Goal: Contribute content: Contribute content

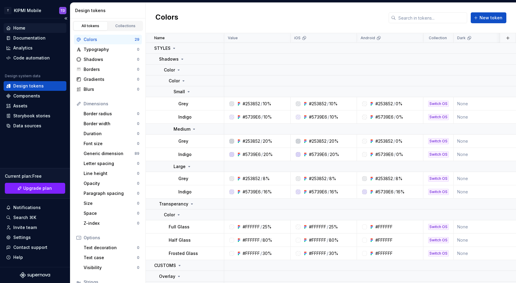
click at [35, 31] on div "Home" at bounding box center [35, 28] width 58 height 6
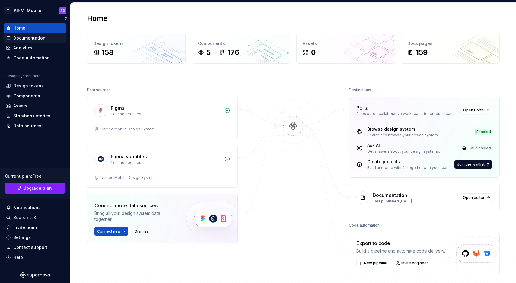
click at [29, 39] on div "Documentation" at bounding box center [29, 38] width 32 height 6
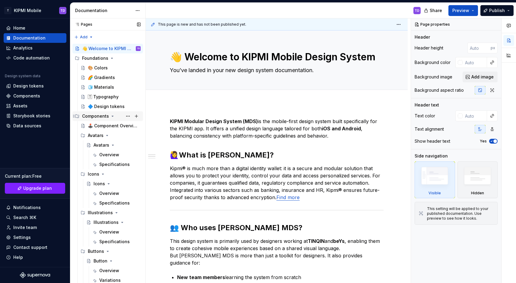
click at [112, 115] on icon "Page tree" at bounding box center [112, 116] width 5 height 5
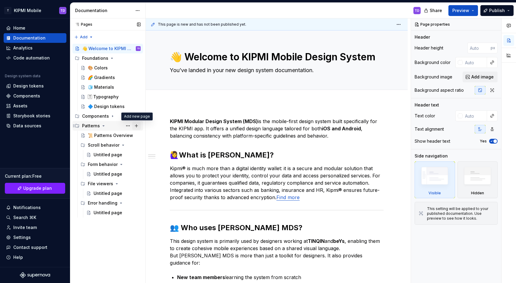
click at [136, 126] on button "Page tree" at bounding box center [136, 126] width 8 height 8
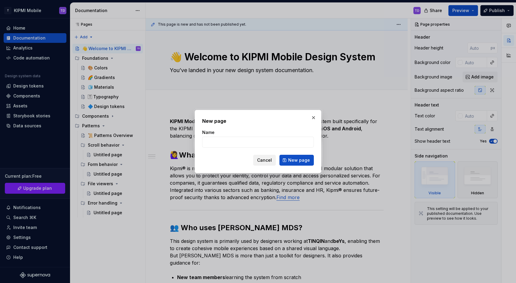
click at [259, 159] on span "Cancel" at bounding box center [264, 160] width 15 height 6
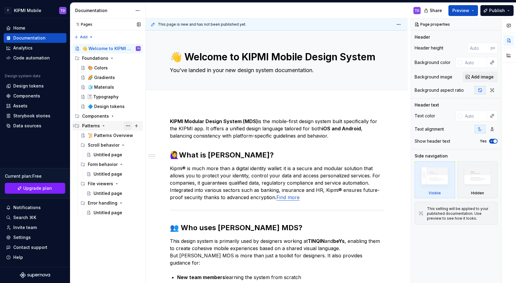
click at [129, 126] on button "Page tree" at bounding box center [128, 126] width 8 height 8
click at [108, 237] on div "Pages Pages Add Accessibility guide for tree Page tree. Navigate the tree with …" at bounding box center [108, 150] width 76 height 265
click at [104, 201] on div "Error handling" at bounding box center [102, 203] width 29 height 6
click at [129, 203] on button "Page tree" at bounding box center [128, 203] width 8 height 8
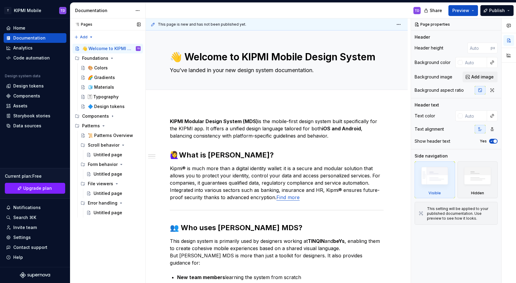
click at [110, 230] on div "Pages Pages Add Accessibility guide for tree Page tree. Navigate the tree with …" at bounding box center [108, 150] width 76 height 265
click at [109, 146] on div "Scroll behavior" at bounding box center [102, 145] width 29 height 6
click at [107, 154] on div "Untitled page" at bounding box center [108, 155] width 29 height 6
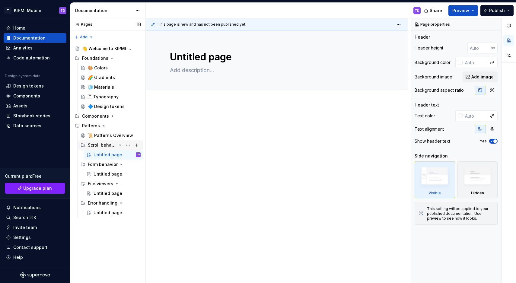
click at [103, 143] on div "Scroll behavior" at bounding box center [102, 145] width 29 height 6
click at [101, 152] on div "Form behavior" at bounding box center [102, 155] width 29 height 6
click at [94, 164] on div "File viewers" at bounding box center [100, 165] width 25 height 6
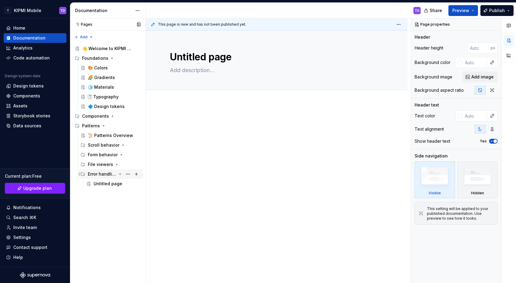
click at [118, 175] on icon "Page tree" at bounding box center [120, 174] width 5 height 5
click at [136, 128] on button "Page tree" at bounding box center [136, 126] width 8 height 8
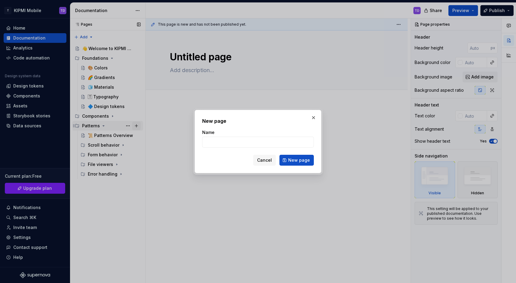
type textarea "*"
type input "Screen Transitions"
click at [294, 157] on button "New page" at bounding box center [297, 160] width 34 height 11
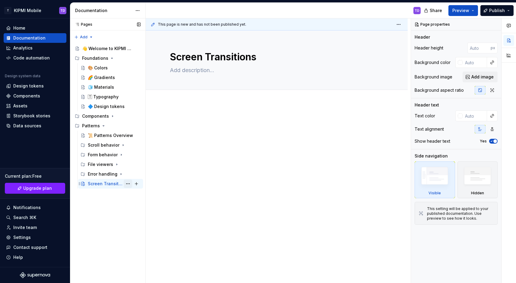
click at [127, 184] on button "Page tree" at bounding box center [128, 184] width 8 height 8
drag, startPoint x: 96, startPoint y: 225, endPoint x: 102, endPoint y: 199, distance: 26.4
click at [96, 225] on div "Pages Pages Add Accessibility guide for tree Page tree. Navigate the tree with …" at bounding box center [108, 150] width 76 height 265
type textarea "*"
click at [186, 98] on span "Add tab" at bounding box center [185, 96] width 14 height 5
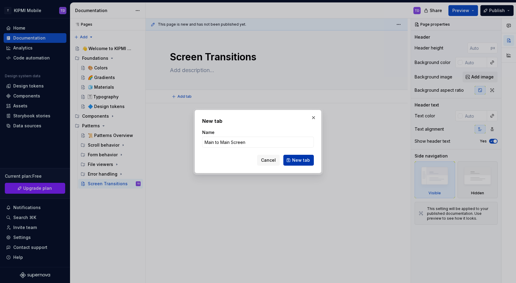
type input "Main to Main Screen"
click at [297, 161] on span "New tab" at bounding box center [301, 160] width 18 height 6
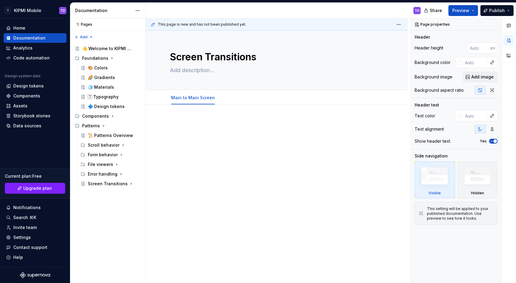
type textarea "*"
click at [231, 98] on span "Add tab" at bounding box center [236, 97] width 14 height 5
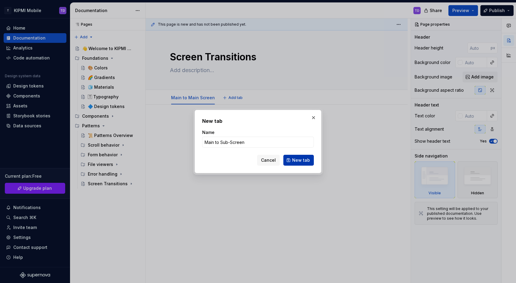
type input "Main to Sub-Screen"
click at [306, 161] on span "New tab" at bounding box center [301, 160] width 18 height 6
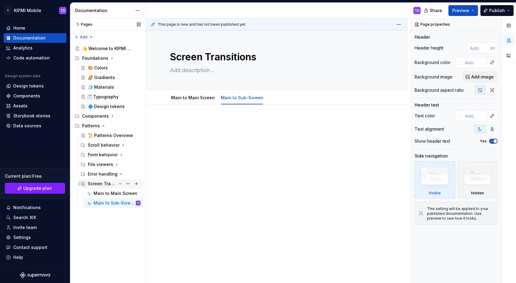
click at [114, 182] on div "Screen Transitions" at bounding box center [102, 184] width 29 height 6
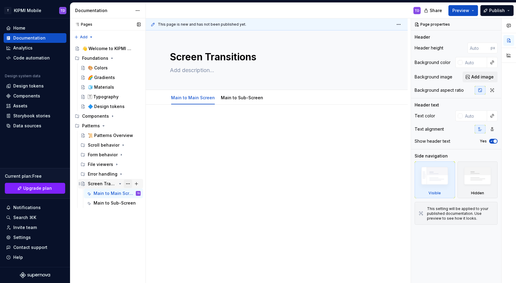
click at [125, 183] on button "Page tree" at bounding box center [128, 184] width 8 height 8
click at [125, 183] on div "Pages Pages Add Accessibility guide for tree Page tree. Navigate the tree with …" at bounding box center [108, 150] width 76 height 265
click at [135, 126] on button "Page tree" at bounding box center [136, 126] width 8 height 8
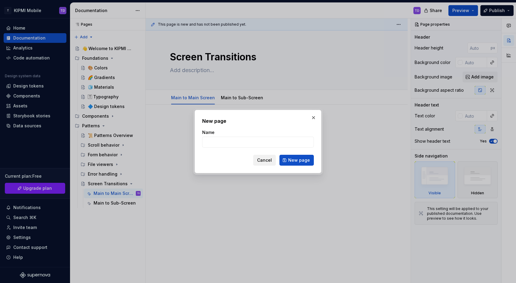
click at [271, 161] on span "Cancel" at bounding box center [264, 160] width 15 height 6
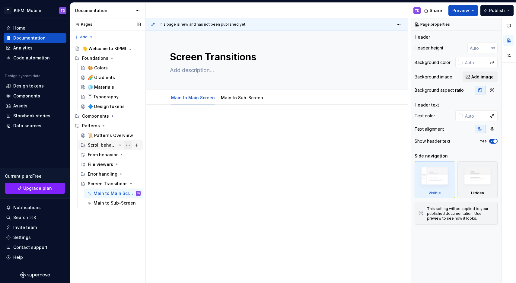
click at [129, 146] on button "Page tree" at bounding box center [128, 145] width 8 height 8
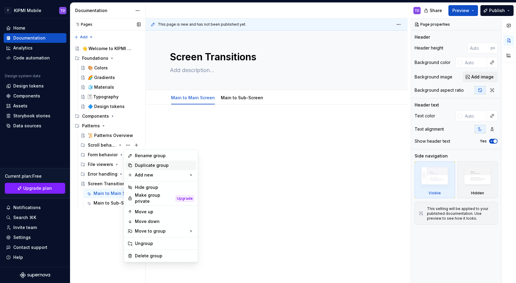
click at [144, 165] on div "Duplicate group" at bounding box center [164, 165] width 59 height 6
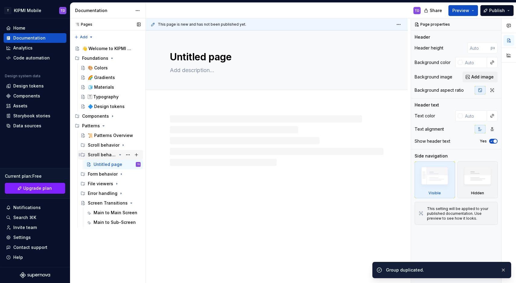
click at [105, 156] on div "Scroll behavior" at bounding box center [102, 155] width 29 height 6
click at [128, 155] on button "Page tree" at bounding box center [128, 155] width 8 height 8
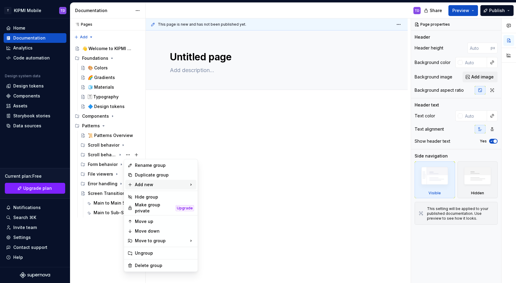
type textarea "*"
click at [141, 166] on div "Rename group" at bounding box center [164, 165] width 59 height 6
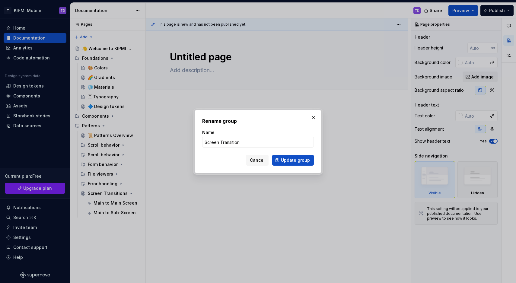
type input "Screen Transitions"
click at [302, 161] on span "Update group" at bounding box center [295, 160] width 29 height 6
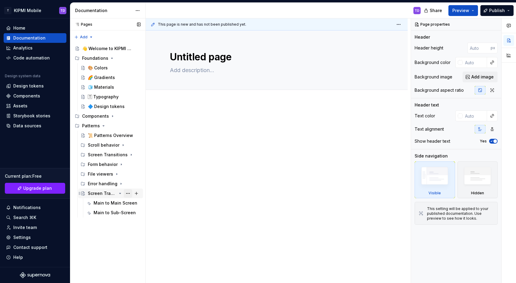
click at [130, 195] on button "Page tree" at bounding box center [128, 193] width 8 height 8
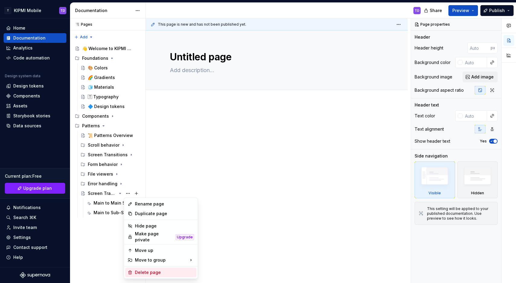
click at [150, 272] on div "Delete page" at bounding box center [164, 273] width 59 height 6
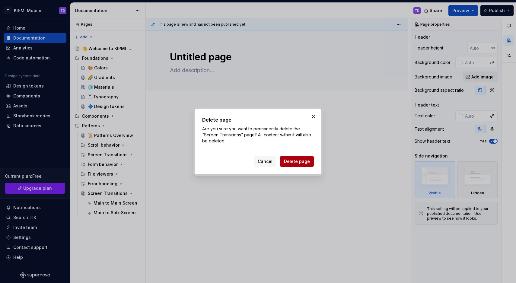
click at [295, 162] on span "Delete page" at bounding box center [297, 162] width 26 height 6
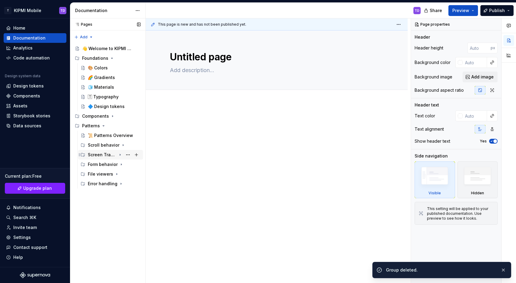
click at [114, 155] on div "Screen Transitions" at bounding box center [102, 155] width 29 height 6
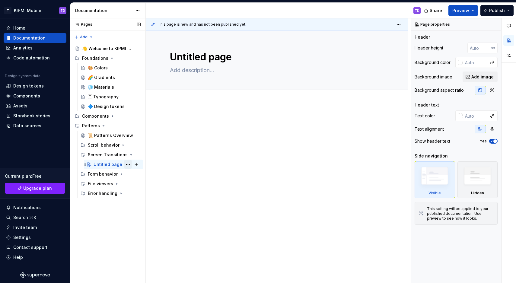
click at [130, 165] on button "Page tree" at bounding box center [128, 164] width 8 height 8
type textarea "*"
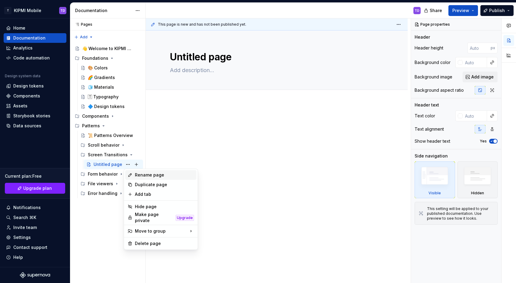
click at [147, 177] on div "Rename page" at bounding box center [164, 175] width 59 height 6
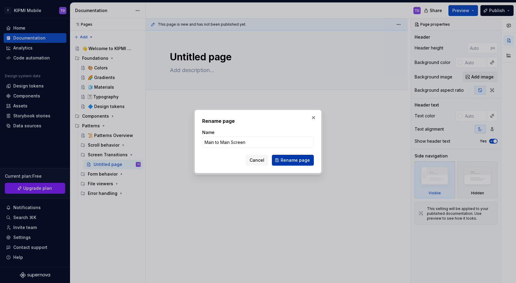
type input "Main to Main Screen"
click at [298, 162] on span "Rename page" at bounding box center [295, 160] width 29 height 6
type textarea "*"
type textarea "Main to Main Screen"
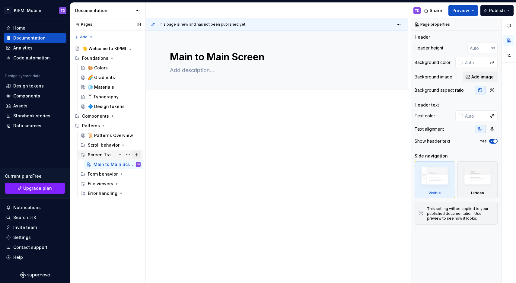
click at [137, 156] on button "Page tree" at bounding box center [136, 155] width 8 height 8
type textarea "*"
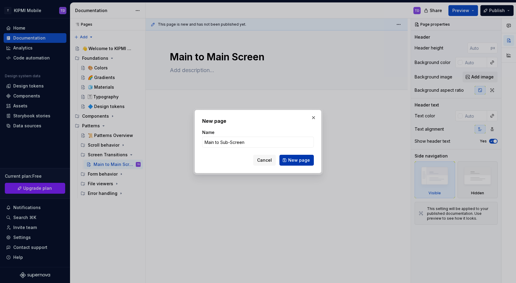
type input "Main to Sub-Screen"
click at [294, 163] on span "New page" at bounding box center [299, 160] width 22 height 6
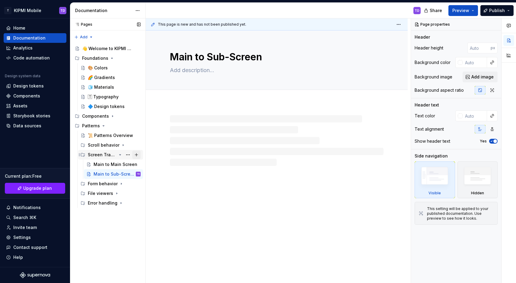
click at [135, 154] on button "Page tree" at bounding box center [136, 155] width 8 height 8
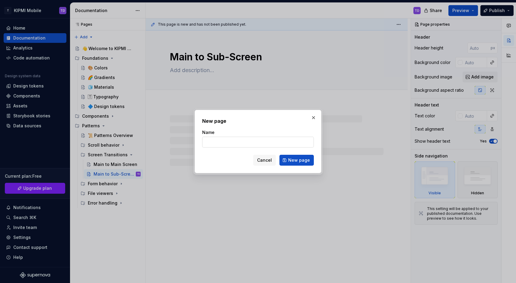
type textarea "*"
type input "Moving between pages"
click at [301, 160] on span "New page" at bounding box center [299, 160] width 22 height 6
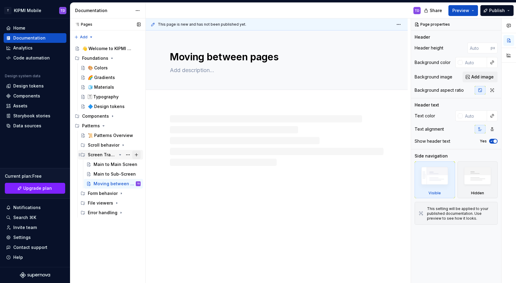
click at [135, 155] on button "Page tree" at bounding box center [136, 155] width 8 height 8
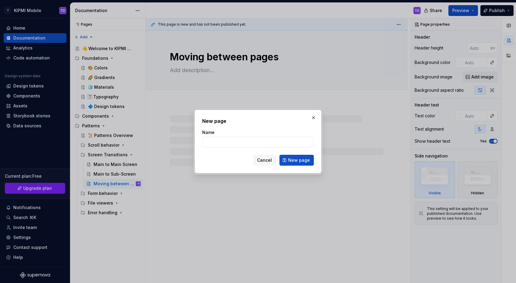
type textarea "*"
type input "Change context in screen"
click at [294, 163] on span "New page" at bounding box center [299, 160] width 22 height 6
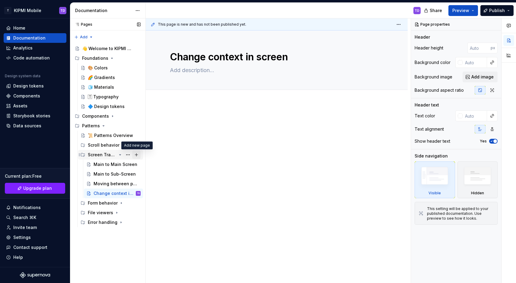
click at [135, 154] on button "Page tree" at bounding box center [136, 155] width 8 height 8
type textarea "*"
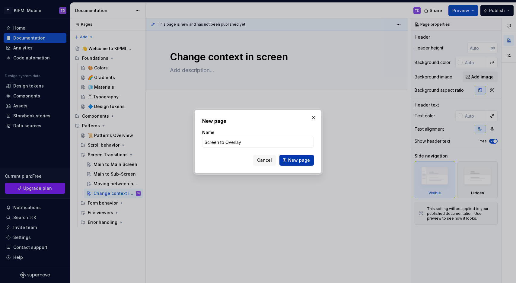
type input "Screen to Overlay"
click at [310, 165] on button "New page" at bounding box center [297, 160] width 34 height 11
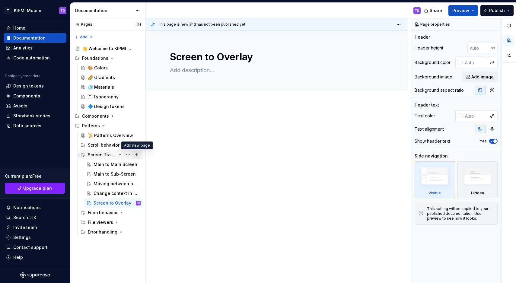
click at [138, 154] on button "Page tree" at bounding box center [136, 155] width 8 height 8
type textarea "*"
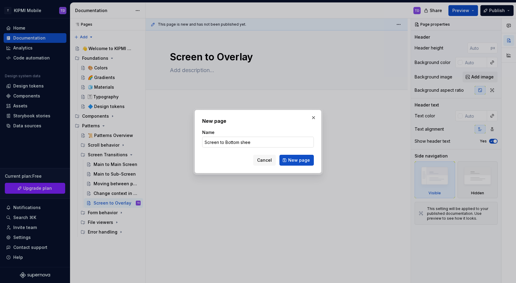
type input "Screen to Bottom sheet"
click at [297, 160] on button "New page" at bounding box center [297, 160] width 34 height 11
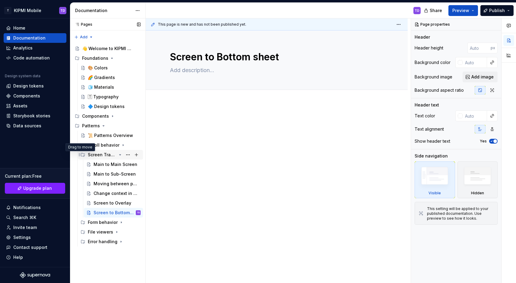
click at [79, 156] on icon "Page tree" at bounding box center [79, 155] width 5 height 5
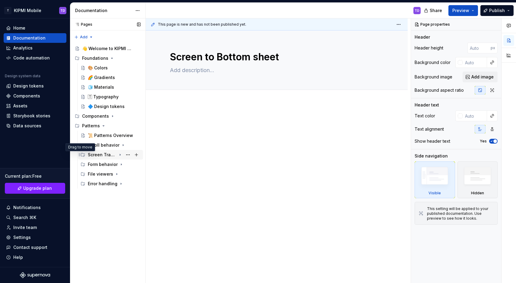
click at [80, 156] on icon "Page tree" at bounding box center [79, 155] width 5 height 5
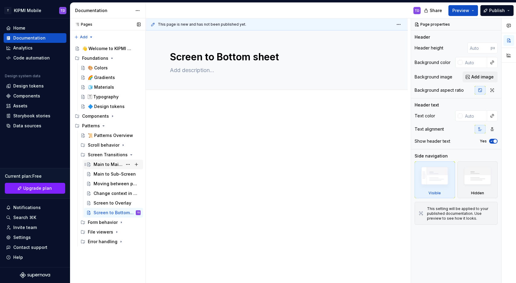
click at [92, 165] on div "Main to Main Screen" at bounding box center [113, 164] width 54 height 8
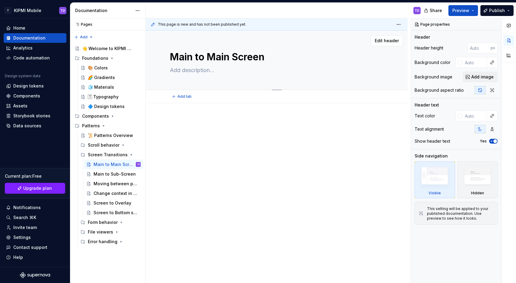
click at [184, 70] on textarea at bounding box center [276, 71] width 214 height 10
paste textarea "Here we look at how the app moves from one main screen to another. The goal is …"
type textarea "*"
type textarea "Here we look at how the app moves from one main screen to another. The goal is …"
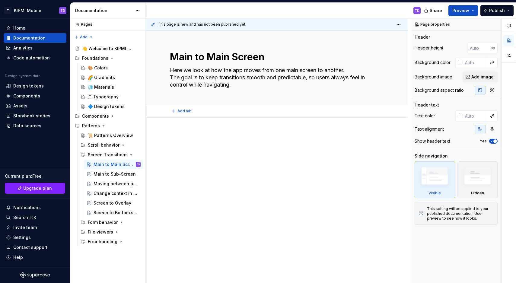
type textarea "*"
type textarea "Here we look at how the app moves from one main screen to another. The goal is …"
click at [223, 157] on div at bounding box center [277, 147] width 214 height 30
click at [96, 172] on div "Main to Sub-Screen" at bounding box center [108, 174] width 29 height 6
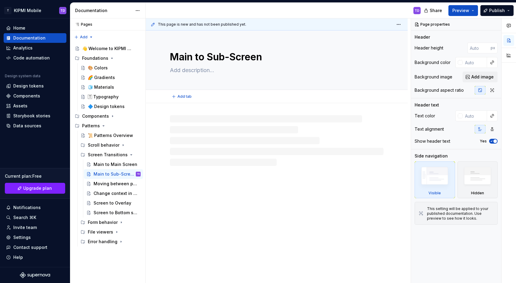
click at [191, 71] on textarea at bounding box center [276, 71] width 214 height 10
paste textarea "Here we look at how the app moves from one main screen to another. The goal is …"
type textarea "*"
type textarea "Here we look at how the app moves from one main screen to another. The goal is …"
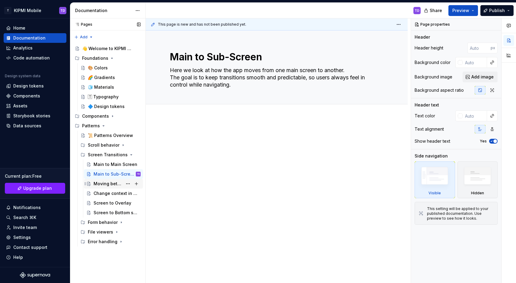
click at [104, 185] on div "Moving between pages" at bounding box center [108, 184] width 29 height 6
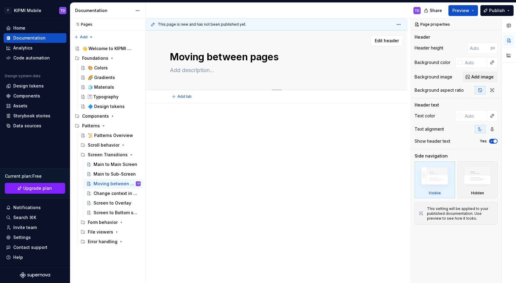
click at [194, 72] on textarea at bounding box center [276, 71] width 214 height 10
paste textarea "Here we look at how the app moves from one main screen to another. The goal is …"
type textarea "*"
type textarea "Here we look at how the app moves from one main screen to another. The goal is …"
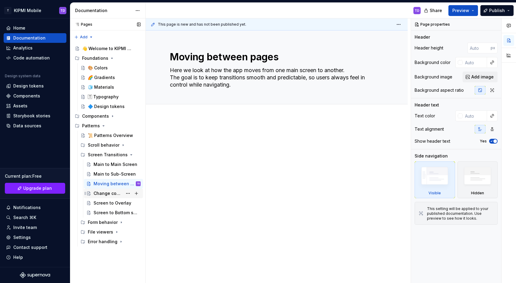
type textarea "*"
type textarea "Here we look at how the app moves from one main screen to another. The goal is …"
click at [106, 196] on div "Change context in screen" at bounding box center [108, 194] width 29 height 6
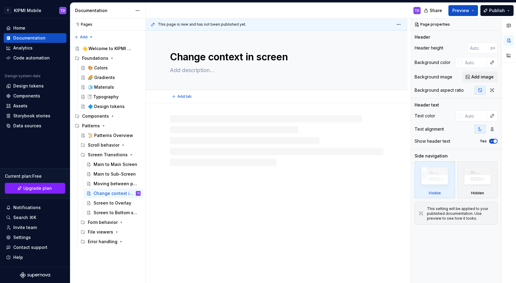
click at [194, 70] on textarea at bounding box center [276, 71] width 214 height 10
click at [194, 69] on textarea at bounding box center [276, 71] width 214 height 10
paste textarea "Here we look at how the app moves from one main screen to another. The goal is …"
type textarea "*"
type textarea "Here we look at how the app moves from one main screen to another. The goal is …"
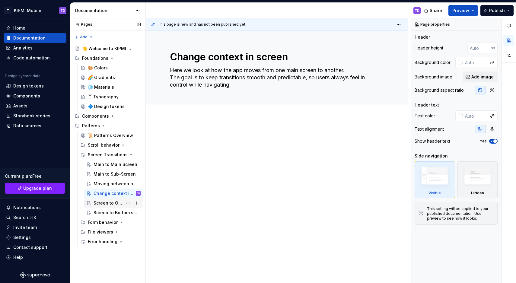
click at [103, 205] on div "Screen to Overlay" at bounding box center [108, 203] width 29 height 6
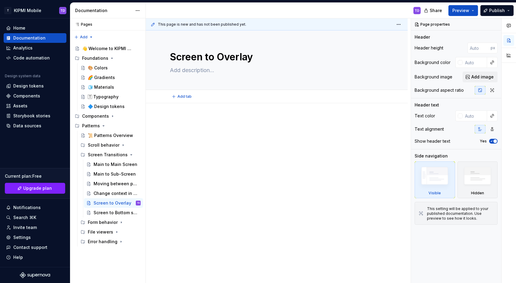
click at [191, 70] on textarea at bounding box center [276, 71] width 214 height 10
paste textarea "Here we look at how the app moves from one main screen to another. The goal is …"
type textarea "*"
type textarea "Here we look at how the app moves from one main screen to another. The goal is …"
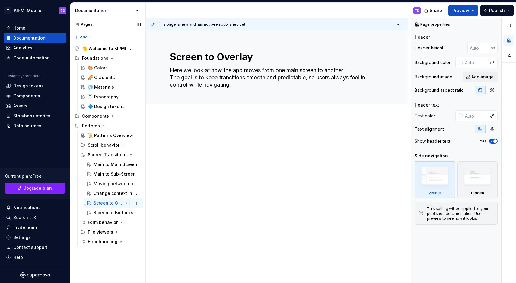
type textarea "*"
type textarea "Here we look at how the app moves from one main screen to another. The goal is …"
drag, startPoint x: 109, startPoint y: 211, endPoint x: 114, endPoint y: 205, distance: 7.8
click at [109, 211] on div "Screen to Bottom sheet" at bounding box center [117, 213] width 46 height 6
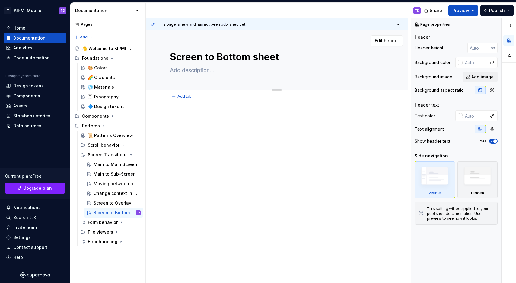
click at [194, 65] on div "Screen to Bottom sheet" at bounding box center [277, 60] width 214 height 59
click at [193, 71] on textarea at bounding box center [276, 71] width 214 height 10
paste textarea "Here we look at how the app moves from one main screen to another. The goal is …"
type textarea "*"
type textarea "Here we look at how the app moves from one main screen to another. The goal is …"
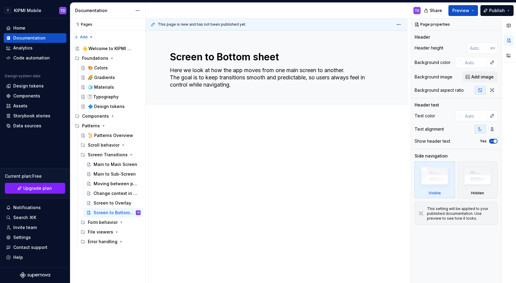
type textarea "*"
type textarea "Here we look at how the app moves from one main screen to another. The goal is …"
click at [98, 155] on div "Screen Transitions" at bounding box center [102, 155] width 29 height 6
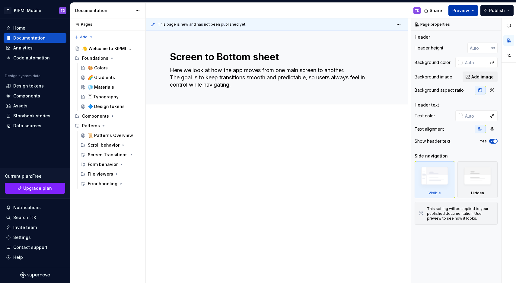
click at [476, 10] on button "Preview" at bounding box center [464, 10] width 30 height 11
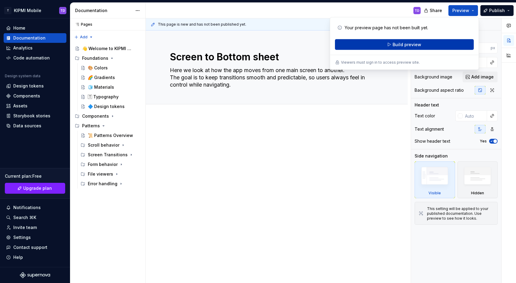
click at [414, 46] on span "Build preview" at bounding box center [407, 45] width 29 height 6
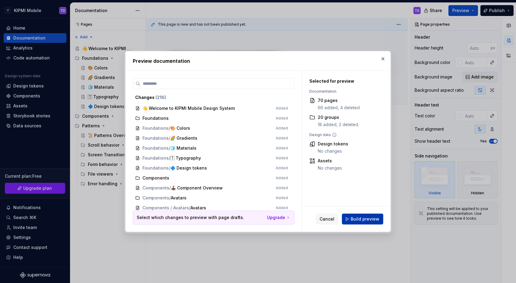
click at [367, 221] on span "Build preview" at bounding box center [365, 219] width 29 height 6
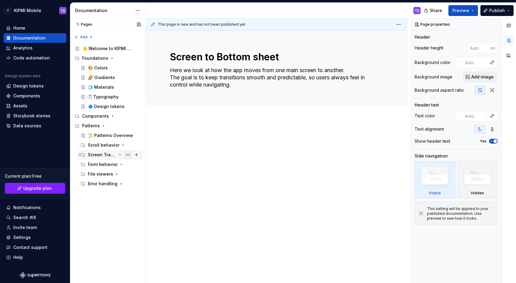
click at [128, 156] on button "Page tree" at bounding box center [128, 155] width 8 height 8
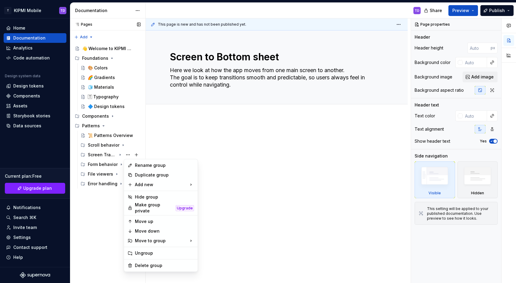
click at [128, 156] on div "Pages Pages Add Accessibility guide for tree Page tree. Navigate the tree with …" at bounding box center [108, 150] width 76 height 265
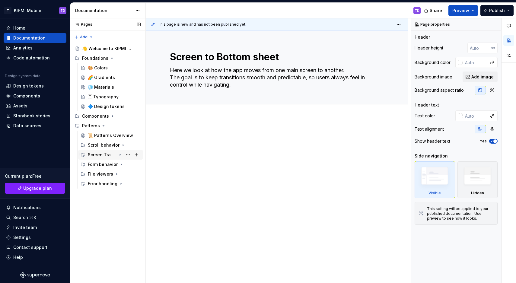
click at [121, 155] on icon "Page tree" at bounding box center [120, 155] width 5 height 5
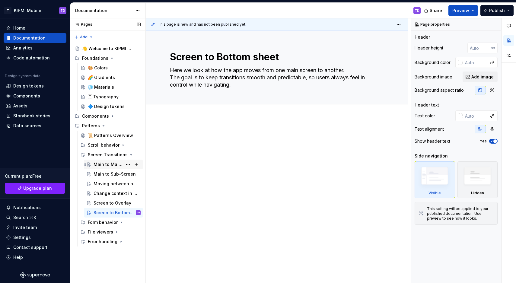
click at [112, 164] on div "Main to Main Screen" at bounding box center [108, 165] width 29 height 6
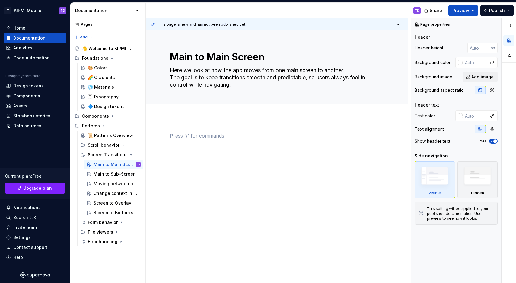
type textarea "*"
click at [191, 121] on div at bounding box center [277, 183] width 262 height 130
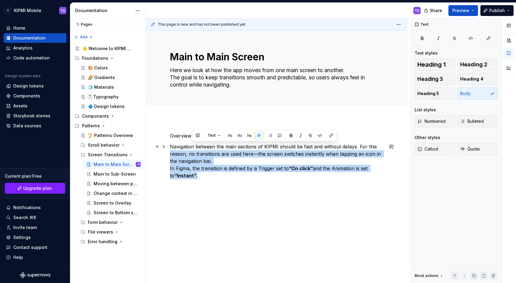
drag, startPoint x: 200, startPoint y: 175, endPoint x: 171, endPoint y: 151, distance: 37.4
click at [171, 151] on p "Navigation between the main sections of KIPMI should be fast and without delays…" at bounding box center [277, 161] width 214 height 36
click at [204, 186] on div "Overview Navigation between the main sections of KIPMI should be fast and witho…" at bounding box center [277, 159] width 214 height 54
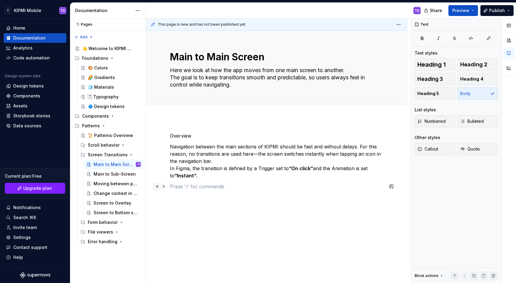
click at [158, 187] on button "button" at bounding box center [157, 186] width 8 height 8
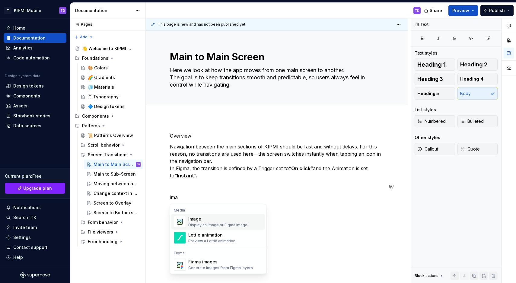
click at [214, 224] on div "Display an image or Figma image" at bounding box center [217, 225] width 59 height 5
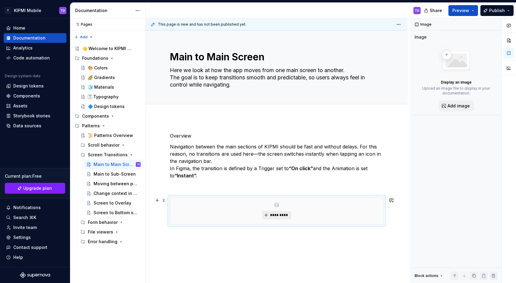
click at [282, 219] on button "*********" at bounding box center [276, 215] width 29 height 8
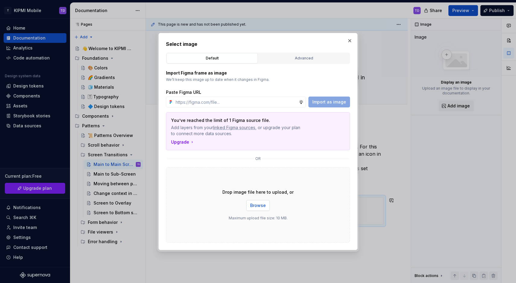
click at [256, 204] on span "Browse" at bounding box center [258, 206] width 16 height 6
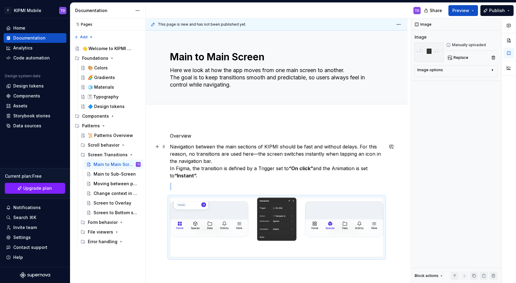
scroll to position [1, 0]
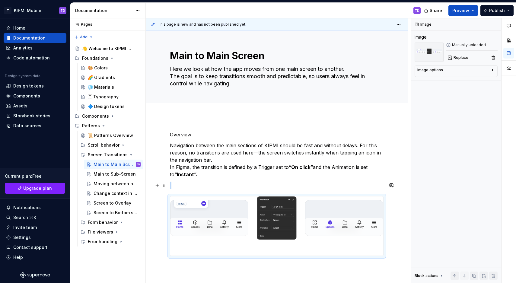
click at [199, 185] on p at bounding box center [277, 185] width 214 height 7
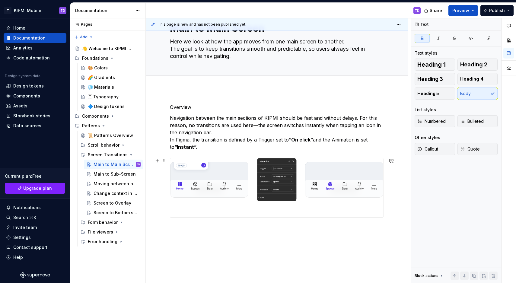
scroll to position [43, 0]
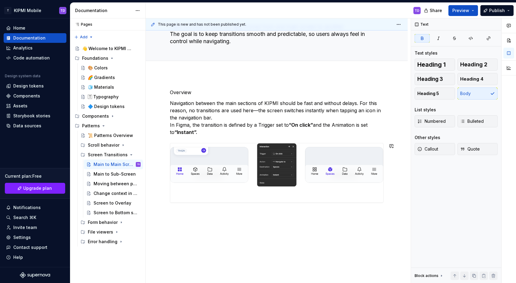
click at [237, 218] on div "This page is new and has not been published yet. Main to Main Screen Here we lo…" at bounding box center [278, 150] width 265 height 265
click at [238, 216] on div "Overview Navigation between the main sections of KIPMI should be fast and witho…" at bounding box center [277, 184] width 262 height 221
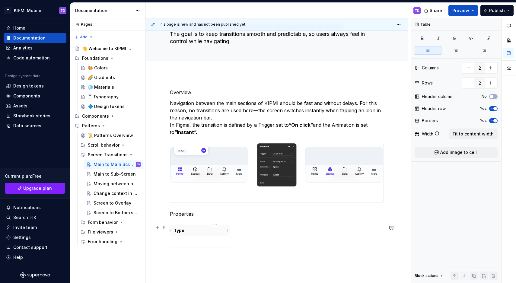
click at [208, 232] on p at bounding box center [215, 231] width 23 height 6
click at [273, 222] on div "Overview Navigation between the main sections of KIPMI should be fast and witho…" at bounding box center [277, 169] width 214 height 161
click at [186, 227] on html "T KIPMI Mobile TD Home Documentation Analytics Code automation Design system da…" at bounding box center [258, 141] width 516 height 283
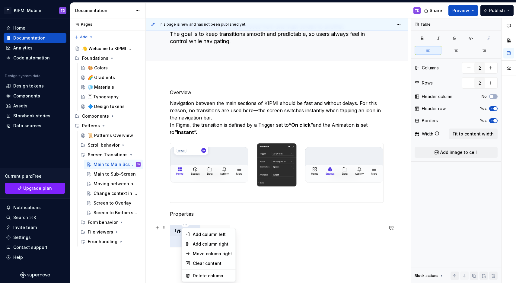
click at [174, 226] on html "T KIPMI Mobile TD Home Documentation Analytics Code automation Design system da…" at bounding box center [258, 141] width 516 height 283
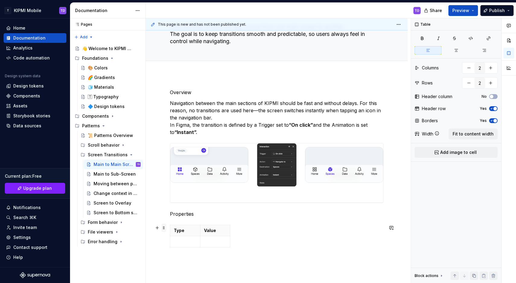
click at [165, 228] on span at bounding box center [164, 228] width 5 height 8
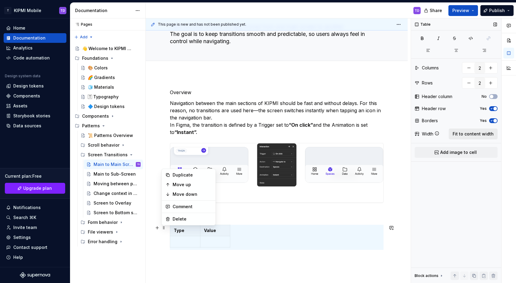
click at [469, 134] on span "Fit to content width" at bounding box center [473, 134] width 41 height 6
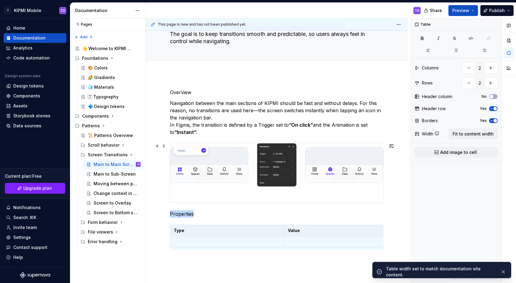
scroll to position [66, 0]
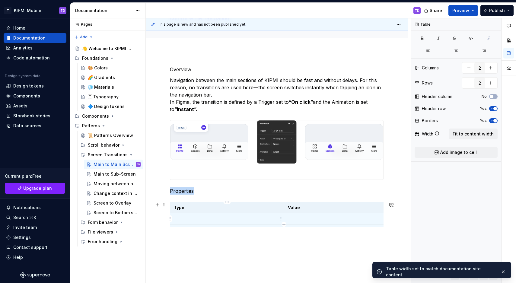
click at [217, 217] on p at bounding box center [227, 219] width 107 height 6
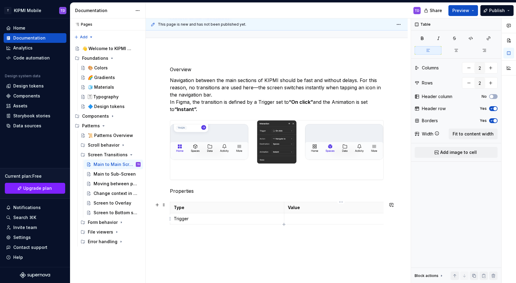
click at [309, 218] on p at bounding box center [341, 219] width 107 height 6
type textarea "*"
type input "4"
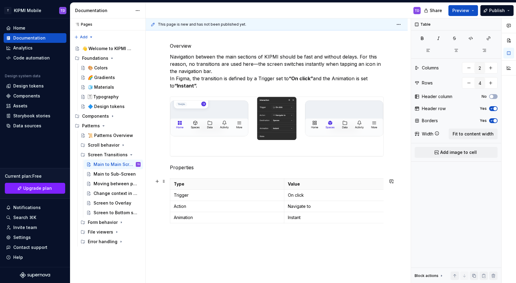
scroll to position [92, 0]
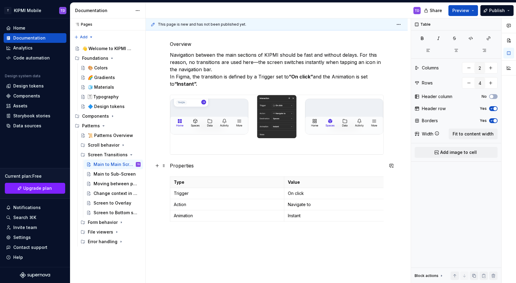
click at [189, 165] on p "Properties" at bounding box center [277, 165] width 214 height 7
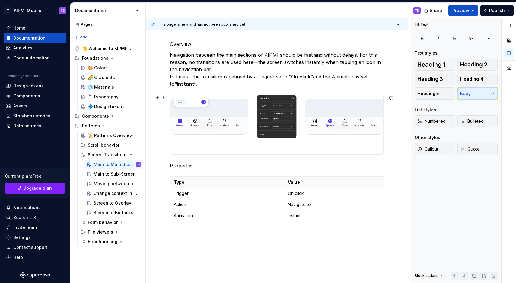
scroll to position [76, 0]
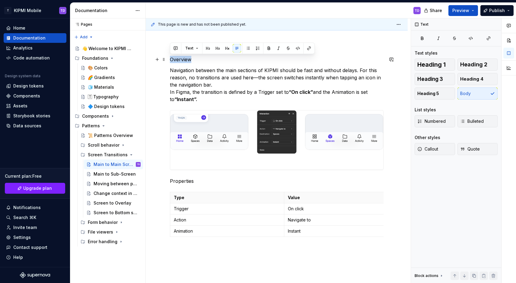
drag, startPoint x: 191, startPoint y: 59, endPoint x: 171, endPoint y: 56, distance: 20.9
click at [171, 56] on p "Overview" at bounding box center [277, 59] width 214 height 7
drag, startPoint x: 483, startPoint y: 64, endPoint x: 477, endPoint y: 64, distance: 6.0
click at [483, 64] on span "Heading 2" at bounding box center [474, 65] width 27 height 6
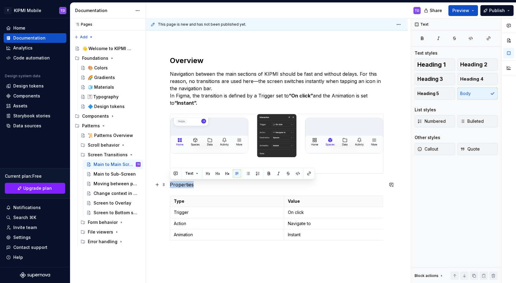
drag, startPoint x: 178, startPoint y: 183, endPoint x: 169, endPoint y: 183, distance: 8.8
click at [169, 183] on div "Overview Navigation between the main sections of KIPMI should be fast and witho…" at bounding box center [277, 188] width 262 height 294
click at [434, 79] on span "Heading 3" at bounding box center [431, 79] width 26 height 6
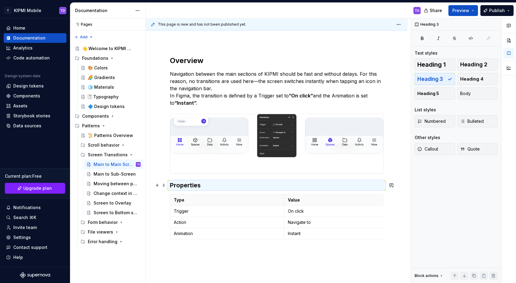
click at [213, 186] on h3 "Properties" at bounding box center [277, 185] width 214 height 8
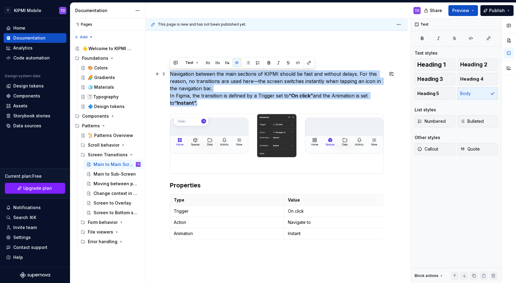
drag, startPoint x: 196, startPoint y: 104, endPoint x: 172, endPoint y: 73, distance: 39.1
click at [172, 73] on p "Navigation between the main sections of KIPMI should be fast and without delays…" at bounding box center [277, 88] width 214 height 36
click at [439, 149] on button "Callout" at bounding box center [435, 149] width 40 height 12
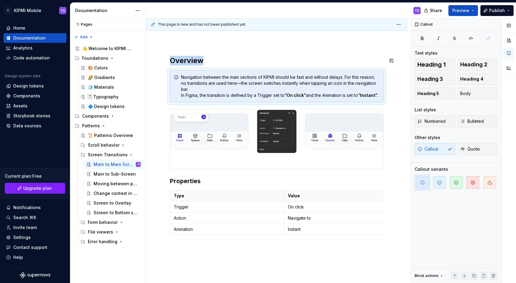
click at [239, 52] on div "This page is new and has not been published yet. Main to Main Screen Here we lo…" at bounding box center [278, 150] width 265 height 265
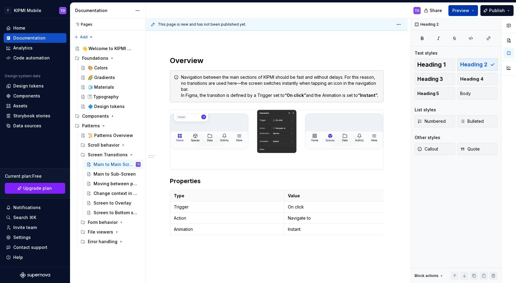
click at [474, 11] on button "Preview" at bounding box center [464, 10] width 30 height 11
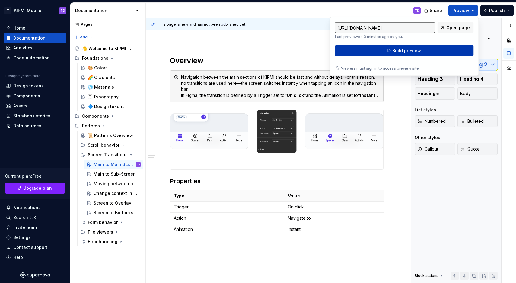
click at [409, 51] on span "Build preview" at bounding box center [407, 51] width 29 height 6
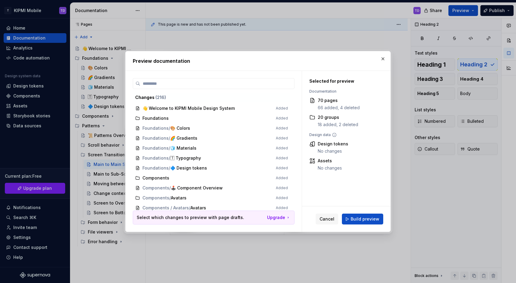
click at [377, 218] on span "Build preview" at bounding box center [365, 219] width 29 height 6
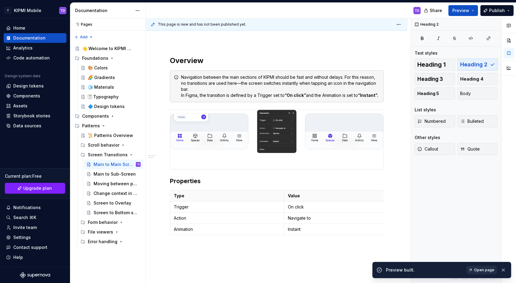
click at [484, 267] on link "Open page" at bounding box center [482, 270] width 31 height 8
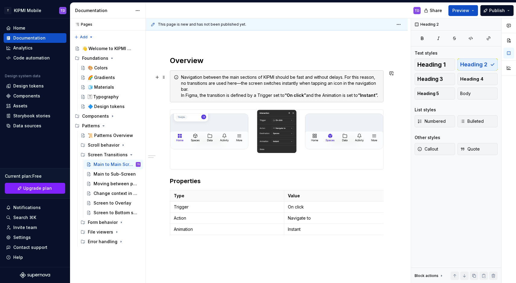
click at [251, 88] on div "Navigation between the main sections of KIPMI should be fast and without delays…" at bounding box center [280, 86] width 199 height 24
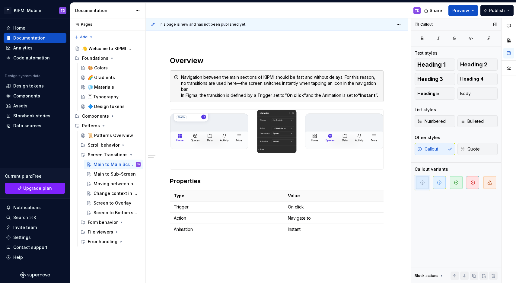
click at [435, 146] on div "Callout Quote" at bounding box center [456, 149] width 83 height 12
click at [436, 151] on div "Callout Quote" at bounding box center [456, 149] width 83 height 12
click at [328, 98] on div "Navigation between the main sections of KIPMI should be fast and without delays…" at bounding box center [280, 86] width 199 height 24
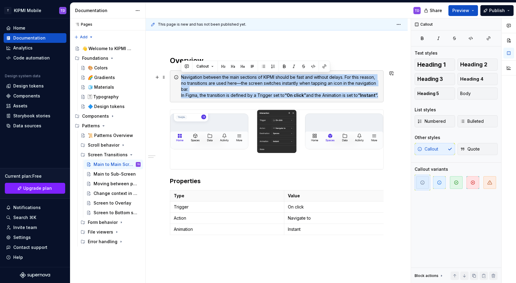
drag, startPoint x: 224, startPoint y: 98, endPoint x: 183, endPoint y: 75, distance: 47.7
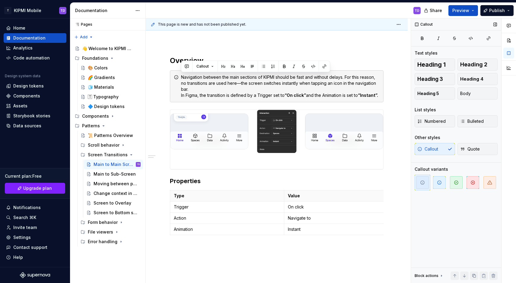
click at [444, 150] on div "Callout Quote" at bounding box center [456, 149] width 83 height 12
click at [471, 151] on span "Quote" at bounding box center [471, 149] width 20 height 6
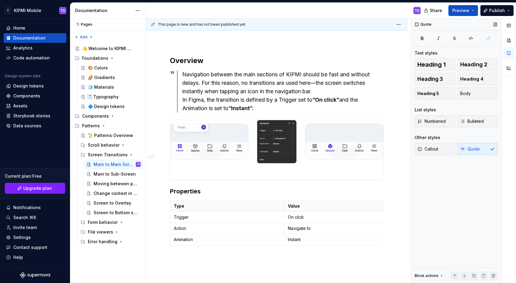
click at [470, 151] on div "Callout Quote" at bounding box center [456, 149] width 83 height 12
click at [256, 72] on div "Navigation between the main sections of KIPMI should be fast and without delays…" at bounding box center [282, 91] width 201 height 42
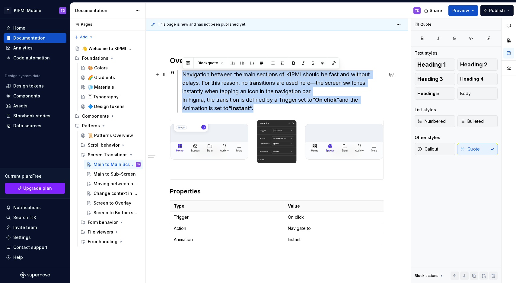
drag, startPoint x: 220, startPoint y: 85, endPoint x: 294, endPoint y: 109, distance: 78.3
click at [293, 109] on div "Navigation between the main sections of KIPMI should be fast and without delays…" at bounding box center [280, 91] width 207 height 42
copy div "Navigation between the main sections of KIPMI should be fast and without delays…"
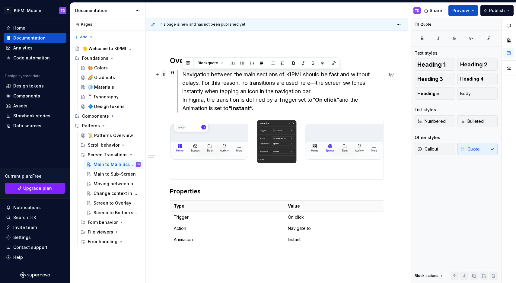
click at [164, 75] on span at bounding box center [164, 74] width 5 height 8
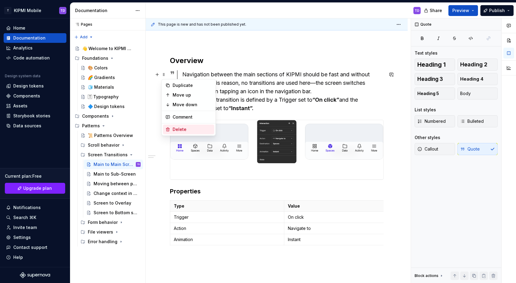
click at [175, 131] on div "Delete" at bounding box center [192, 130] width 39 height 6
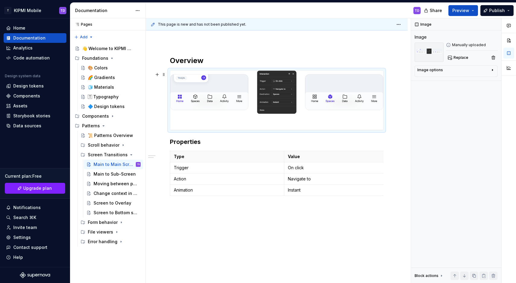
scroll to position [23, 0]
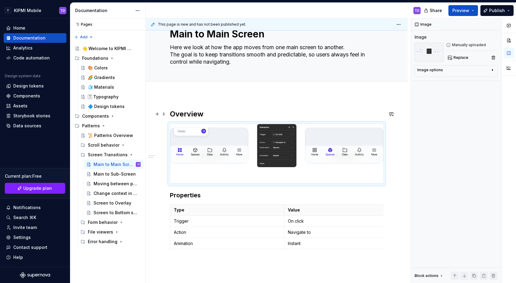
click at [204, 114] on h2 "Overview" at bounding box center [277, 114] width 214 height 10
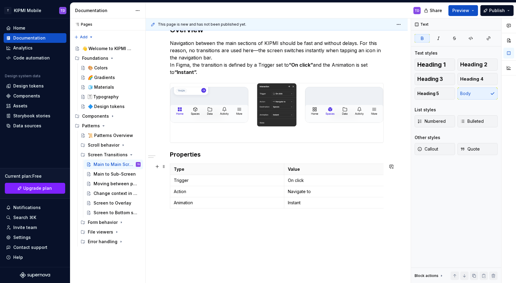
scroll to position [132, 0]
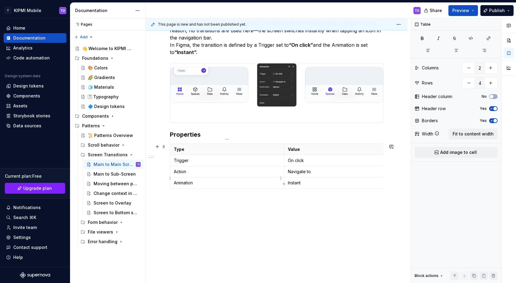
click at [203, 183] on td "Animation" at bounding box center [227, 183] width 114 height 11
click at [203, 184] on table "Type Value Trigger On click Action Navigate to Animation Instant" at bounding box center [284, 166] width 228 height 45
click at [221, 130] on h3 "Properties" at bounding box center [277, 134] width 214 height 8
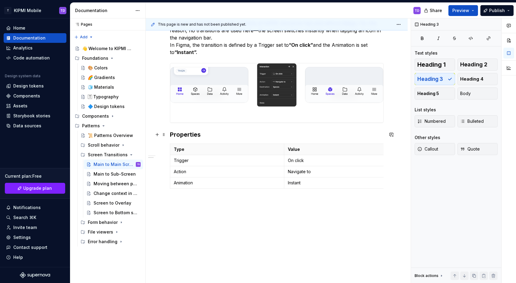
click at [192, 130] on h3 "Properties" at bounding box center [277, 134] width 214 height 8
click at [165, 130] on span at bounding box center [164, 134] width 5 height 8
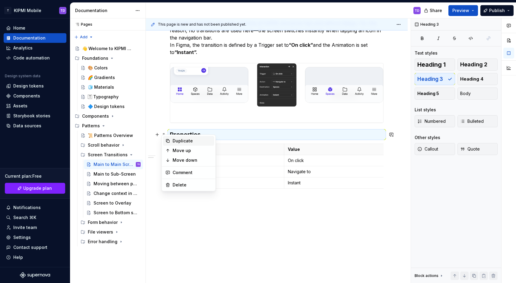
click at [182, 143] on div "Duplicate" at bounding box center [192, 141] width 39 height 6
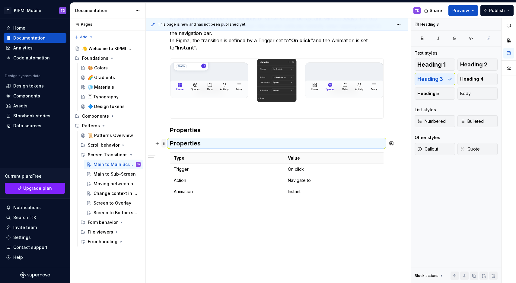
click at [165, 143] on span at bounding box center [164, 143] width 5 height 8
click at [167, 172] on icon at bounding box center [168, 173] width 5 height 5
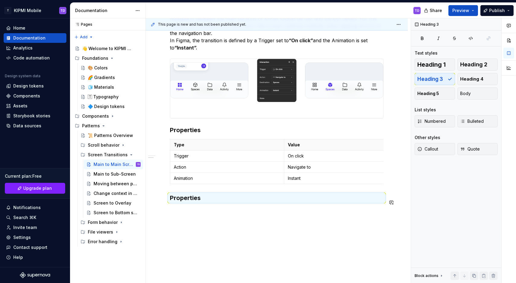
click at [188, 210] on div "Overview Navigation between the main sections of KIPMI should be fast and witho…" at bounding box center [277, 105] width 214 height 209
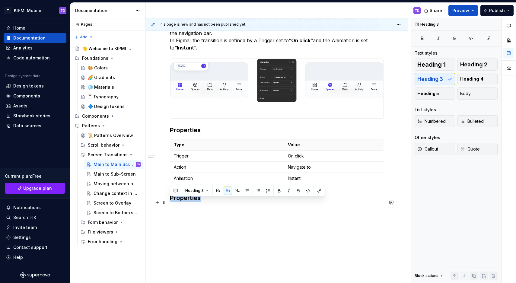
drag, startPoint x: 201, startPoint y: 203, endPoint x: 171, endPoint y: 201, distance: 30.0
click at [171, 201] on h3 "Properties" at bounding box center [277, 198] width 214 height 8
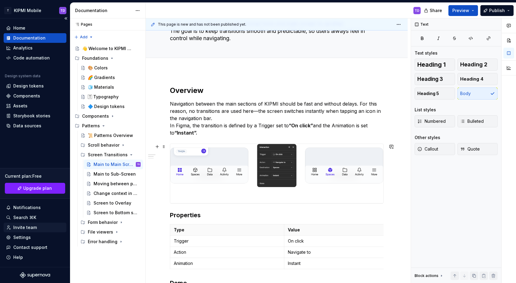
scroll to position [150, 0]
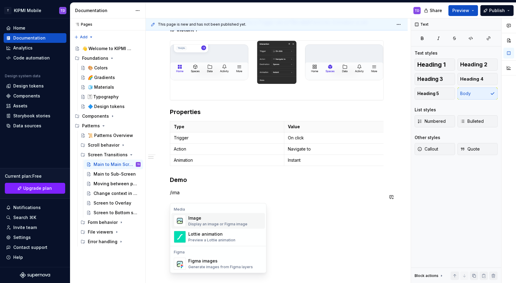
click at [198, 217] on div "Image" at bounding box center [217, 218] width 59 height 6
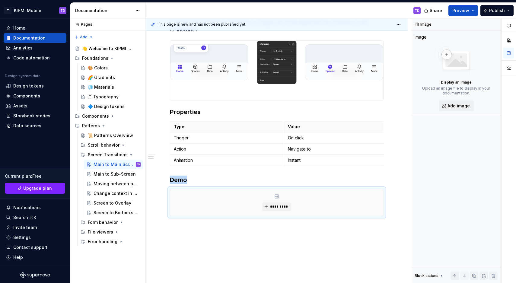
scroll to position [0, 0]
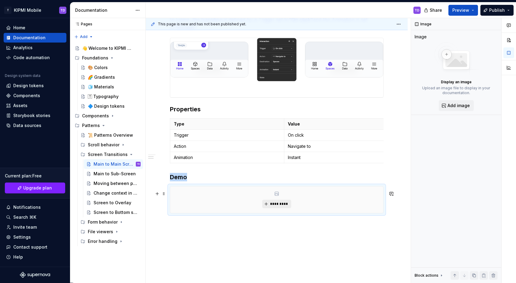
click at [272, 207] on span "*********" at bounding box center [279, 204] width 18 height 5
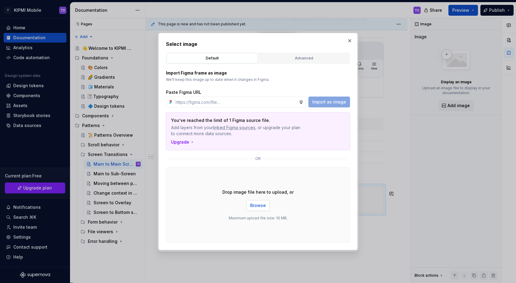
click at [259, 205] on span "Browse" at bounding box center [258, 206] width 16 height 6
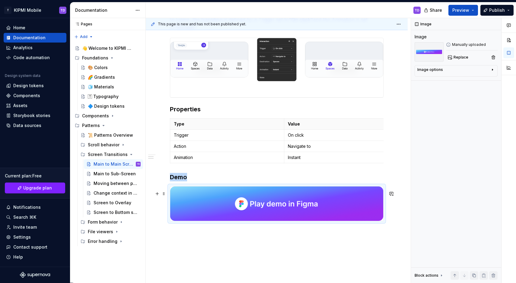
click at [283, 208] on img at bounding box center [276, 204] width 213 height 34
click at [336, 205] on img at bounding box center [276, 204] width 213 height 34
click at [346, 204] on img at bounding box center [276, 204] width 213 height 34
click at [326, 207] on img at bounding box center [276, 204] width 213 height 34
click at [445, 70] on div "Image options" at bounding box center [454, 70] width 73 height 7
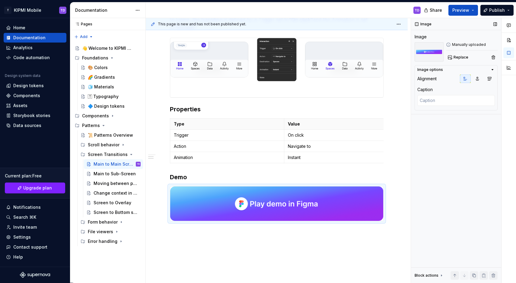
click at [458, 135] on div "Image Image Manually uploaded Replace Image options Alignment Caption Block act…" at bounding box center [456, 150] width 90 height 265
click at [513, 37] on button "button" at bounding box center [509, 40] width 11 height 11
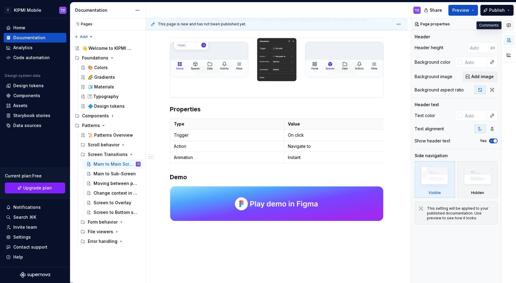
click at [507, 27] on icon "button" at bounding box center [509, 25] width 5 height 5
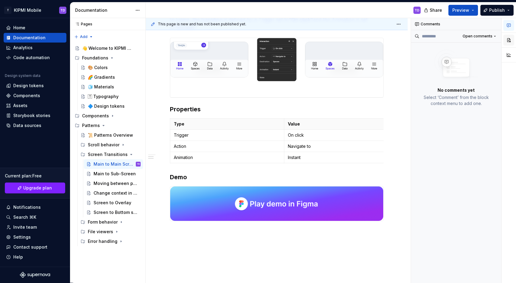
click at [508, 35] on button "button" at bounding box center [509, 40] width 11 height 11
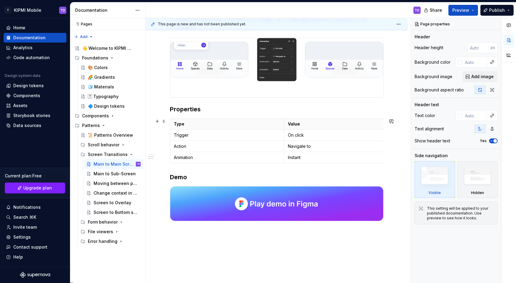
scroll to position [187, 0]
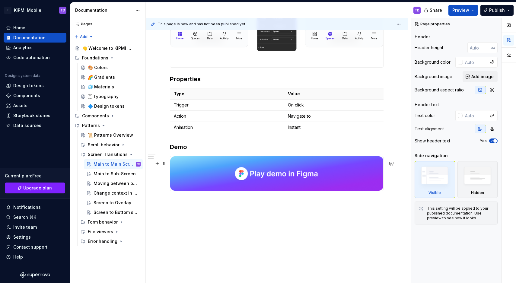
click at [180, 162] on img at bounding box center [276, 173] width 213 height 34
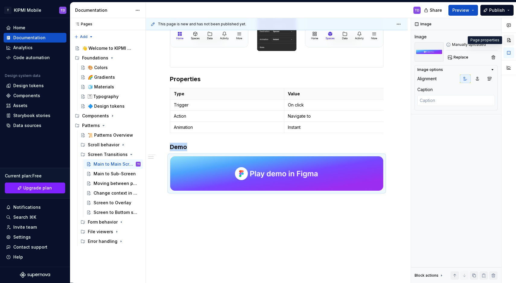
click at [506, 41] on button "button" at bounding box center [509, 40] width 11 height 11
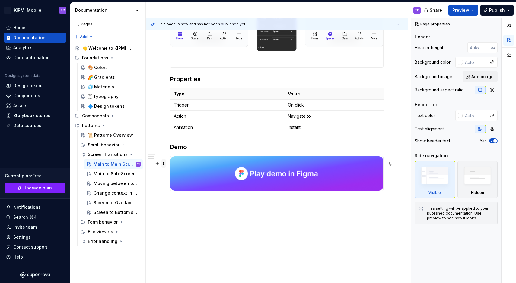
click at [165, 161] on span at bounding box center [164, 163] width 5 height 8
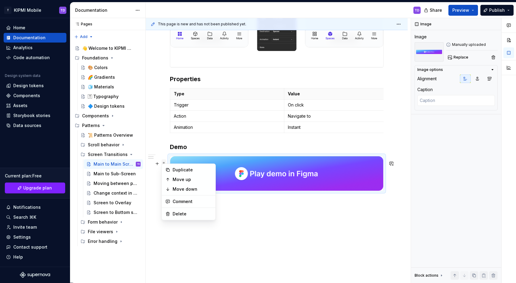
click at [165, 161] on span at bounding box center [164, 163] width 5 height 8
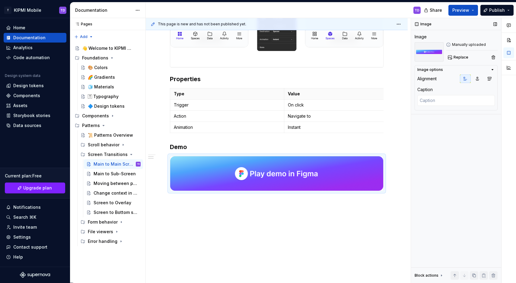
click at [466, 158] on div "Image Image Manually uploaded Replace Image options Alignment Caption Block act…" at bounding box center [456, 150] width 90 height 265
click at [312, 161] on img at bounding box center [276, 173] width 213 height 34
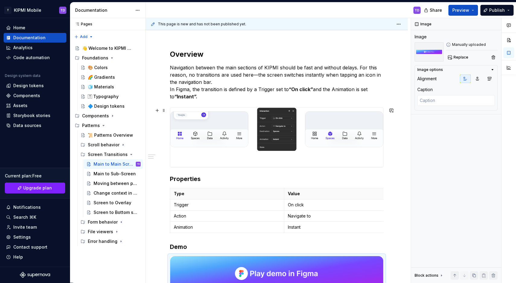
scroll to position [176, 0]
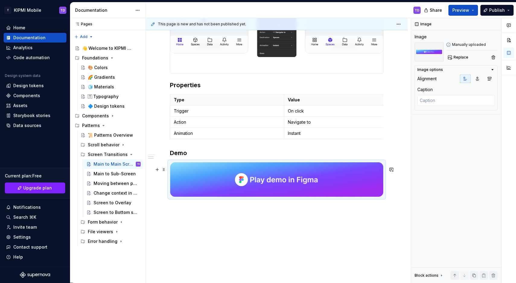
click at [337, 177] on img at bounding box center [276, 179] width 213 height 34
click at [364, 177] on img at bounding box center [276, 179] width 213 height 34
click at [385, 161] on div "Overview Navigation between the main sections of KIPMI should be fast and witho…" at bounding box center [277, 115] width 262 height 348
click at [370, 172] on img at bounding box center [276, 179] width 213 height 34
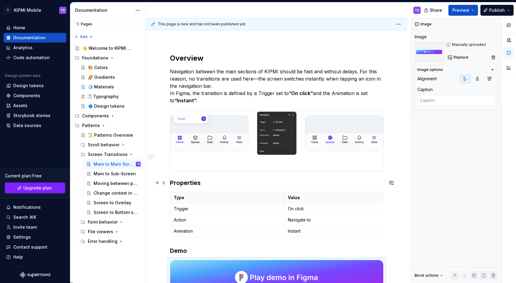
scroll to position [147, 0]
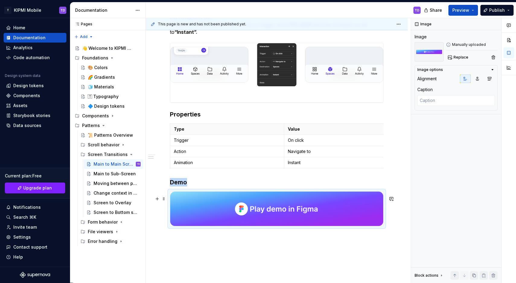
click at [205, 211] on img at bounding box center [276, 209] width 213 height 34
click at [240, 211] on img at bounding box center [276, 209] width 213 height 34
click at [197, 211] on img at bounding box center [276, 209] width 213 height 34
click at [166, 199] on span at bounding box center [164, 199] width 5 height 8
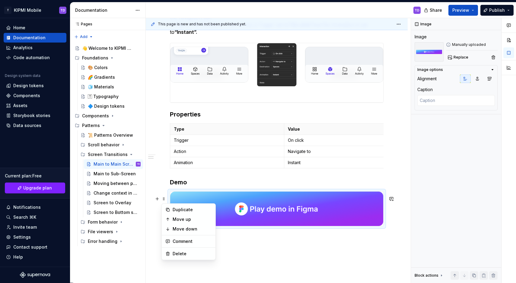
click at [170, 198] on div at bounding box center [277, 208] width 214 height 35
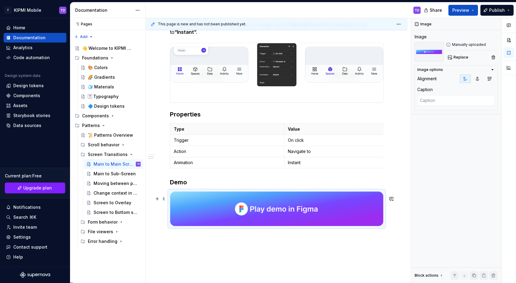
click at [170, 198] on div at bounding box center [277, 208] width 214 height 35
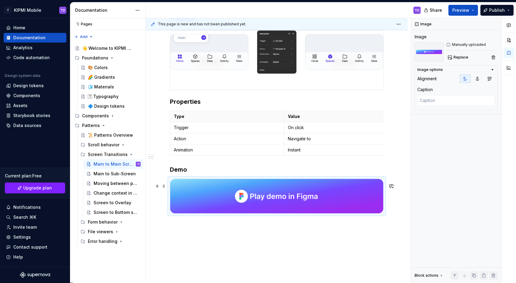
scroll to position [175, 0]
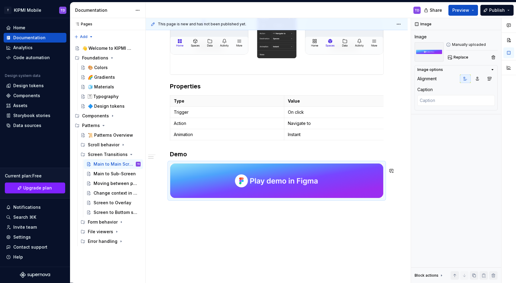
click at [184, 221] on div "Overview Navigation between the main sections of KIPMI should be fast and witho…" at bounding box center [277, 116] width 262 height 348
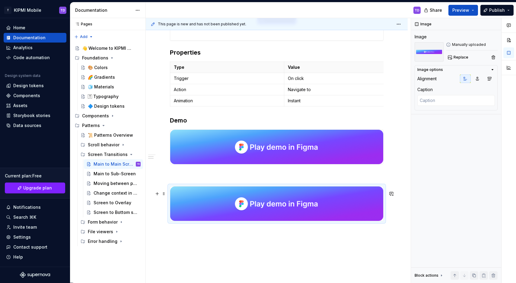
click at [255, 213] on img at bounding box center [276, 204] width 213 height 34
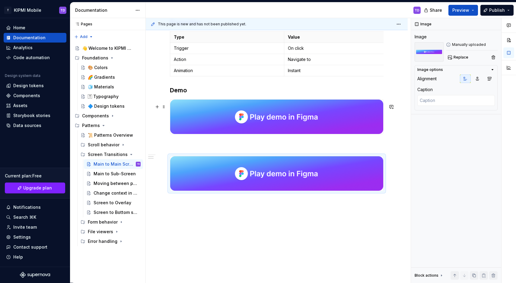
scroll to position [243, 0]
click at [273, 150] on div "Overview Navigation between the main sections of KIPMI should be fast and witho…" at bounding box center [277, 42] width 214 height 298
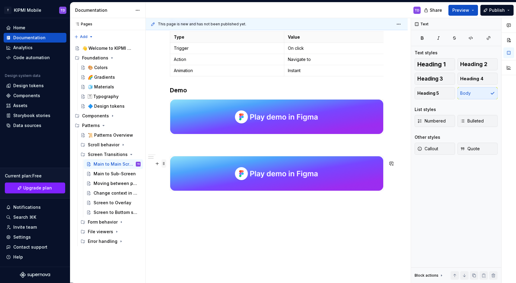
click at [163, 159] on span at bounding box center [164, 163] width 5 height 8
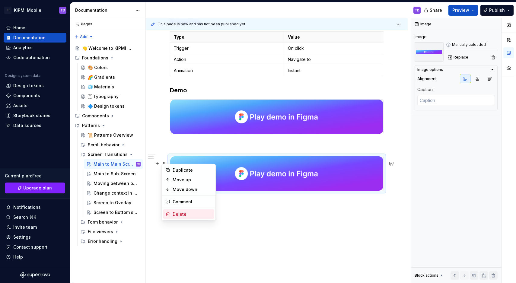
click at [166, 214] on icon at bounding box center [168, 214] width 5 height 5
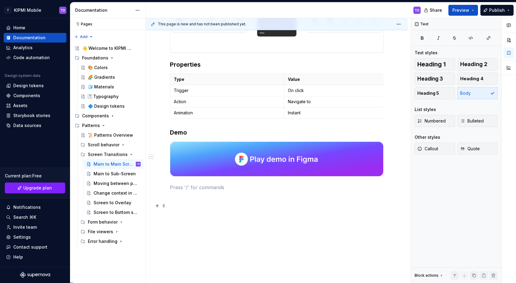
scroll to position [201, 0]
click at [178, 142] on div at bounding box center [277, 159] width 214 height 35
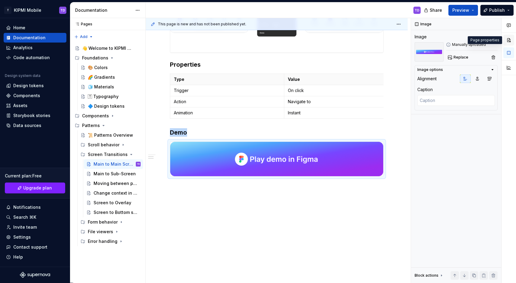
click at [512, 41] on button "button" at bounding box center [509, 40] width 11 height 11
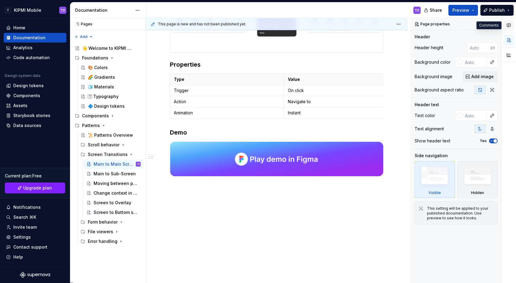
click at [509, 27] on icon "button" at bounding box center [509, 25] width 5 height 5
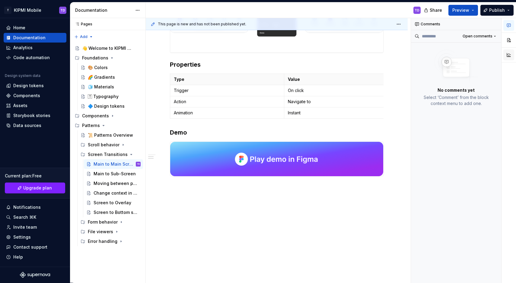
click at [510, 51] on button "button" at bounding box center [509, 55] width 11 height 11
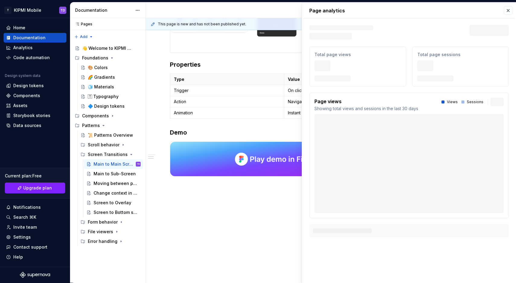
click at [510, 43] on div "Page analytics Text defining the skeleton width Skeleton width Last 30 days Tot…" at bounding box center [409, 124] width 214 height 242
click at [506, 11] on button "button" at bounding box center [508, 10] width 8 height 8
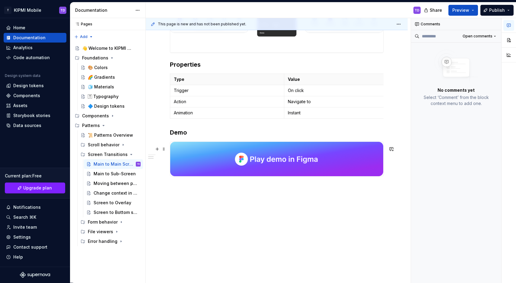
click at [224, 165] on img at bounding box center [276, 159] width 213 height 34
click at [164, 146] on span at bounding box center [164, 149] width 5 height 8
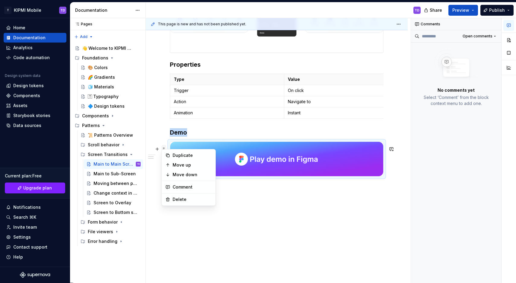
click at [164, 146] on span at bounding box center [164, 149] width 5 height 8
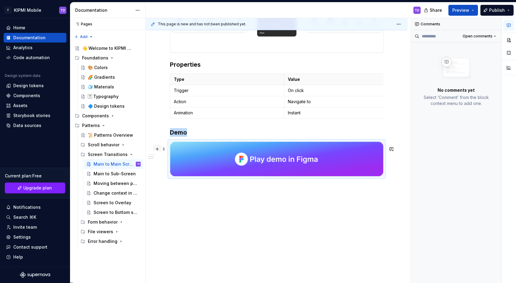
click at [159, 145] on button "button" at bounding box center [157, 149] width 8 height 8
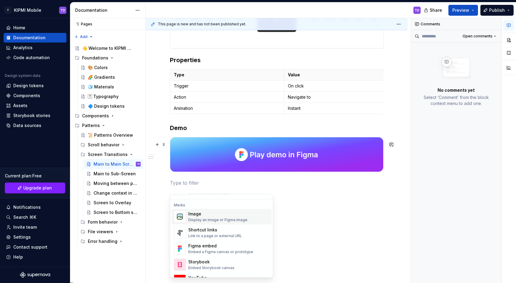
scroll to position [251, 0]
click at [204, 231] on div "Shortcut links" at bounding box center [215, 231] width 54 height 6
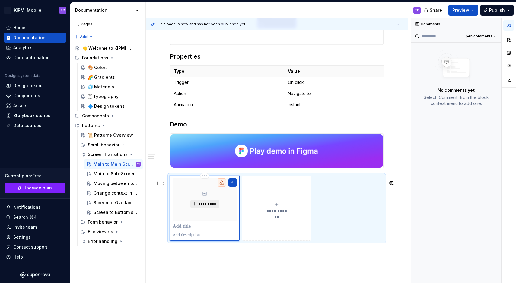
click at [198, 208] on button "*********" at bounding box center [205, 204] width 29 height 8
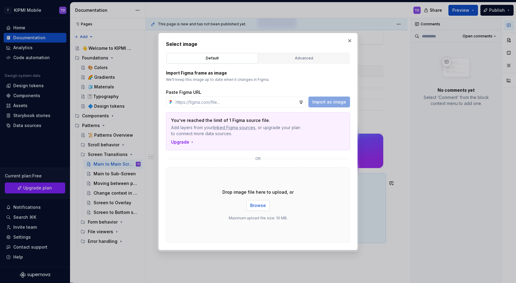
click at [258, 209] on button "Browse" at bounding box center [258, 205] width 24 height 11
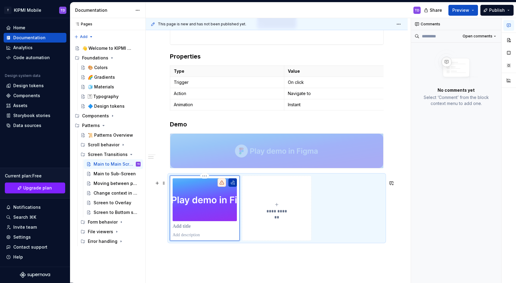
click at [233, 187] on button "button" at bounding box center [233, 182] width 8 height 8
type textarea "*"
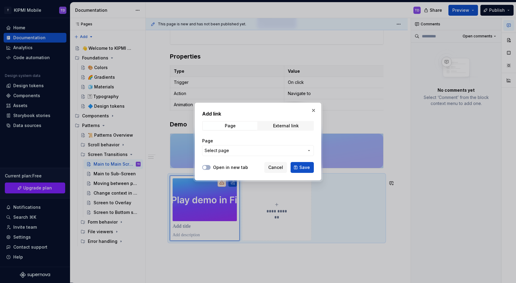
click at [231, 151] on span "Select page" at bounding box center [255, 151] width 100 height 6
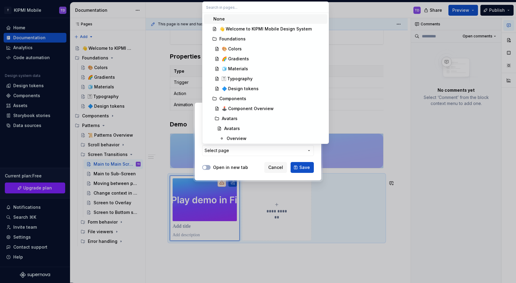
click at [231, 151] on div "Add link Page External link Page Select page Open in new tab Cancel Save" at bounding box center [258, 141] width 516 height 283
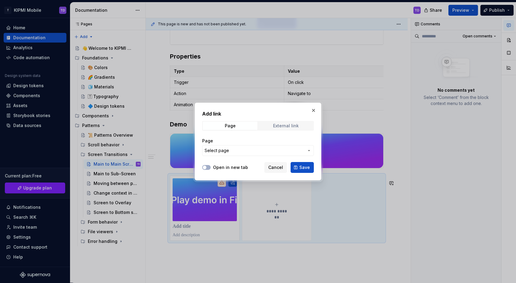
click at [274, 126] on div "External link" at bounding box center [286, 126] width 26 height 5
click at [236, 148] on input "URL" at bounding box center [258, 150] width 112 height 11
paste input "[URL][DOMAIN_NAME]"
type input "[URL][DOMAIN_NAME]"
click at [227, 167] on label "Open in new tab" at bounding box center [230, 168] width 35 height 6
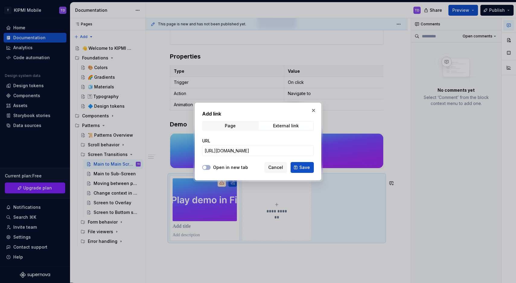
click at [211, 167] on button "Open in new tab" at bounding box center [206, 167] width 8 height 5
click at [301, 168] on span "Save" at bounding box center [305, 168] width 11 height 6
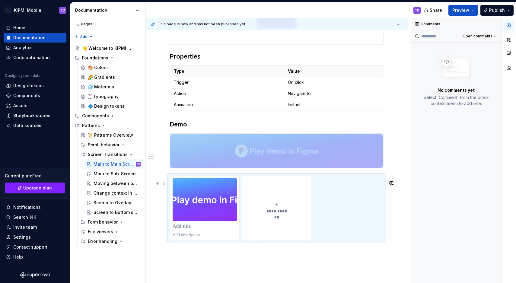
click at [292, 201] on button "**********" at bounding box center [277, 208] width 70 height 65
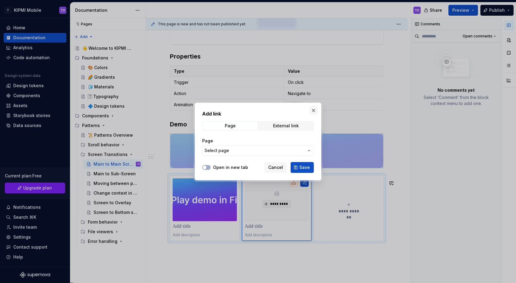
click at [315, 111] on button "button" at bounding box center [314, 110] width 8 height 8
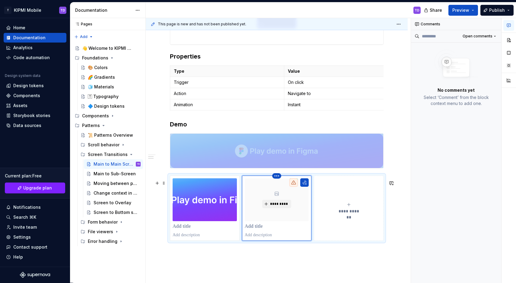
click at [278, 181] on html "T KIPMI Mobile TD Home Documentation Analytics Code automation Design system da…" at bounding box center [258, 141] width 516 height 283
click at [283, 189] on div "Delete item" at bounding box center [299, 191] width 51 height 10
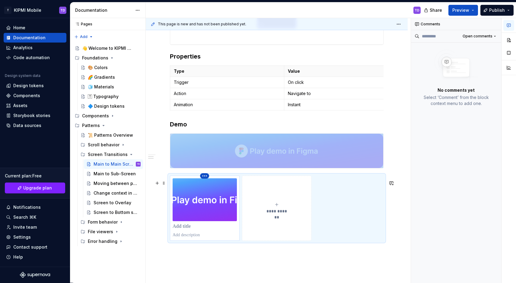
click at [204, 180] on html "T KIPMI Mobile TD Home Documentation Analytics Code automation Design system da…" at bounding box center [258, 141] width 516 height 283
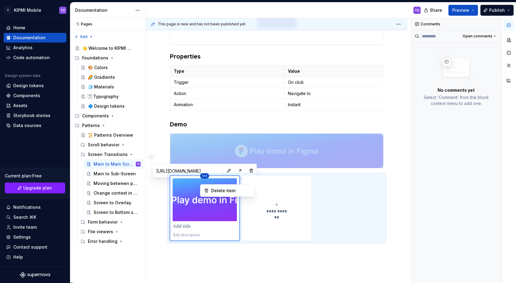
click at [465, 155] on div "Comments Open comments No comments yet Select ‘Comment’ from the block context …" at bounding box center [463, 150] width 105 height 265
click at [211, 213] on img at bounding box center [205, 199] width 64 height 43
click at [508, 40] on button "button" at bounding box center [509, 40] width 11 height 11
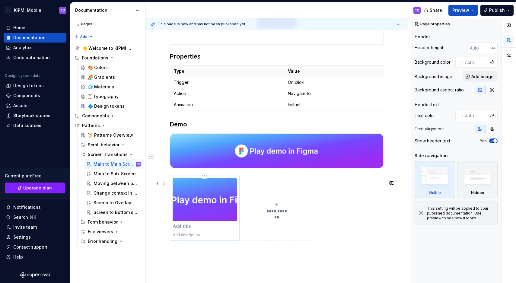
click at [209, 199] on img at bounding box center [205, 199] width 64 height 43
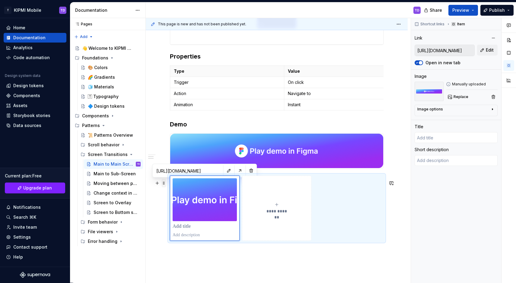
click at [163, 185] on span at bounding box center [164, 183] width 5 height 8
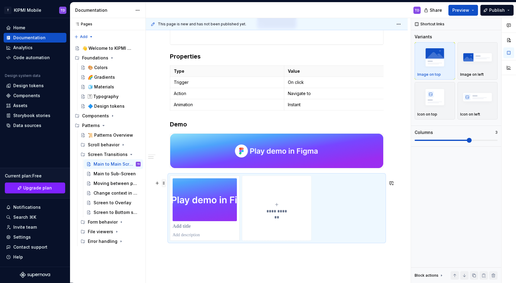
click at [163, 185] on span at bounding box center [164, 183] width 5 height 8
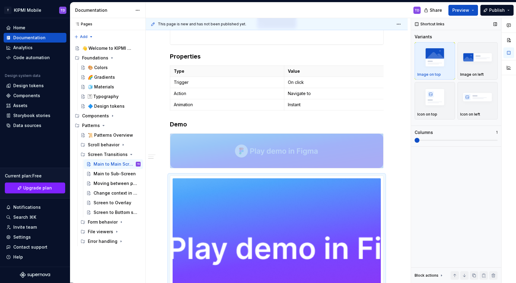
scroll to position [283, 0]
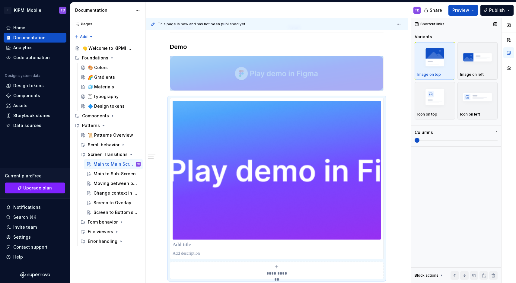
click at [415, 141] on div "Shortcut links Variants Image on top Image on left Icon on top Icon on left Col…" at bounding box center [456, 150] width 90 height 265
click at [476, 61] on img "button" at bounding box center [478, 57] width 35 height 22
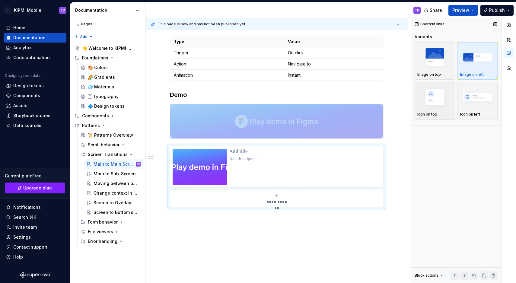
click at [443, 103] on img "button" at bounding box center [435, 97] width 35 height 22
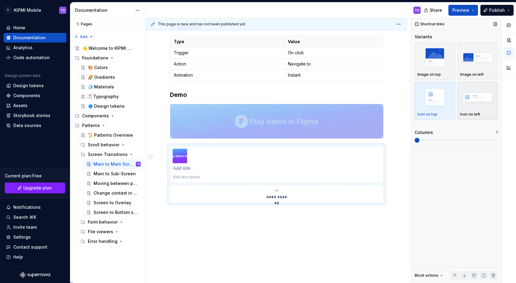
click at [472, 102] on img "button" at bounding box center [478, 97] width 35 height 22
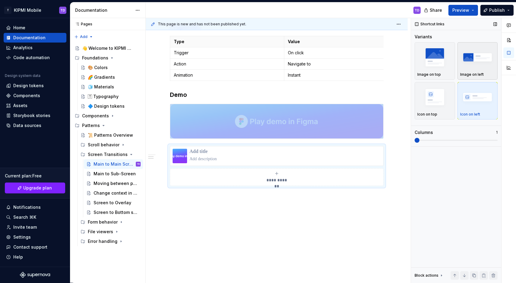
click at [471, 65] on img "button" at bounding box center [478, 57] width 35 height 22
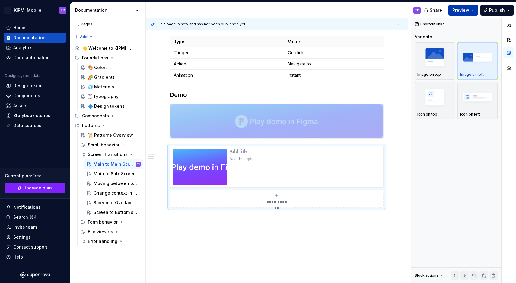
click at [472, 9] on button "Preview" at bounding box center [464, 10] width 30 height 11
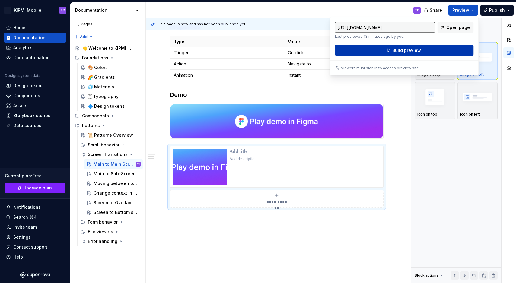
click at [436, 51] on button "Build preview" at bounding box center [404, 50] width 139 height 11
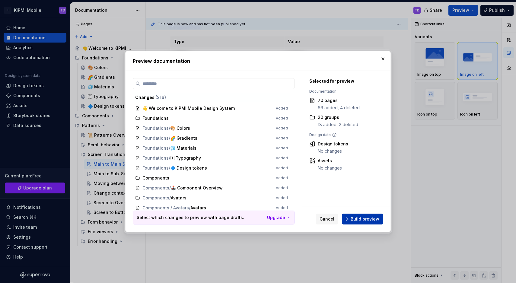
click at [374, 221] on span "Build preview" at bounding box center [365, 219] width 29 height 6
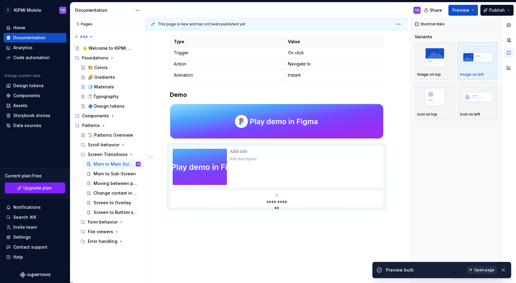
click at [489, 270] on span "Open page" at bounding box center [484, 270] width 20 height 5
click at [237, 152] on div at bounding box center [277, 167] width 214 height 42
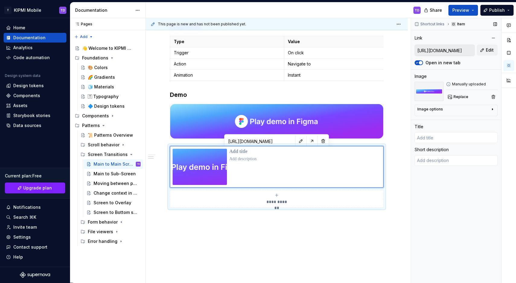
click at [481, 114] on div "Image options Alignment" at bounding box center [456, 110] width 83 height 11
click at [488, 111] on div "Image options" at bounding box center [454, 110] width 73 height 7
click at [165, 152] on span at bounding box center [164, 153] width 5 height 8
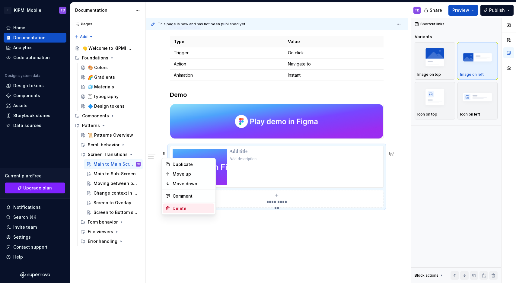
click at [176, 207] on div "Delete" at bounding box center [192, 209] width 39 height 6
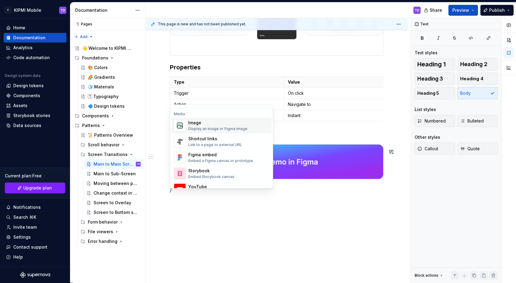
scroll to position [258, 0]
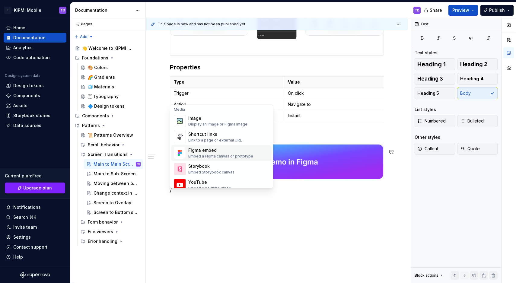
click at [199, 152] on div "Figma embed" at bounding box center [220, 151] width 65 height 6
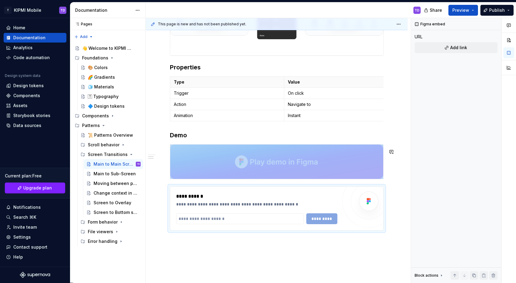
scroll to position [201, 0]
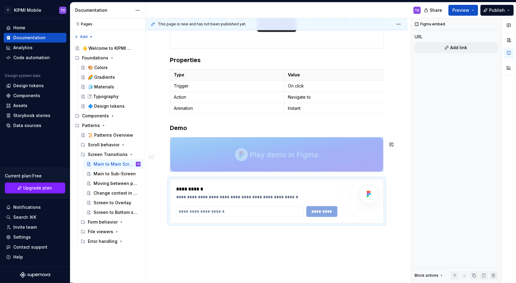
type textarea "*"
click at [230, 217] on input "text" at bounding box center [240, 211] width 128 height 11
paste input "**********"
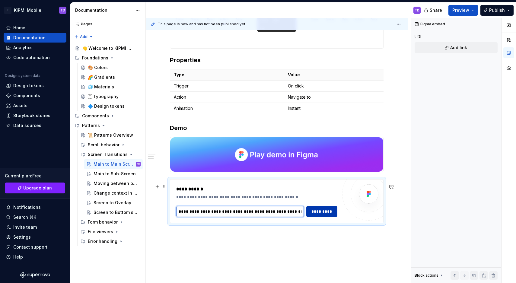
type input "**********"
click at [311, 215] on span "*********" at bounding box center [322, 212] width 24 height 6
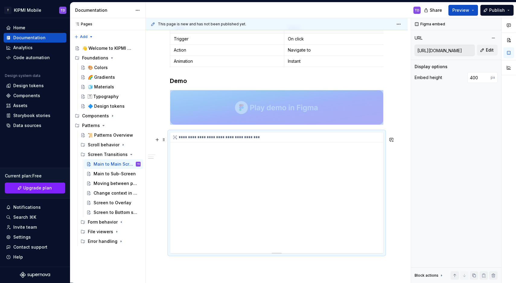
scroll to position [250, 0]
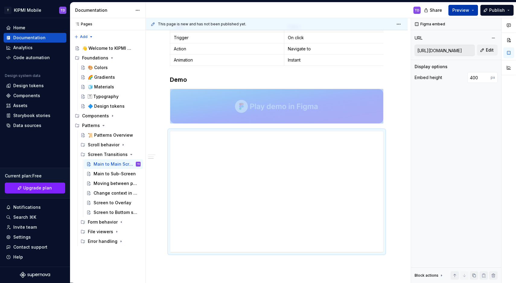
click at [474, 13] on button "Preview" at bounding box center [464, 10] width 30 height 11
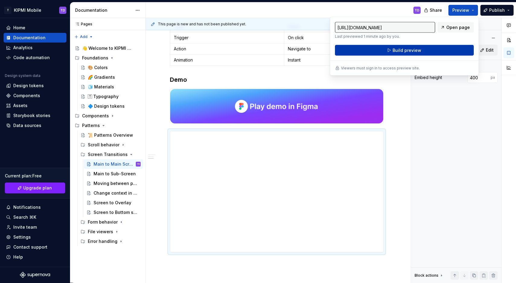
click at [410, 51] on span "Build preview" at bounding box center [407, 50] width 29 height 6
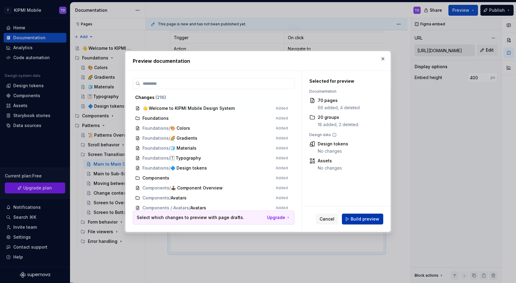
click at [371, 216] on button "Build preview" at bounding box center [362, 219] width 41 height 11
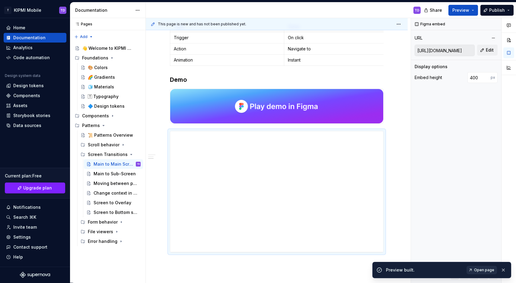
click at [480, 269] on span "Open page" at bounding box center [484, 270] width 20 height 5
click at [288, 115] on img at bounding box center [276, 106] width 213 height 34
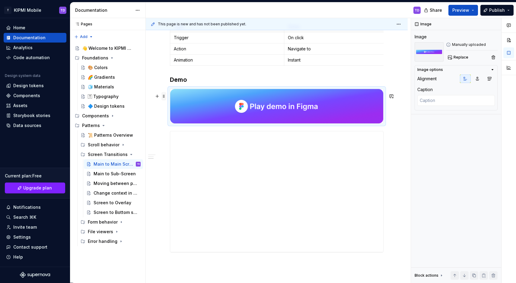
click at [165, 96] on span at bounding box center [164, 96] width 5 height 8
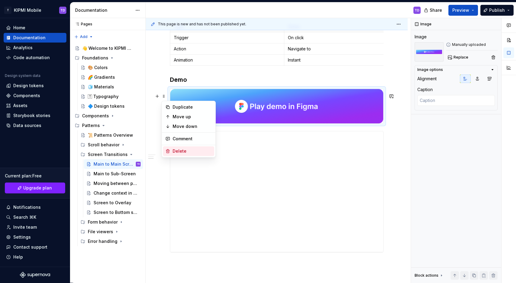
click at [187, 153] on div "Delete" at bounding box center [192, 151] width 39 height 6
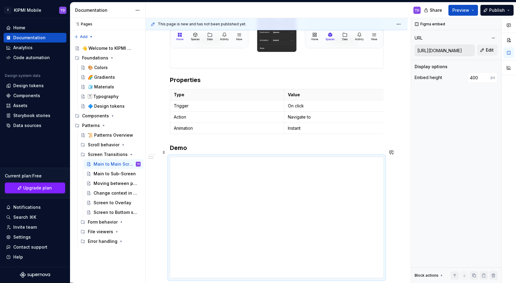
click at [189, 152] on h3 "Demo" at bounding box center [277, 148] width 214 height 8
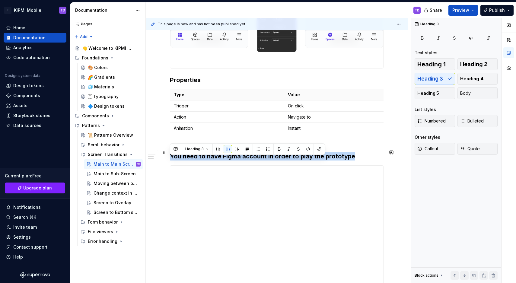
drag, startPoint x: 352, startPoint y: 163, endPoint x: 161, endPoint y: 164, distance: 190.3
click at [161, 164] on div "**********" at bounding box center [277, 158] width 262 height 444
click at [425, 147] on span "Callout" at bounding box center [428, 149] width 21 height 6
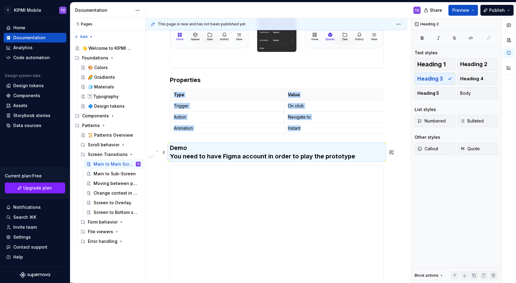
click at [235, 159] on h3 "Demo You need to have Figma account in order to play the prototype" at bounding box center [277, 152] width 214 height 17
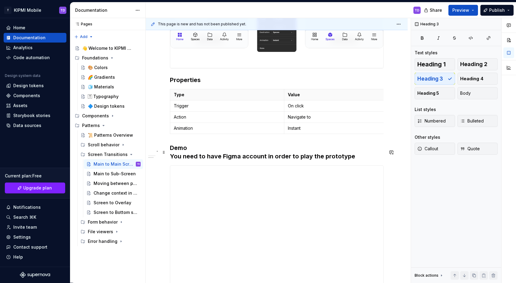
click at [235, 159] on h3 "Demo You need to have Figma account in order to play the prototype" at bounding box center [277, 152] width 214 height 17
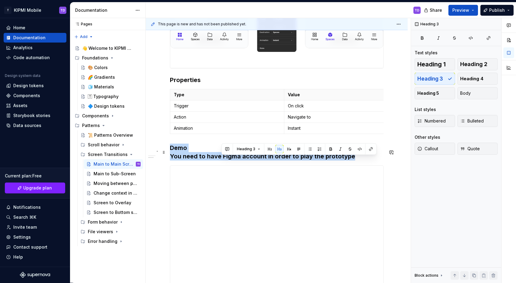
click at [235, 159] on h3 "Demo You need to have Figma account in order to play the prototype" at bounding box center [277, 152] width 214 height 17
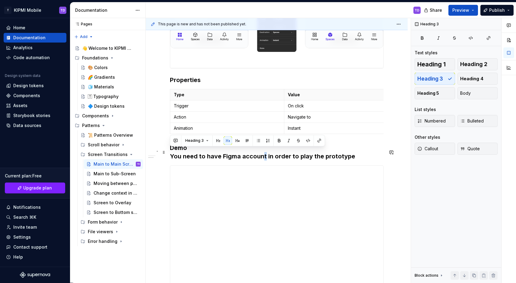
click at [264, 158] on h3 "Demo You need to have Figma account in order to play the prototype" at bounding box center [277, 152] width 214 height 17
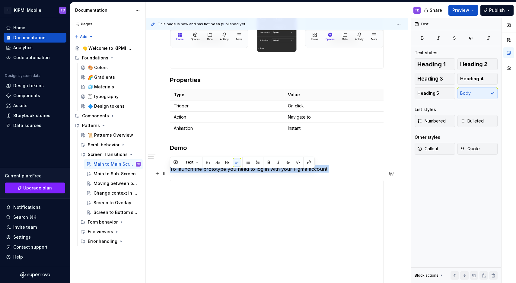
drag, startPoint x: 339, startPoint y: 173, endPoint x: 169, endPoint y: 174, distance: 169.7
click at [169, 174] on div "**********" at bounding box center [277, 165] width 262 height 458
click at [428, 150] on span "Callout" at bounding box center [428, 149] width 21 height 6
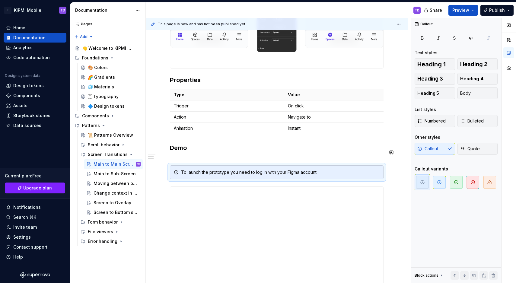
click at [193, 166] on div "**********" at bounding box center [277, 129] width 214 height 358
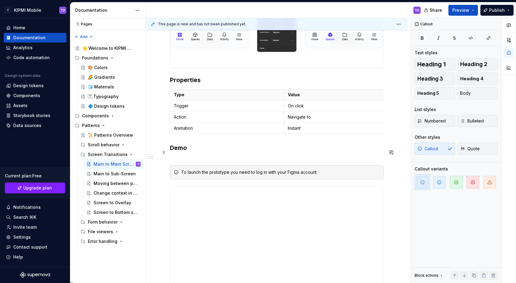
click at [186, 161] on h3 "Demo" at bounding box center [277, 152] width 214 height 17
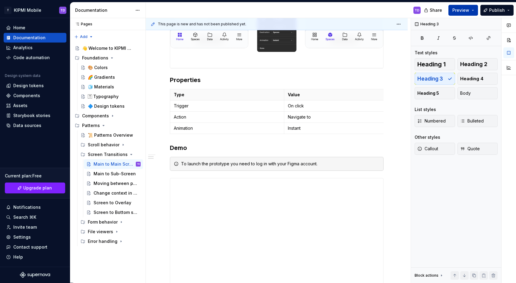
click at [476, 11] on button "Preview" at bounding box center [464, 10] width 30 height 11
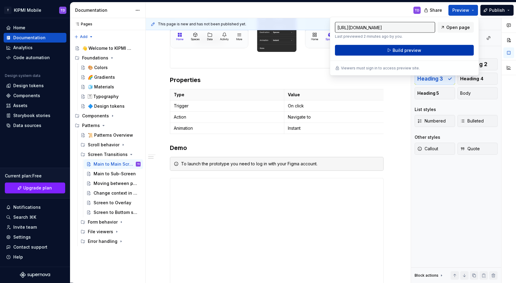
click at [425, 48] on button "Build preview" at bounding box center [404, 50] width 139 height 11
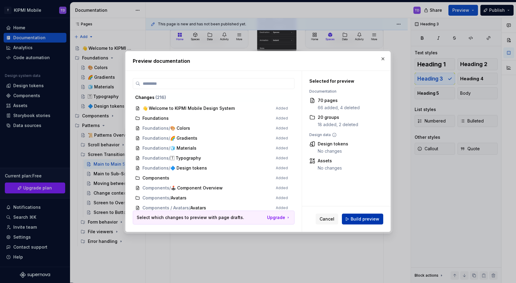
click at [367, 218] on span "Build preview" at bounding box center [365, 219] width 29 height 6
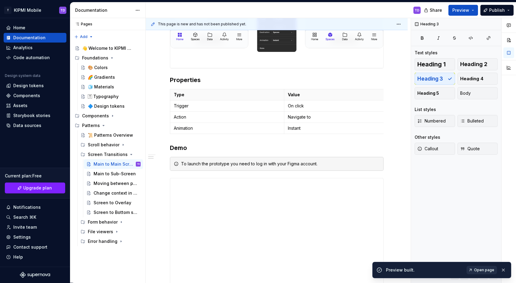
click at [484, 271] on span "Open page" at bounding box center [484, 270] width 20 height 5
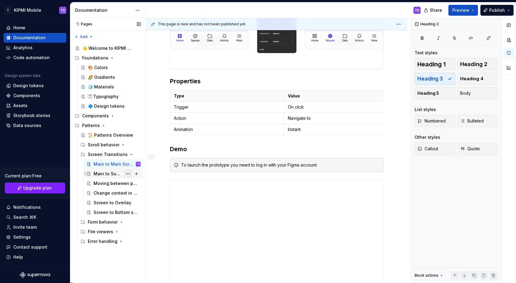
click at [130, 175] on button "Page tree" at bounding box center [128, 174] width 8 height 8
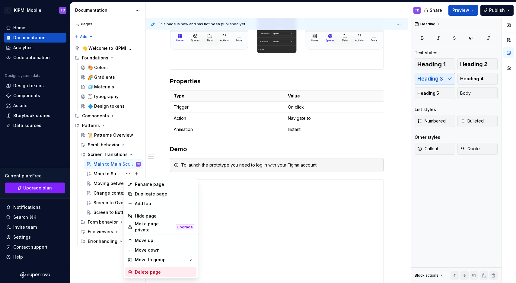
click at [142, 271] on div "Delete page" at bounding box center [164, 272] width 59 height 6
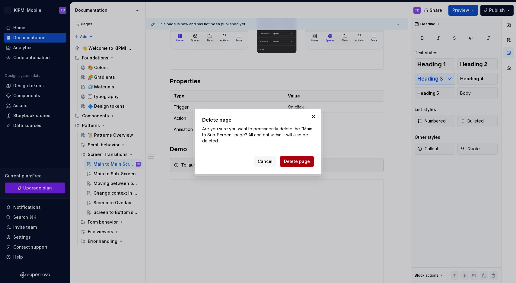
click at [294, 160] on span "Delete page" at bounding box center [297, 162] width 26 height 6
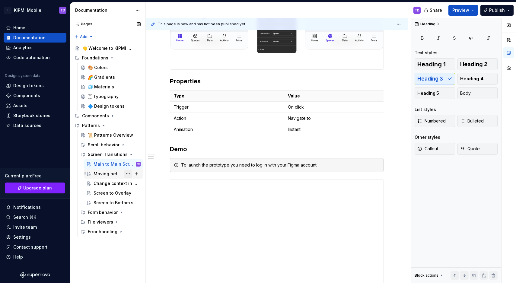
click at [130, 174] on button "Page tree" at bounding box center [128, 174] width 8 height 8
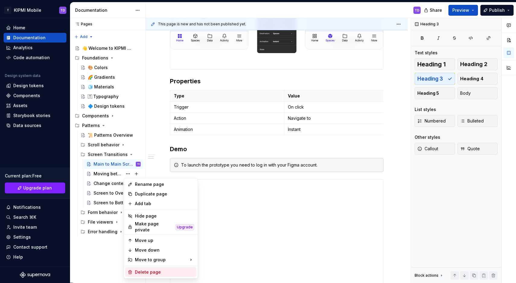
click at [171, 270] on div "Delete page" at bounding box center [164, 272] width 59 height 6
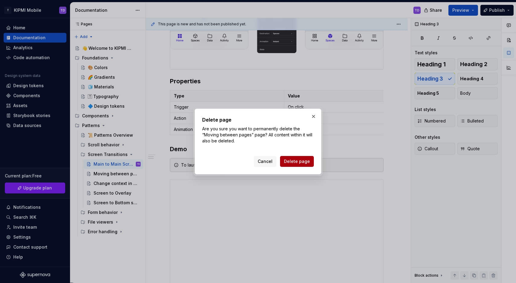
click at [293, 162] on span "Delete page" at bounding box center [297, 162] width 26 height 6
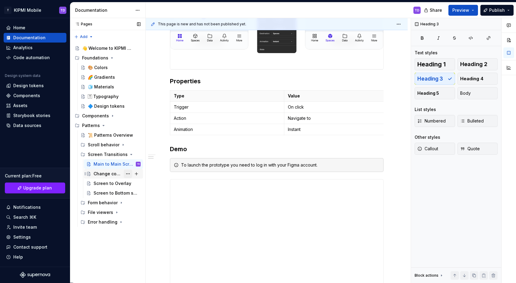
click at [127, 175] on button "Page tree" at bounding box center [128, 174] width 8 height 8
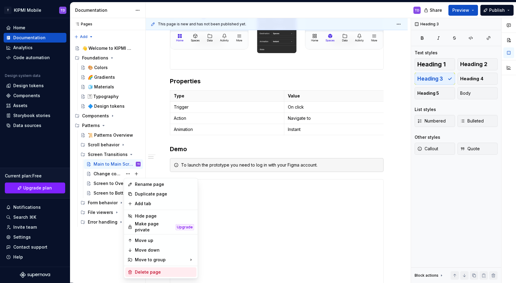
click at [154, 270] on div "Delete page" at bounding box center [164, 272] width 59 height 6
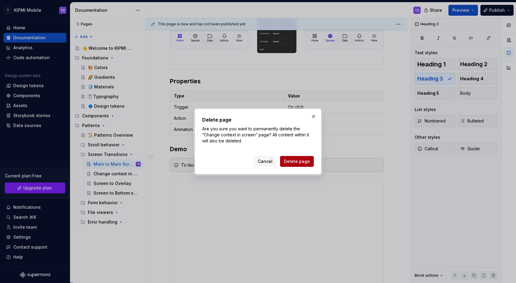
click at [301, 161] on span "Delete page" at bounding box center [297, 162] width 26 height 6
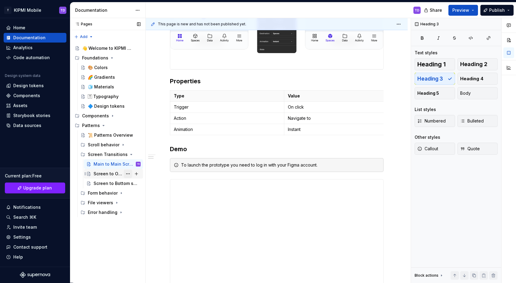
click at [127, 174] on button "Page tree" at bounding box center [128, 174] width 8 height 8
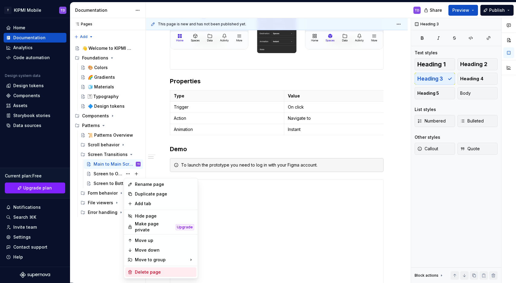
click at [146, 271] on div "Delete page" at bounding box center [164, 272] width 59 height 6
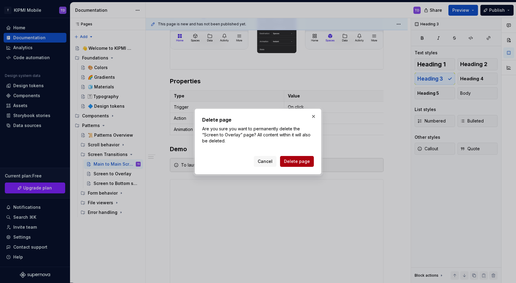
click at [295, 161] on span "Delete page" at bounding box center [297, 162] width 26 height 6
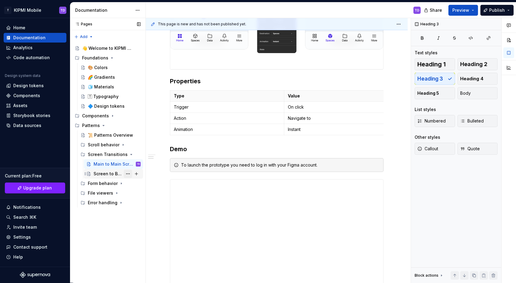
click at [129, 174] on button "Page tree" at bounding box center [128, 174] width 8 height 8
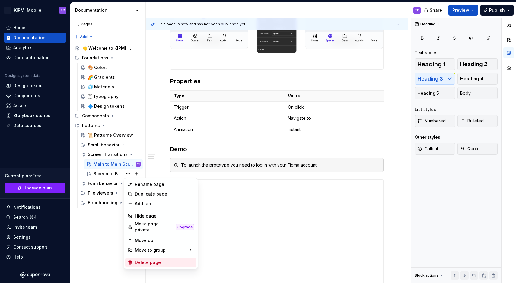
click at [142, 260] on div "Delete page" at bounding box center [164, 263] width 59 height 6
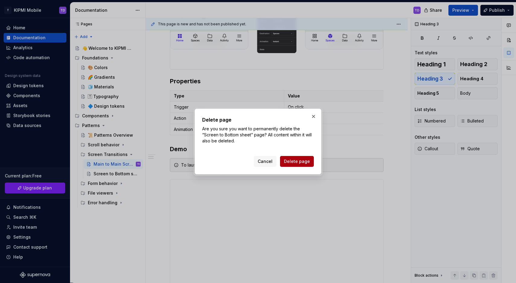
click at [293, 162] on span "Delete page" at bounding box center [297, 162] width 26 height 6
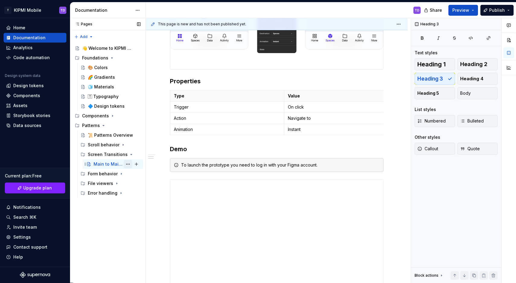
click at [129, 164] on button "Page tree" at bounding box center [128, 164] width 8 height 8
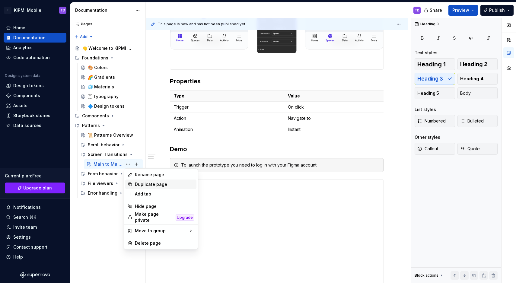
click at [143, 185] on div "Duplicate page" at bounding box center [164, 185] width 59 height 6
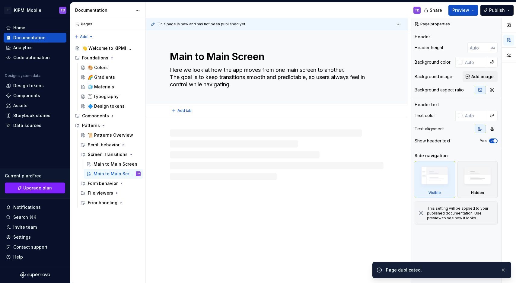
click at [216, 55] on textarea "Main to Main Screen" at bounding box center [276, 57] width 214 height 14
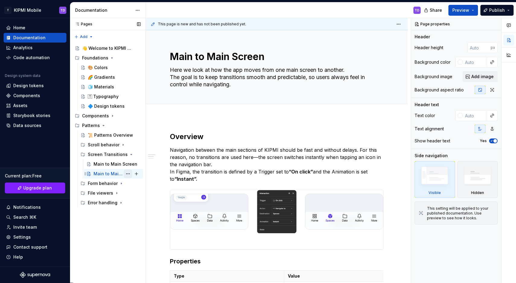
click at [126, 175] on button "Page tree" at bounding box center [128, 174] width 8 height 8
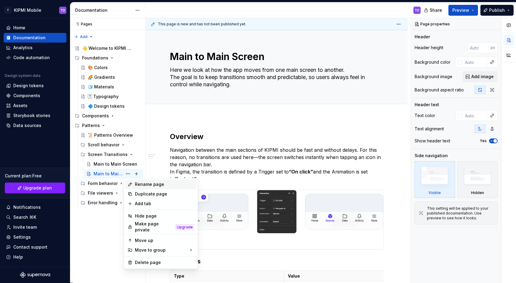
type textarea "*"
click at [136, 185] on div "Rename page" at bounding box center [164, 185] width 59 height 6
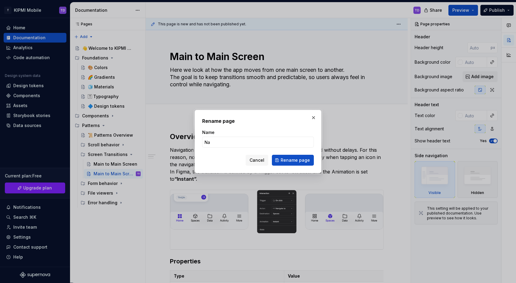
type input "N"
type input "Main to Sub-screen page"
click at [304, 159] on span "Rename page" at bounding box center [295, 160] width 29 height 6
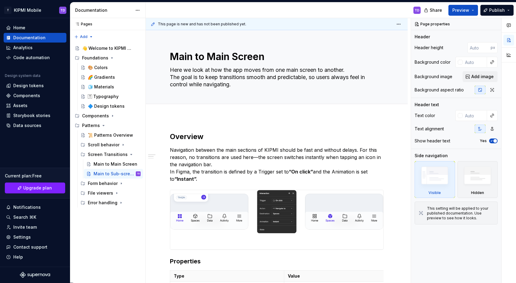
type textarea "*"
type textarea "Main to Sub-screen page"
click at [214, 152] on p "Navigation between the main sections of KIPMI should be fast and without delays…" at bounding box center [277, 164] width 214 height 36
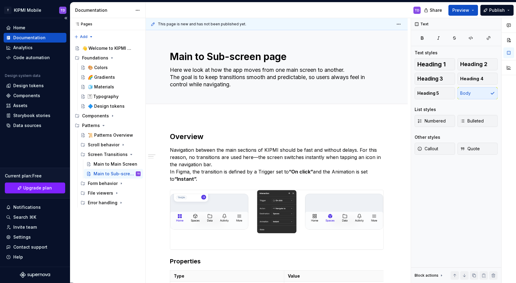
click at [214, 152] on p "Navigation between the main sections of KIPMI should be fast and without delays…" at bounding box center [277, 164] width 214 height 36
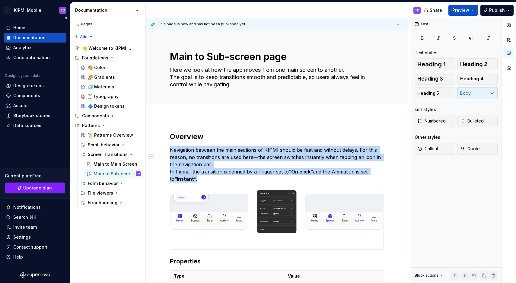
click at [214, 152] on p "Navigation between the main sections of KIPMI should be fast and without delays…" at bounding box center [277, 164] width 214 height 36
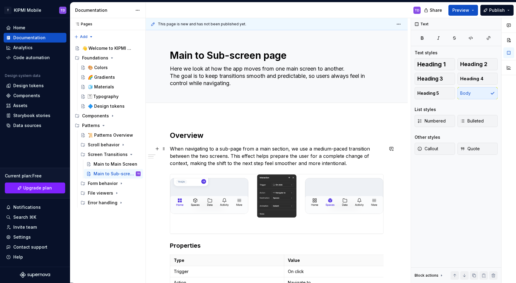
scroll to position [22, 0]
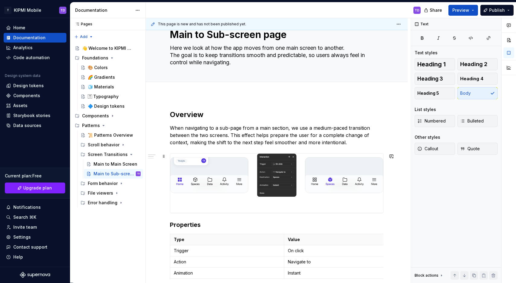
click at [217, 159] on img at bounding box center [276, 183] width 213 height 59
type textarea "*"
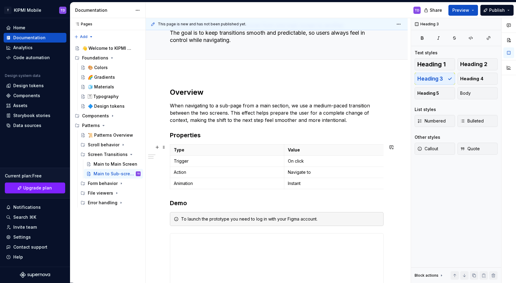
scroll to position [53, 0]
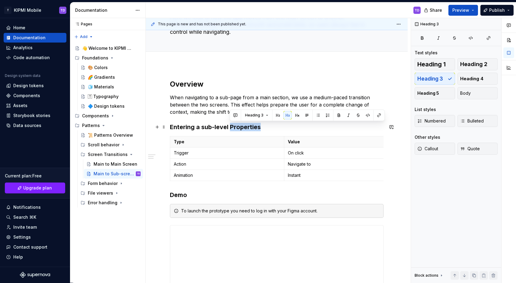
drag, startPoint x: 248, startPoint y: 126, endPoint x: 230, endPoint y: 126, distance: 18.4
click at [230, 126] on h3 "Entering a sub-level Properties" at bounding box center [277, 127] width 214 height 8
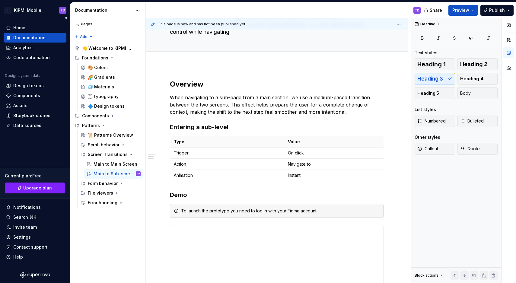
type textarea "*"
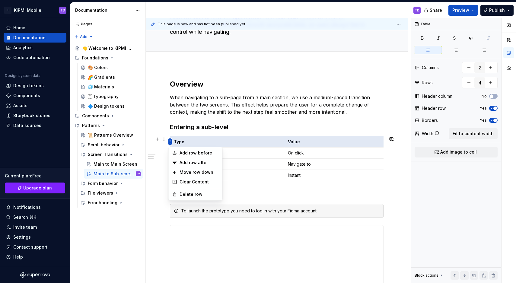
click at [170, 142] on html "T KIPMI Mobile TD Home Documentation Analytics Code automation Design system da…" at bounding box center [258, 141] width 516 height 283
click at [175, 150] on div "Add row before" at bounding box center [195, 153] width 51 height 10
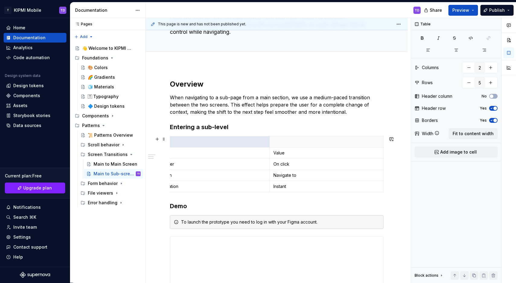
scroll to position [0, 0]
type input "4"
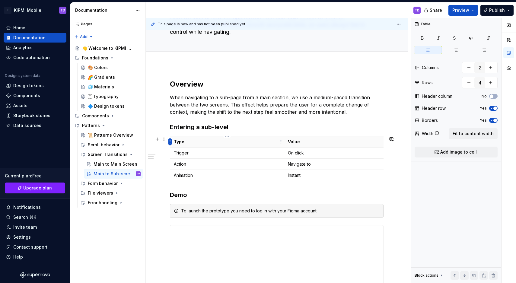
click at [171, 142] on html "T KIPMI Mobile TD Home Documentation Analytics Code automation Design system da…" at bounding box center [258, 141] width 516 height 283
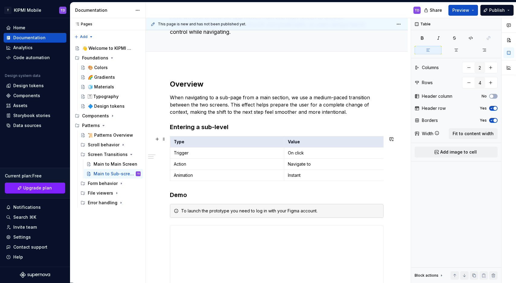
click at [197, 142] on html "T KIPMI Mobile TD Home Documentation Analytics Code automation Design system da…" at bounding box center [258, 141] width 516 height 283
type textarea "*"
click at [496, 68] on button "button" at bounding box center [491, 67] width 11 height 11
type input "3"
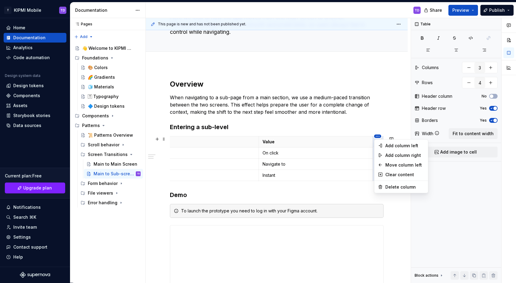
click at [329, 137] on html "T KIPMI Mobile TD Home Documentation Analytics Code automation Design system da…" at bounding box center [258, 141] width 516 height 283
click at [387, 164] on div "Move column left" at bounding box center [405, 165] width 39 height 6
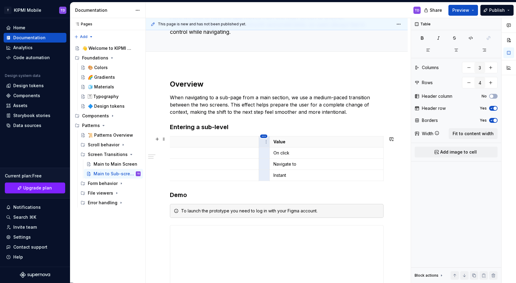
click at [264, 137] on html "T KIPMI Mobile TD Home Documentation Analytics Code automation Design system da…" at bounding box center [258, 141] width 516 height 283
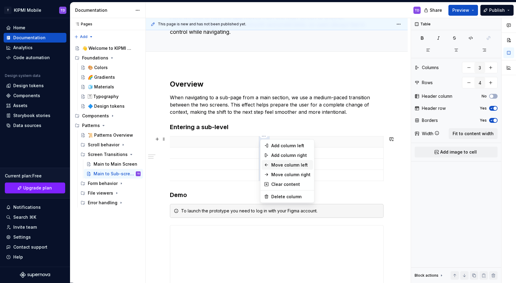
click at [272, 166] on div "Move column left" at bounding box center [291, 165] width 39 height 6
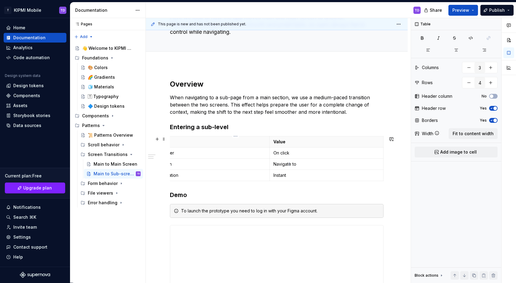
scroll to position [0, 2]
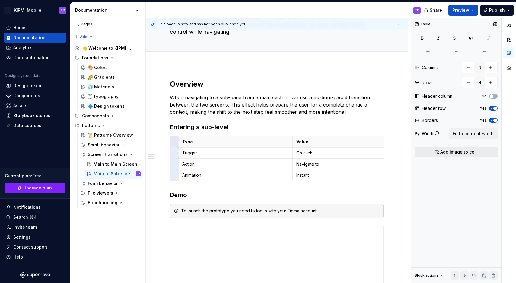
click at [469, 152] on span "Add image to cell" at bounding box center [459, 152] width 37 height 6
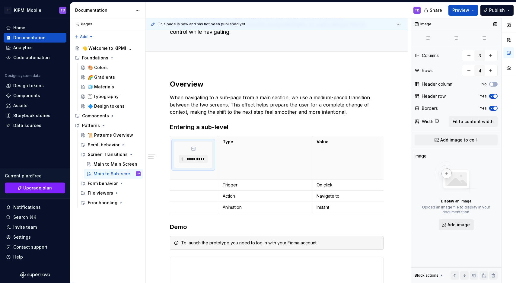
click at [454, 226] on span "Add image" at bounding box center [459, 225] width 22 height 6
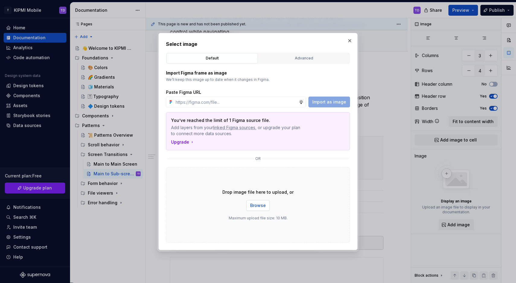
click at [255, 205] on span "Browse" at bounding box center [258, 206] width 16 height 6
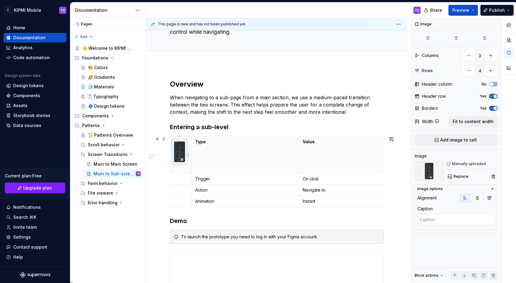
click at [184, 170] on p at bounding box center [180, 168] width 16 height 6
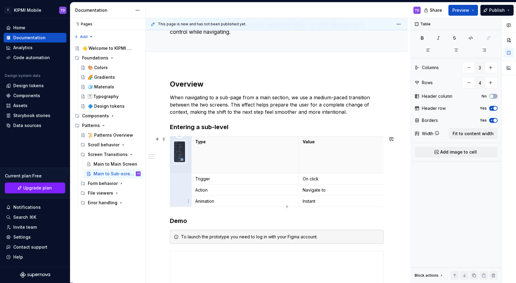
drag, startPoint x: 183, startPoint y: 169, endPoint x: 181, endPoint y: 200, distance: 31.2
click at [181, 200] on tbody "Type Value Trigger On click Action Navigate to Animation Instant" at bounding box center [287, 172] width 239 height 71
drag, startPoint x: 181, startPoint y: 202, endPoint x: 183, endPoint y: 169, distance: 33.9
click at [183, 169] on tbody "Type Value Trigger On click Action Navigate to Animation Instant" at bounding box center [287, 172] width 239 height 71
click at [181, 169] on p at bounding box center [180, 168] width 16 height 6
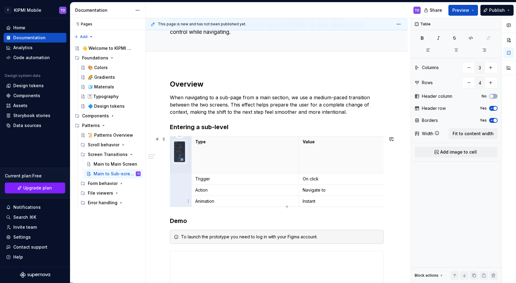
drag, startPoint x: 178, startPoint y: 169, endPoint x: 180, endPoint y: 197, distance: 28.5
click at [180, 197] on tbody "Type Value Trigger On click Action Navigate to Animation Instant" at bounding box center [287, 172] width 239 height 71
click at [468, 135] on span "Fit to content width" at bounding box center [473, 134] width 41 height 6
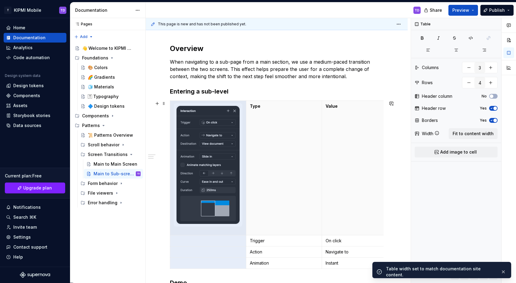
scroll to position [148, 0]
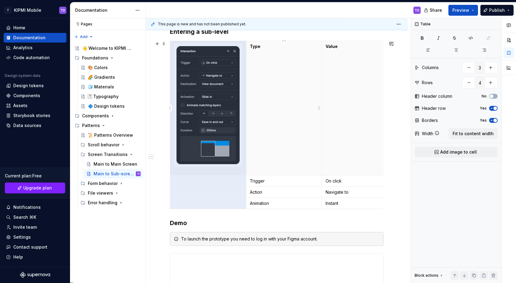
type textarea "*"
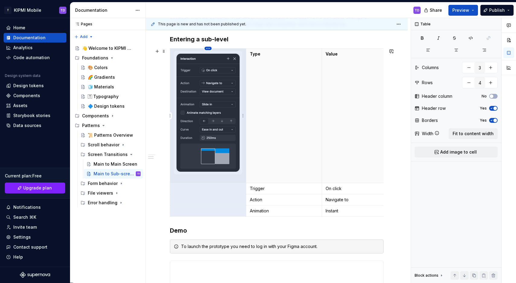
click at [209, 48] on html "T KIPMI Mobile TD Home Documentation Analytics Code automation Design system da…" at bounding box center [258, 141] width 516 height 283
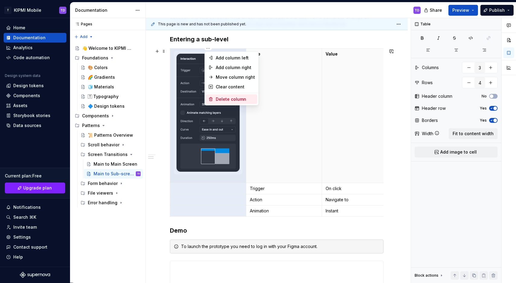
click at [225, 98] on div "Delete column" at bounding box center [235, 99] width 39 height 6
type input "2"
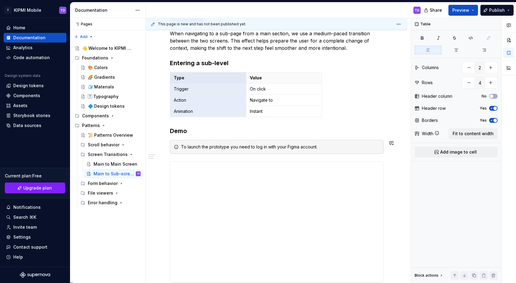
scroll to position [115, 0]
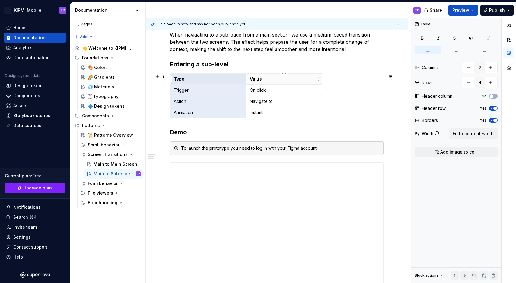
click at [249, 77] on th "Value" at bounding box center [284, 79] width 76 height 11
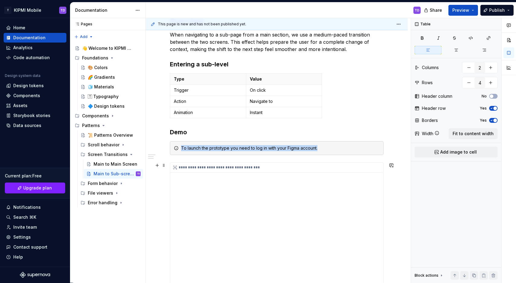
click at [280, 183] on div "**********" at bounding box center [276, 223] width 213 height 121
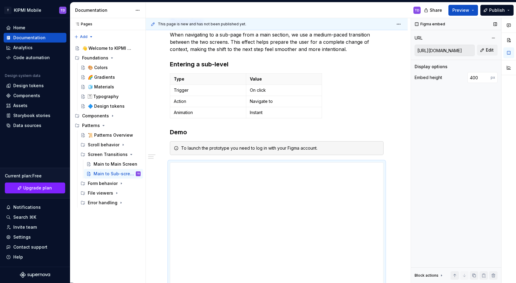
click at [436, 53] on input "[URL][DOMAIN_NAME]" at bounding box center [444, 50] width 59 height 11
click at [436, 51] on input "[URL][DOMAIN_NAME]" at bounding box center [444, 50] width 59 height 11
click at [487, 50] on span "Edit" at bounding box center [490, 50] width 8 height 6
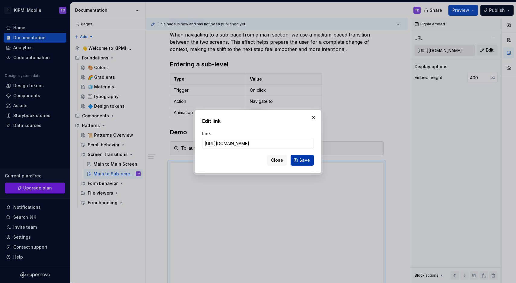
type input "[URL][DOMAIN_NAME]"
click at [303, 161] on span "Save" at bounding box center [305, 160] width 11 height 6
type input "[URL][DOMAIN_NAME]"
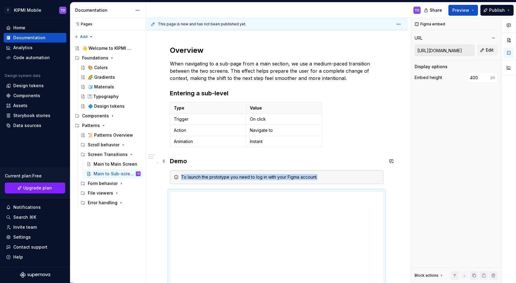
scroll to position [40, 0]
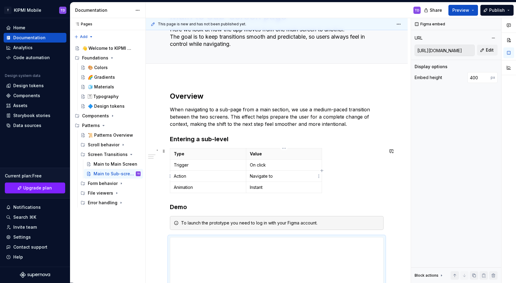
click at [277, 169] on td "On click" at bounding box center [284, 165] width 76 height 11
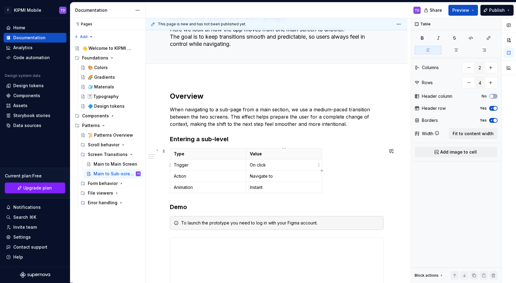
click at [308, 166] on p "On click" at bounding box center [284, 165] width 69 height 6
click at [193, 146] on div "**********" at bounding box center [277, 226] width 214 height 268
click at [243, 140] on h3 "Entering a sub-level" at bounding box center [277, 139] width 214 height 8
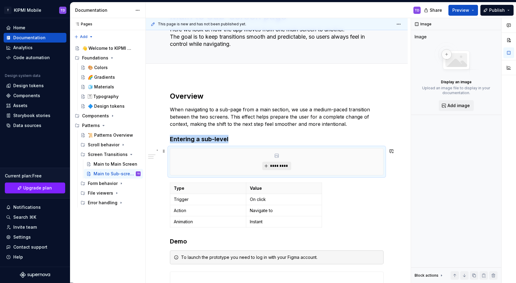
click at [286, 164] on button "*********" at bounding box center [276, 166] width 29 height 8
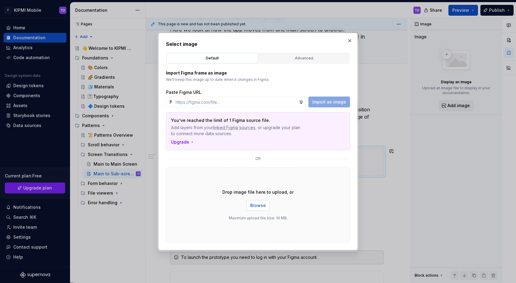
click at [260, 209] on button "Browse" at bounding box center [258, 205] width 24 height 11
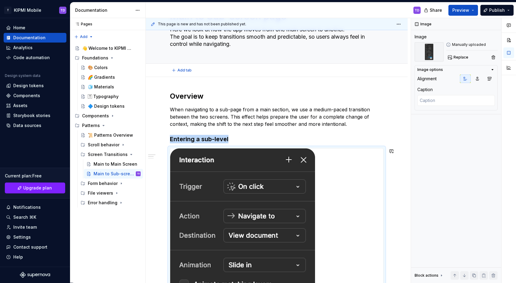
type textarea "*"
click at [289, 180] on img at bounding box center [242, 285] width 145 height 272
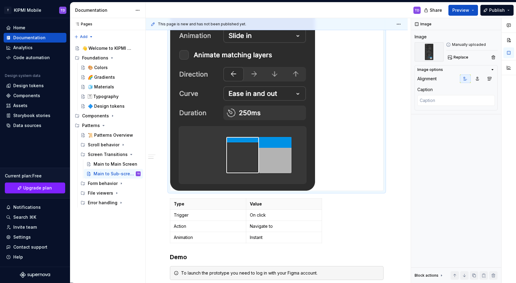
scroll to position [356, 0]
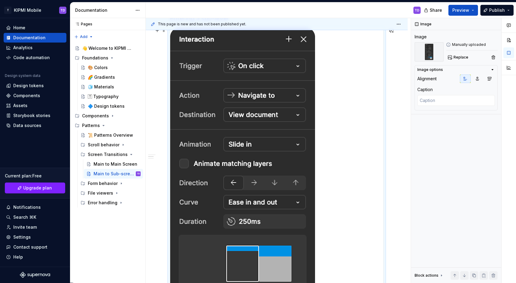
scroll to position [81, 0]
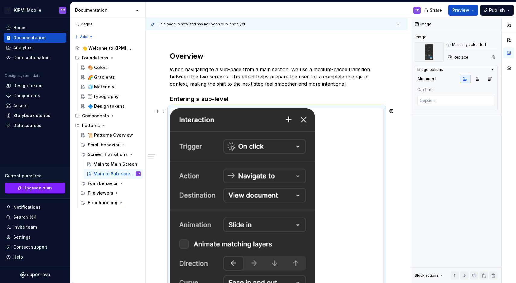
click at [293, 109] on img at bounding box center [242, 244] width 145 height 272
click at [163, 111] on span at bounding box center [164, 111] width 5 height 8
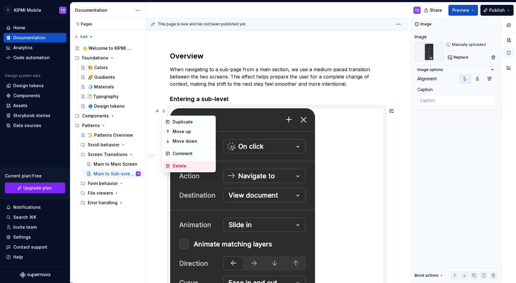
click at [177, 168] on div "Delete" at bounding box center [192, 166] width 39 height 6
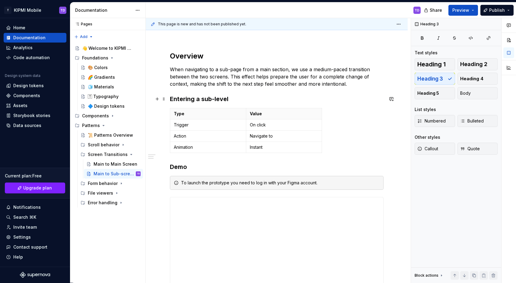
click at [256, 102] on h3 "Entering a sub-level" at bounding box center [277, 99] width 214 height 8
click at [271, 149] on p "Instant" at bounding box center [284, 147] width 69 height 6
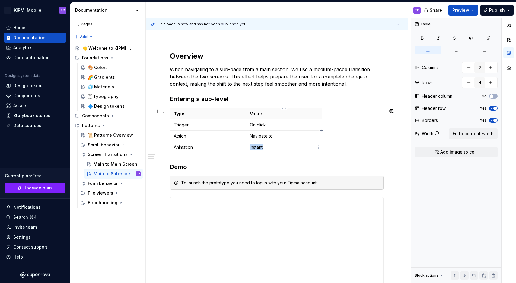
click at [270, 149] on p "Instant" at bounding box center [284, 147] width 69 height 6
type input "5"
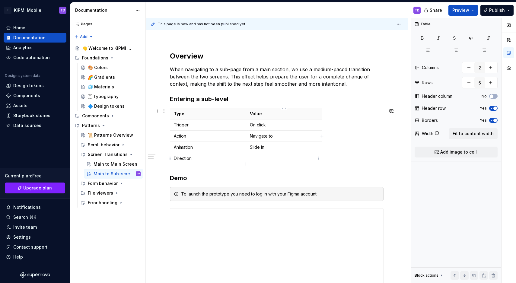
click at [266, 159] on p at bounding box center [284, 159] width 69 height 6
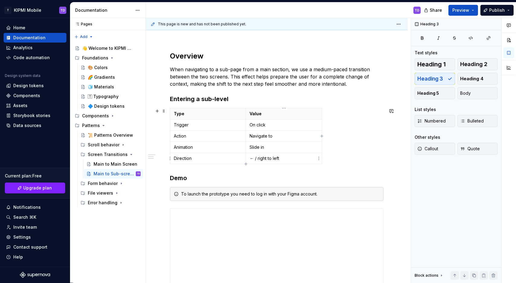
click at [313, 156] on p "← / right to left" at bounding box center [284, 159] width 69 height 6
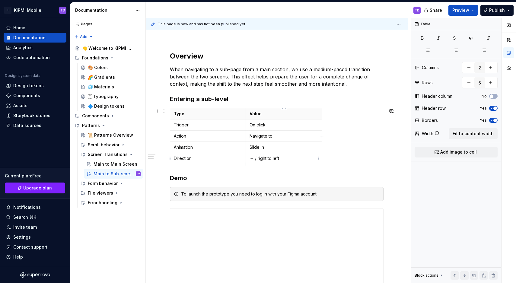
type input "6"
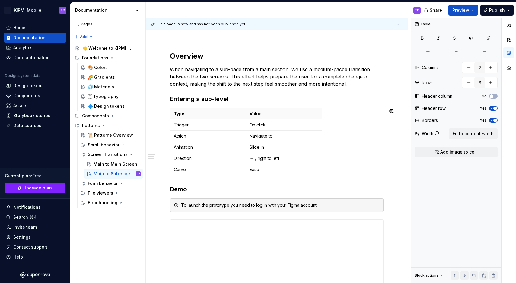
type textarea "*"
type input "7"
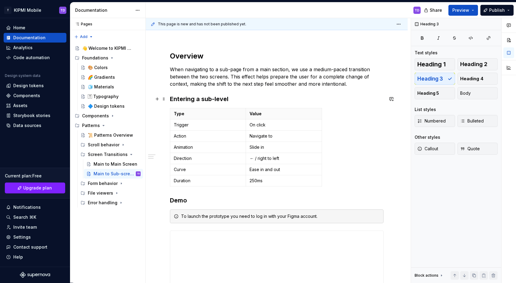
click at [233, 98] on h3 "Entering a sub-level" at bounding box center [277, 99] width 214 height 8
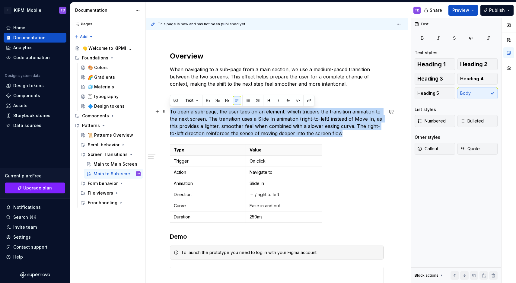
drag, startPoint x: 344, startPoint y: 133, endPoint x: 167, endPoint y: 112, distance: 177.5
click at [167, 112] on div "**********" at bounding box center [277, 259] width 262 height 444
click at [465, 149] on icon "button" at bounding box center [463, 148] width 5 height 5
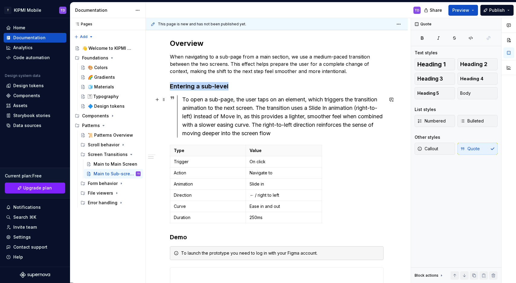
scroll to position [131, 0]
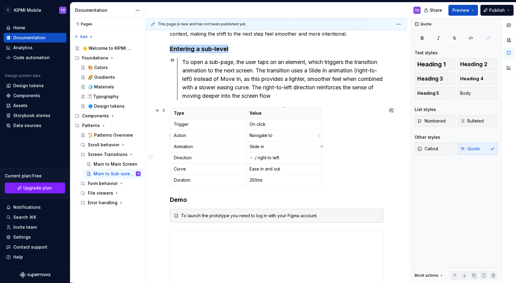
click at [335, 150] on div "Type Value Trigger On click Action Navigate to Animation Slide in Direction ← /…" at bounding box center [277, 148] width 214 height 81
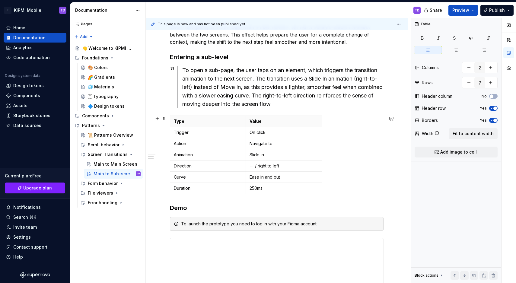
scroll to position [106, 0]
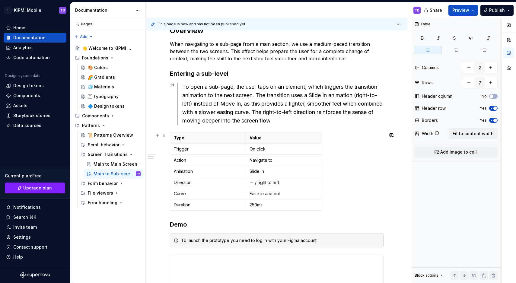
click at [343, 211] on div "Type Value Trigger On click Action Navigate to Animation Slide in Direction ← /…" at bounding box center [277, 172] width 214 height 81
click at [345, 208] on div "Type Value Trigger On click Action Navigate to Animation Slide in Direction ← /…" at bounding box center [277, 172] width 214 height 81
click at [326, 204] on div "Type Value Trigger On click Action Navigate to Animation Slide in Direction ← /…" at bounding box center [277, 172] width 214 height 81
click at [175, 216] on div "**********" at bounding box center [277, 201] width 214 height 351
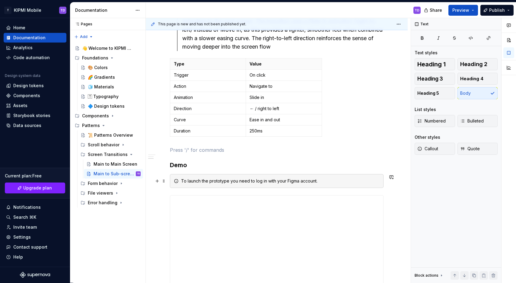
scroll to position [182, 0]
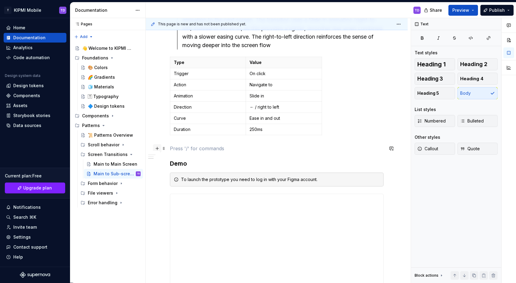
click at [156, 149] on button "button" at bounding box center [157, 148] width 8 height 8
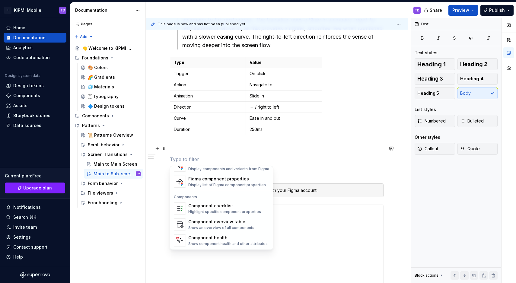
scroll to position [601, 0]
click at [213, 157] on p at bounding box center [277, 159] width 214 height 7
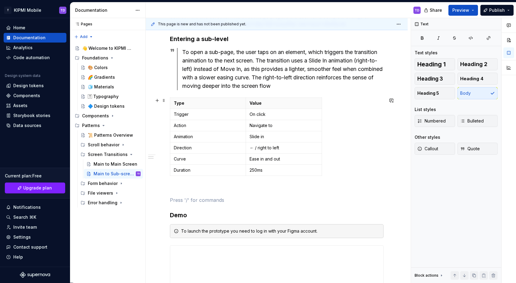
scroll to position [127, 0]
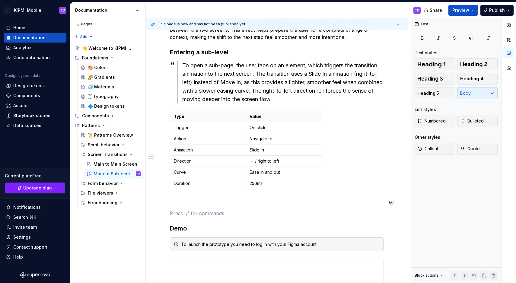
click at [180, 197] on div "**********" at bounding box center [277, 193] width 214 height 376
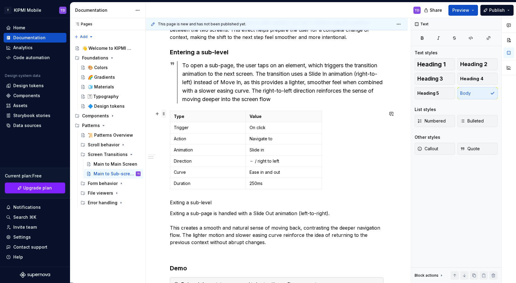
click at [164, 114] on span at bounding box center [164, 114] width 5 height 8
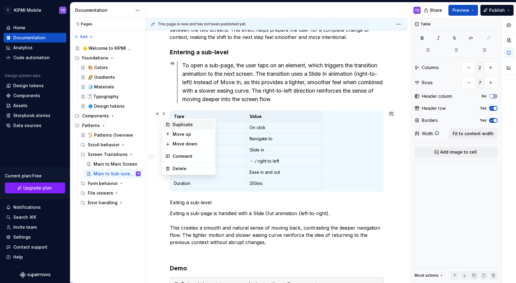
click at [169, 121] on div "Duplicate" at bounding box center [188, 125] width 51 height 10
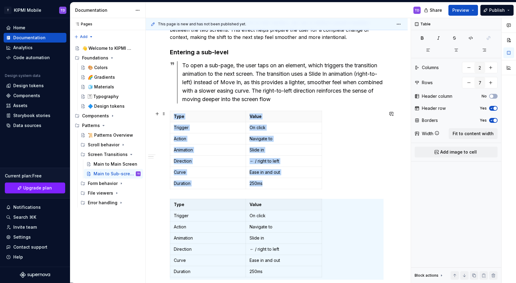
scroll to position [129, 0]
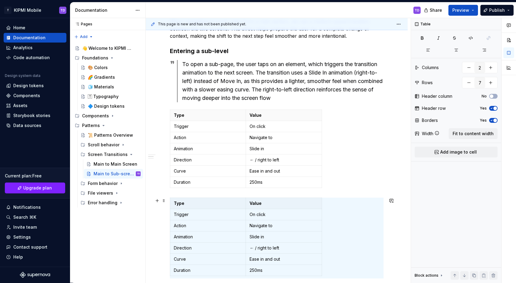
drag, startPoint x: 165, startPoint y: 201, endPoint x: 166, endPoint y: 205, distance: 3.7
click at [165, 201] on span at bounding box center [164, 201] width 5 height 8
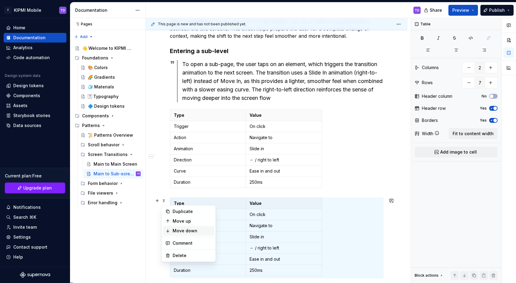
click at [169, 231] on icon at bounding box center [168, 231] width 2 height 3
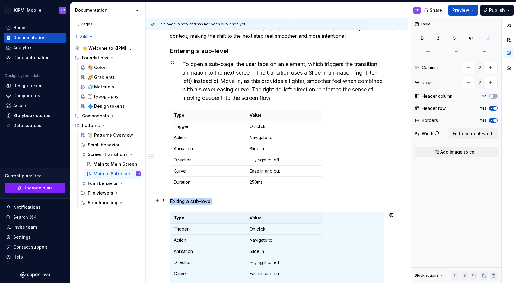
scroll to position [143, 0]
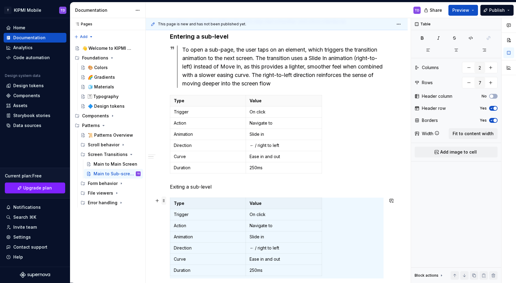
click at [164, 201] on span at bounding box center [164, 201] width 5 height 8
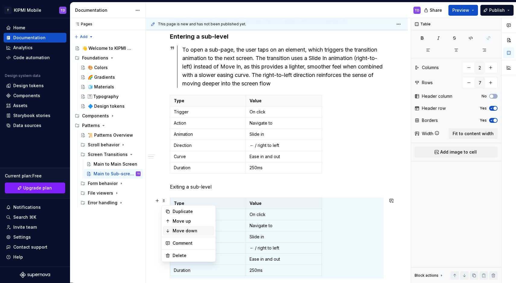
click at [169, 231] on icon at bounding box center [168, 231] width 5 height 5
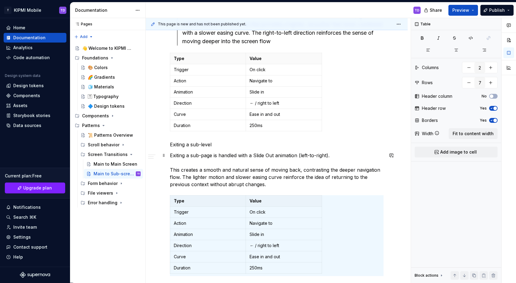
scroll to position [193, 0]
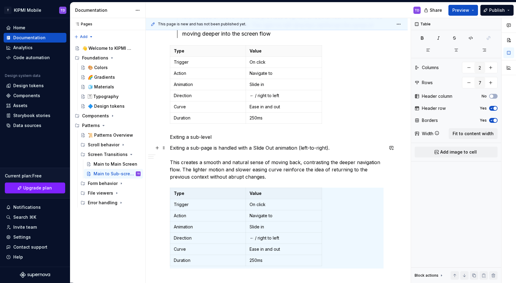
click at [218, 147] on p "Exiting a sub-page is handled with a Slide Out animation (left-to-right). This …" at bounding box center [277, 162] width 214 height 36
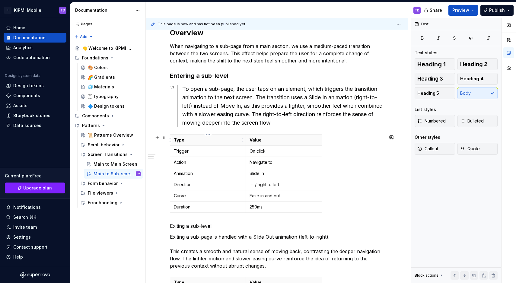
scroll to position [89, 0]
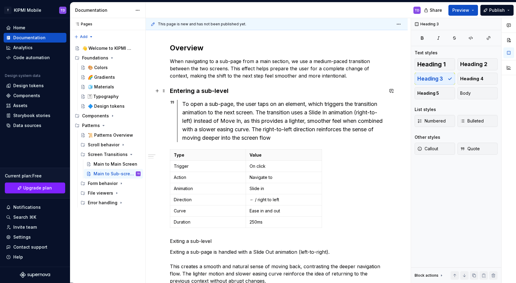
click at [190, 91] on h3 "Entering a sub-level" at bounding box center [277, 91] width 214 height 8
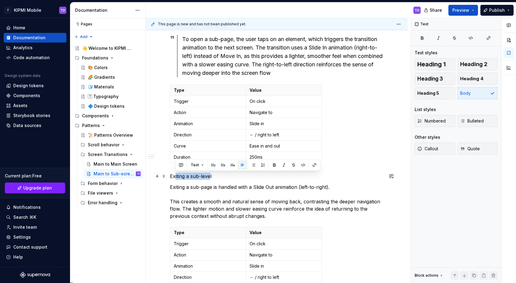
drag, startPoint x: 211, startPoint y: 176, endPoint x: 176, endPoint y: 174, distance: 35.4
click at [176, 174] on p "Exiting a sub-level" at bounding box center [277, 176] width 214 height 7
click at [213, 175] on p "Exiting a sub-level" at bounding box center [277, 176] width 214 height 7
drag, startPoint x: 213, startPoint y: 176, endPoint x: 169, endPoint y: 175, distance: 44.1
click at [169, 175] on div "Overview When navigating to a sub-page from a main section, we use a medium-pac…" at bounding box center [277, 271] width 262 height 614
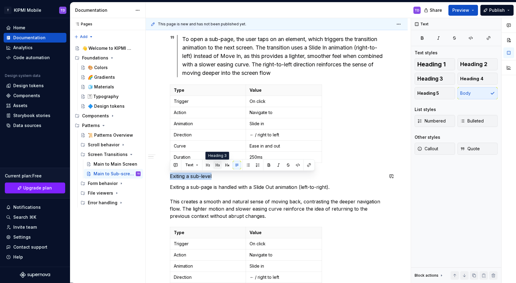
click at [219, 166] on button "button" at bounding box center [218, 165] width 8 height 8
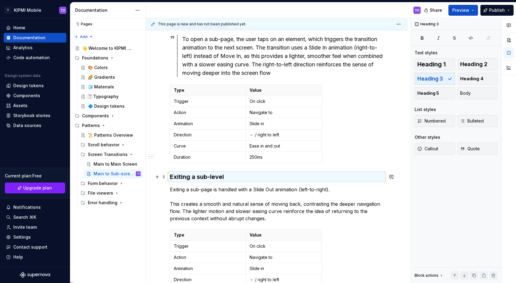
click at [218, 180] on h3 "Exiting a sub-level" at bounding box center [277, 177] width 214 height 8
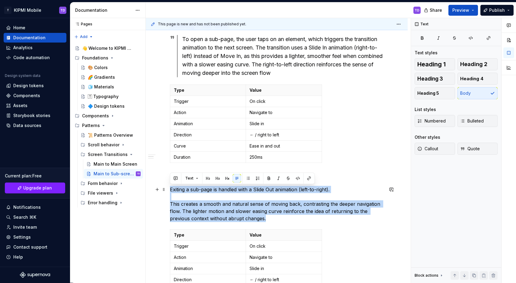
drag, startPoint x: 171, startPoint y: 189, endPoint x: 267, endPoint y: 218, distance: 100.3
click at [267, 218] on p "Exiting a sub-page is handled with a Slide Out animation (left-to-right). This …" at bounding box center [277, 204] width 214 height 36
click at [481, 152] on button "Quote" at bounding box center [478, 149] width 40 height 12
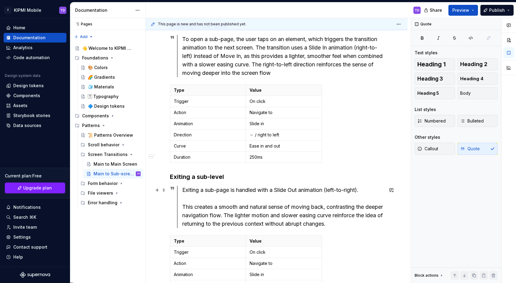
scroll to position [224, 0]
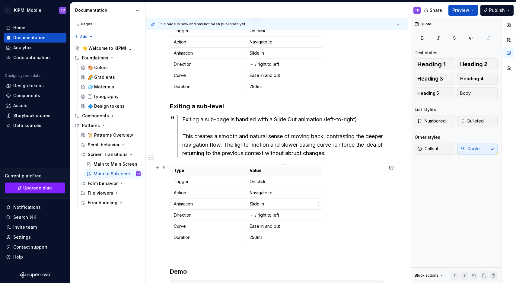
click at [274, 201] on p "Slide in" at bounding box center [284, 204] width 69 height 6
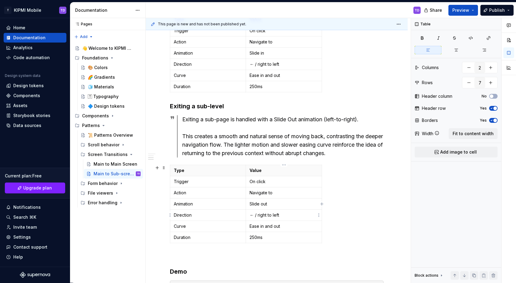
click at [265, 213] on p "← / right to left" at bounding box center [284, 215] width 69 height 6
click at [358, 213] on div "Type Value Trigger On click Action Navigate to Animation Slide out Direction → …" at bounding box center [277, 205] width 214 height 81
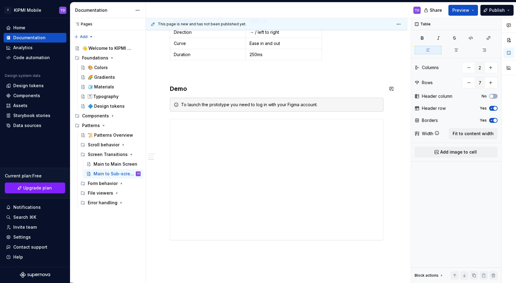
scroll to position [397, 0]
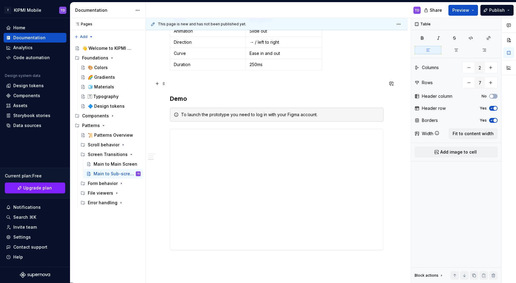
click at [175, 86] on p at bounding box center [277, 83] width 214 height 7
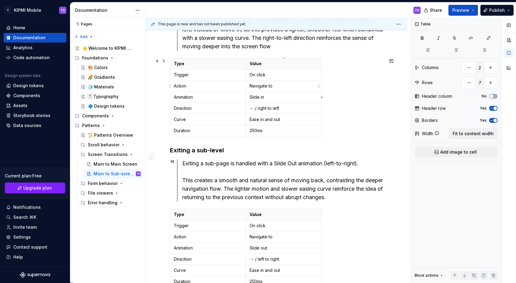
scroll to position [86, 0]
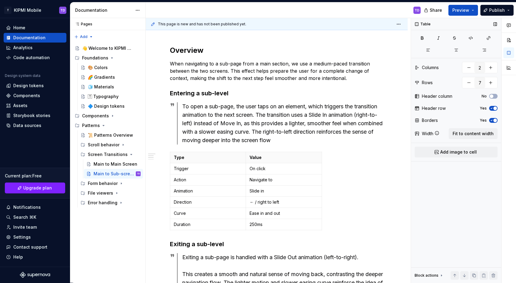
click at [464, 208] on div "Table Columns 2 Rows 7 Header column No Header row Yes Borders Yes Width Fit to…" at bounding box center [456, 150] width 90 height 265
click at [472, 9] on button "Preview" at bounding box center [464, 10] width 30 height 11
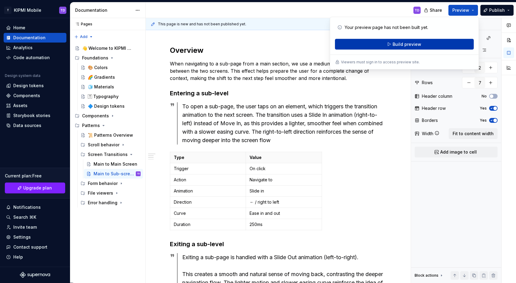
click at [412, 44] on span "Build preview" at bounding box center [407, 44] width 29 height 6
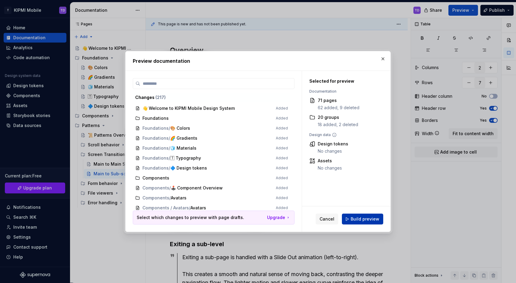
click at [371, 217] on span "Build preview" at bounding box center [365, 219] width 29 height 6
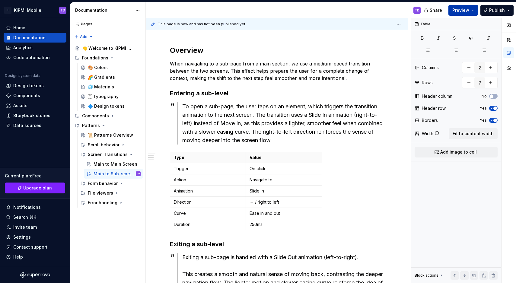
click at [472, 10] on button "Preview" at bounding box center [464, 10] width 30 height 11
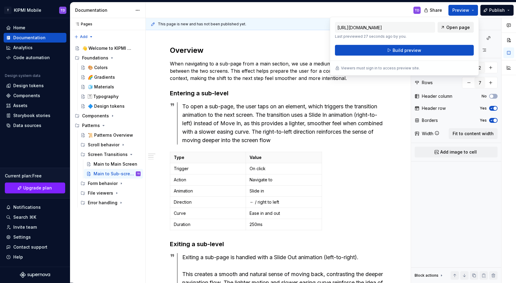
click at [454, 26] on span "Open page" at bounding box center [459, 27] width 24 height 6
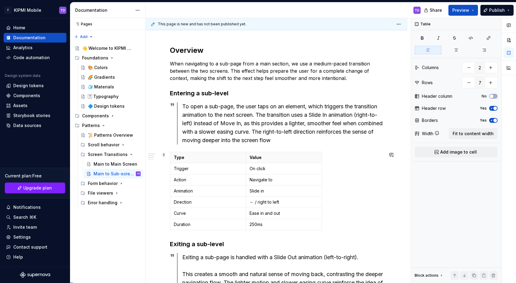
click at [333, 178] on div "Type Value Trigger On click Action Navigate to Animation Slide in Direction ← /…" at bounding box center [277, 192] width 214 height 81
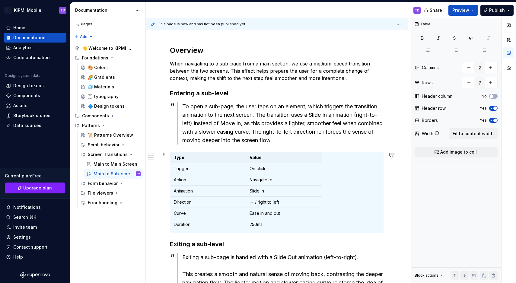
click at [337, 222] on div "Type Value Trigger On click Action Navigate to Animation Slide in Direction ← /…" at bounding box center [277, 192] width 214 height 81
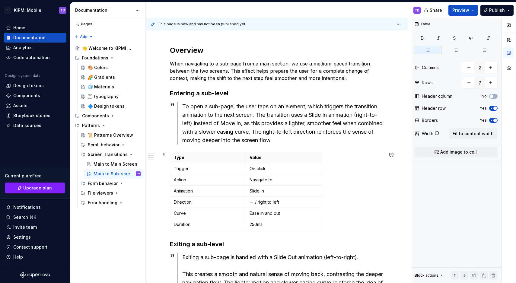
click at [337, 222] on div "Type Value Trigger On click Action Navigate to Animation Slide in Direction ← /…" at bounding box center [277, 192] width 214 height 81
click at [339, 221] on div "Type Value Trigger On click Action Navigate to Animation Slide in Direction ← /…" at bounding box center [277, 192] width 214 height 81
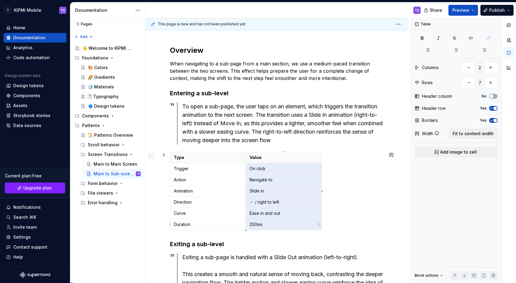
drag, startPoint x: 278, startPoint y: 169, endPoint x: 288, endPoint y: 223, distance: 55.9
click at [288, 223] on tbody "Type Value Trigger On click Action Navigate to Animation Slide in Direction ← /…" at bounding box center [246, 191] width 152 height 78
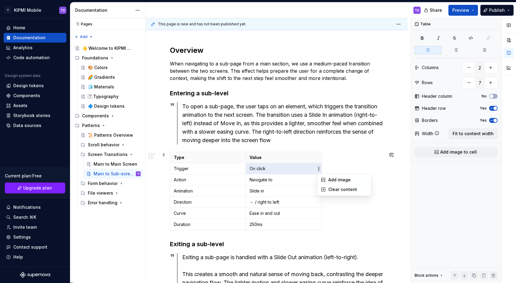
click at [320, 169] on html "T KIPMI Mobile TD Home Documentation Analytics Code automation Design system da…" at bounding box center [258, 141] width 516 height 283
click at [306, 178] on html "T KIPMI Mobile TD Home Documentation Analytics Code automation Design system da…" at bounding box center [258, 141] width 516 height 283
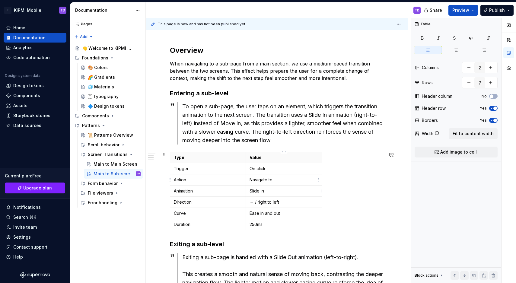
click at [306, 178] on p "Navigate to" at bounding box center [284, 180] width 69 height 6
click at [165, 156] on span at bounding box center [164, 155] width 5 height 8
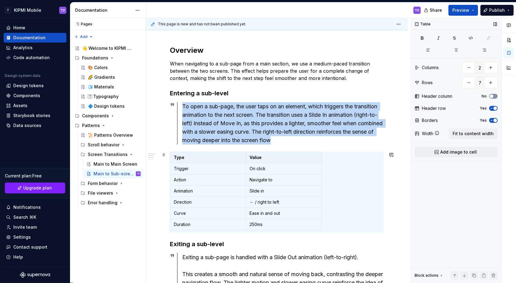
click at [493, 97] on span "button" at bounding box center [492, 97] width 4 height 4
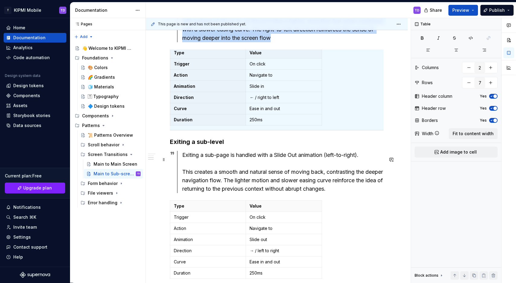
scroll to position [239, 0]
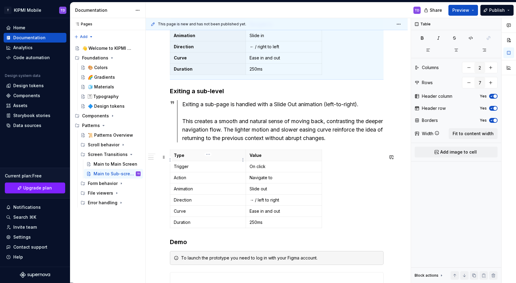
click at [214, 161] on th "Type" at bounding box center [208, 155] width 76 height 11
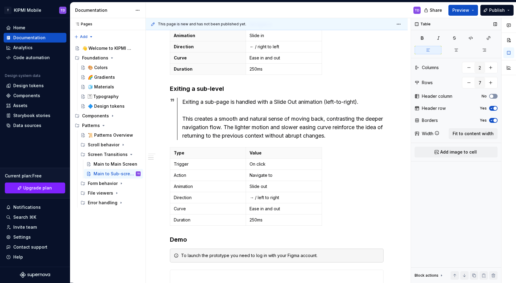
click at [491, 96] on span "button" at bounding box center [492, 97] width 4 height 4
click at [362, 172] on div "Type Value Trigger On click Action Navigate to Animation Slide out Direction → …" at bounding box center [277, 187] width 214 height 81
click at [472, 132] on span "Fit to content width" at bounding box center [473, 134] width 41 height 6
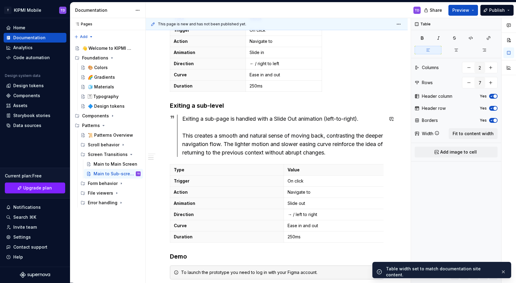
scroll to position [167, 0]
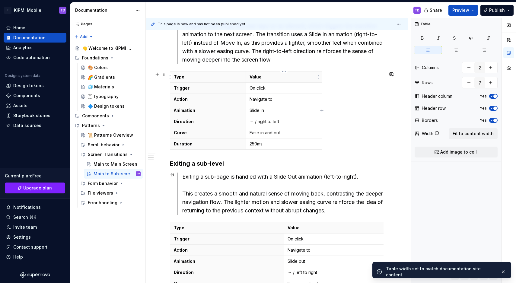
click at [305, 78] on p "Value" at bounding box center [284, 77] width 69 height 6
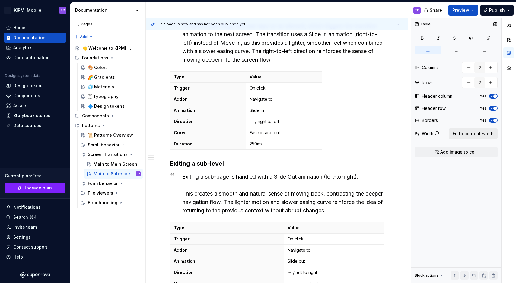
click at [471, 134] on span "Fit to content width" at bounding box center [473, 134] width 41 height 6
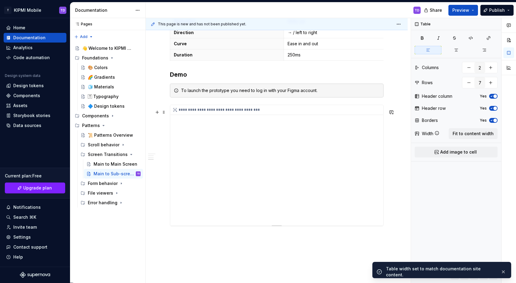
scroll to position [177, 0]
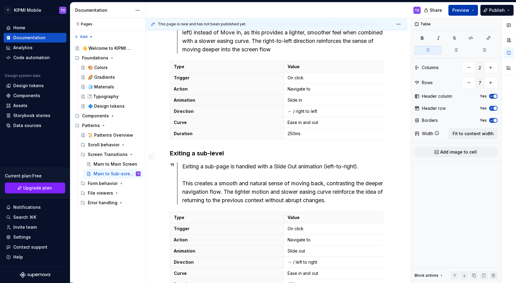
click at [477, 11] on button "Preview" at bounding box center [464, 10] width 30 height 11
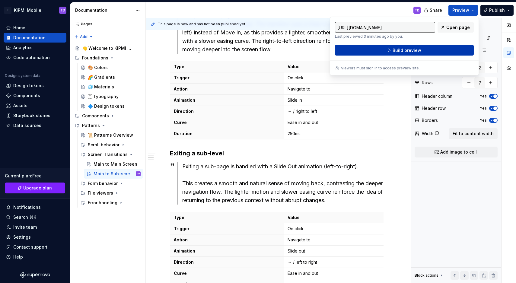
click at [409, 46] on button "Build preview" at bounding box center [404, 50] width 139 height 11
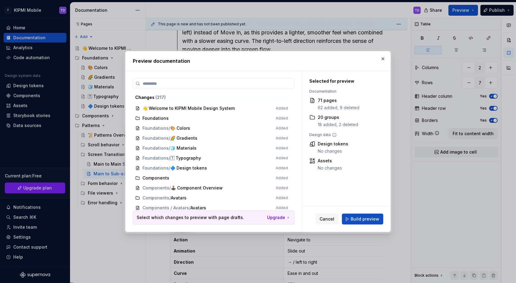
click at [371, 218] on span "Build preview" at bounding box center [365, 219] width 29 height 6
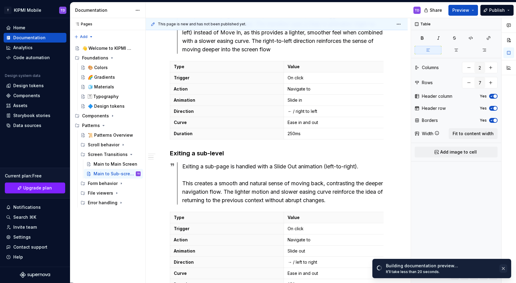
click at [506, 269] on button "button" at bounding box center [504, 269] width 8 height 8
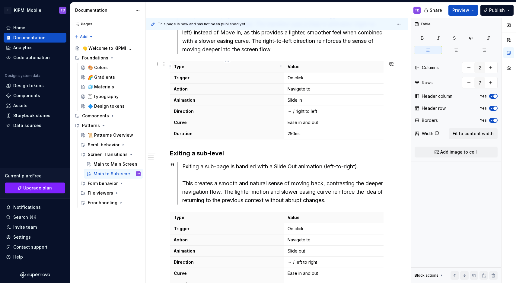
click at [235, 67] on p "Type" at bounding box center [227, 67] width 106 height 6
click at [493, 97] on icon "button" at bounding box center [492, 97] width 5 height 4
click at [270, 223] on th "Type" at bounding box center [227, 217] width 114 height 11
click at [494, 97] on span "button" at bounding box center [496, 97] width 4 height 4
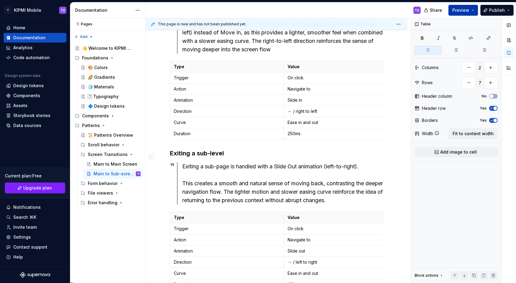
click at [473, 12] on button "Preview" at bounding box center [464, 10] width 30 height 11
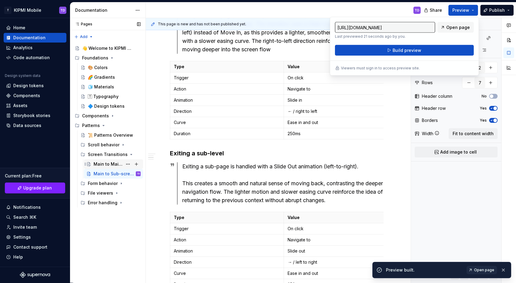
click at [116, 164] on div "Main to Main Screen" at bounding box center [108, 164] width 29 height 6
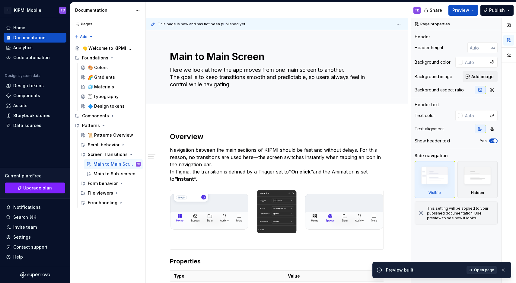
click at [480, 271] on span "Open page" at bounding box center [484, 270] width 20 height 5
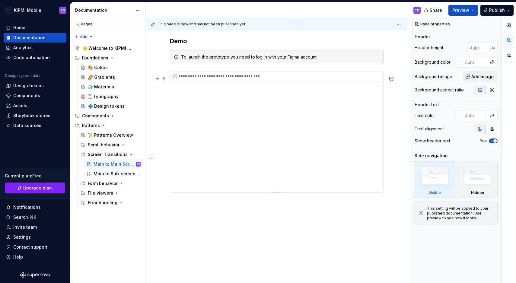
scroll to position [100, 0]
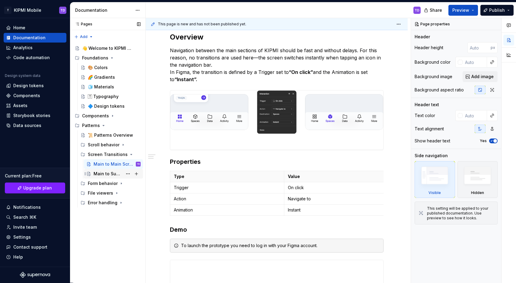
click at [108, 173] on div "Main to Sub-screen page" at bounding box center [108, 174] width 29 height 6
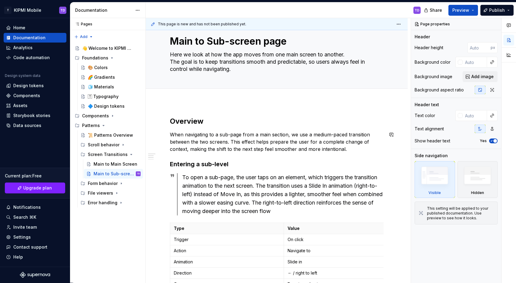
scroll to position [104, 0]
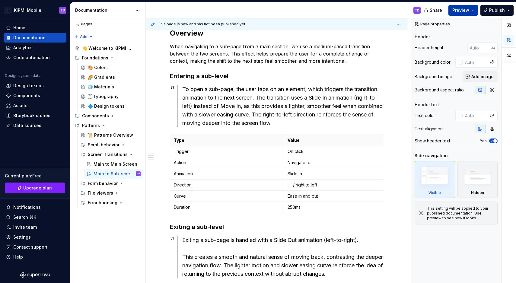
click at [475, 10] on button "Preview" at bounding box center [464, 10] width 30 height 11
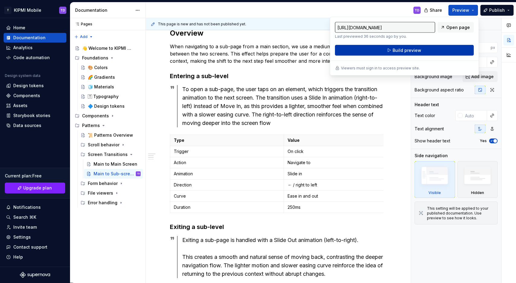
click at [427, 50] on button "Build preview" at bounding box center [404, 50] width 139 height 11
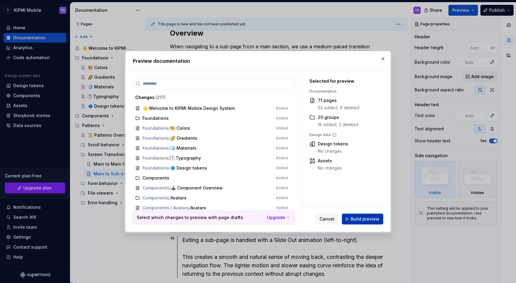
click at [363, 216] on button "Build preview" at bounding box center [362, 219] width 41 height 11
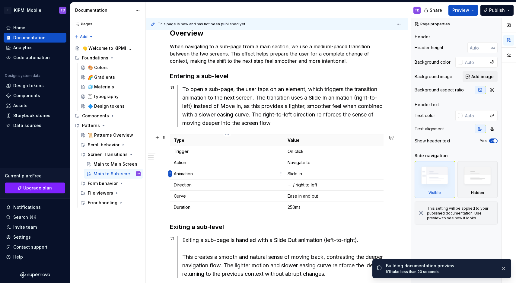
click at [171, 173] on html "T KIPMI Mobile TD Home Documentation Analytics Code automation Design system da…" at bounding box center [258, 141] width 516 height 283
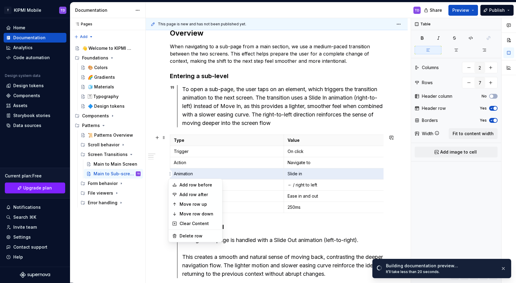
click at [451, 213] on div "Comments Open comments No comments yet Select ‘Comment’ from the block context …" at bounding box center [463, 150] width 105 height 265
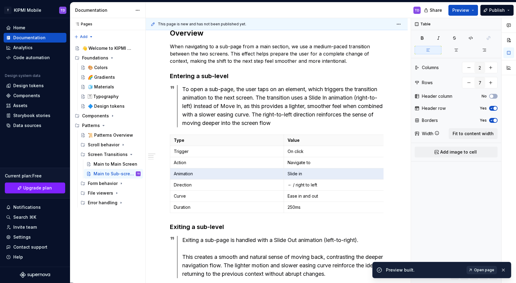
click at [483, 272] on span "Open page" at bounding box center [484, 270] width 20 height 5
click at [127, 174] on button "Page tree" at bounding box center [128, 174] width 8 height 8
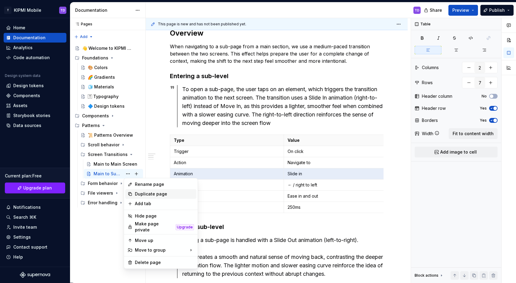
click at [138, 194] on div "Duplicate page" at bounding box center [164, 194] width 59 height 6
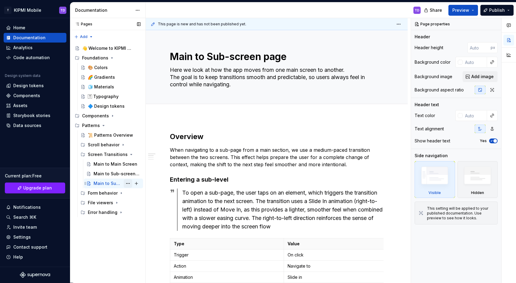
click at [130, 183] on button "Page tree" at bounding box center [128, 183] width 8 height 8
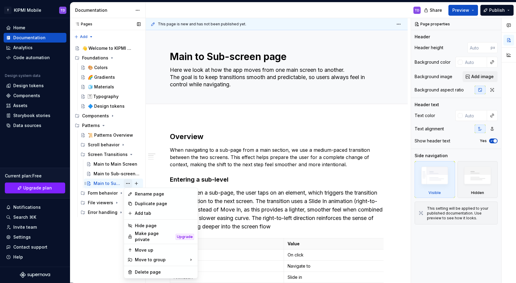
click at [130, 183] on div "Pages Pages Add Accessibility guide for tree Page tree. Navigate the tree with …" at bounding box center [108, 150] width 76 height 265
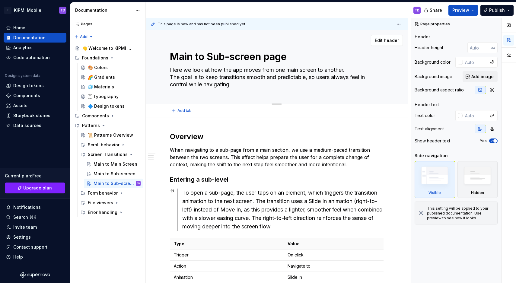
click at [213, 54] on textarea "Main to Sub-screen page" at bounding box center [276, 57] width 214 height 14
paste textarea "oving between pages"
type textarea "*"
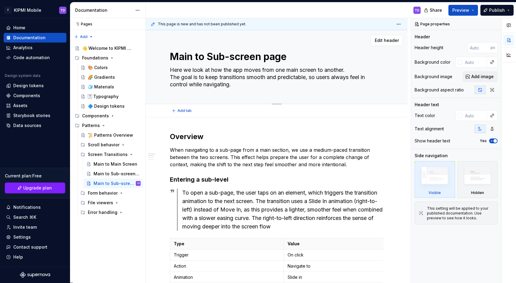
type textarea "Moving between pages"
click at [213, 54] on textarea "Moving between pages" at bounding box center [276, 57] width 214 height 14
type textarea "*"
type textarea "Moving between pages"
click at [215, 86] on textarea "Here we look at how the app moves from one main screen to another. The goal is …" at bounding box center [276, 77] width 214 height 24
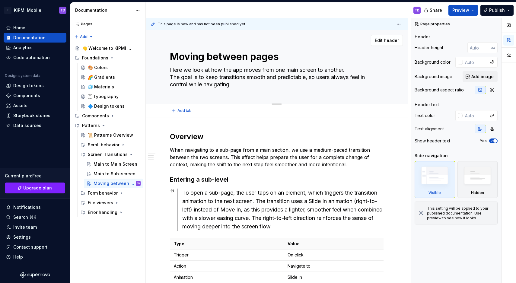
click at [215, 86] on textarea "Here we look at how the app moves from one main screen to another. The goal is …" at bounding box center [276, 77] width 214 height 24
type textarea "*"
click at [191, 159] on p "When navigating to a sub-page from a main section, we use a medium-paced transi…" at bounding box center [277, 157] width 214 height 22
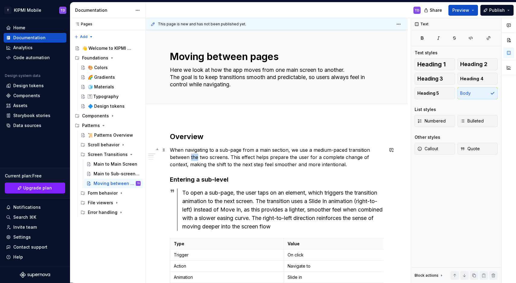
click at [191, 159] on p "When navigating to a sub-page from a main section, we use a medium-paced transi…" at bounding box center [277, 157] width 214 height 22
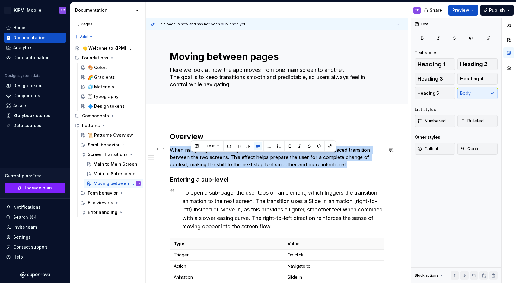
click at [191, 159] on p "When navigating to a sub-page from a main section, we use a medium-paced transi…" at bounding box center [277, 157] width 214 height 22
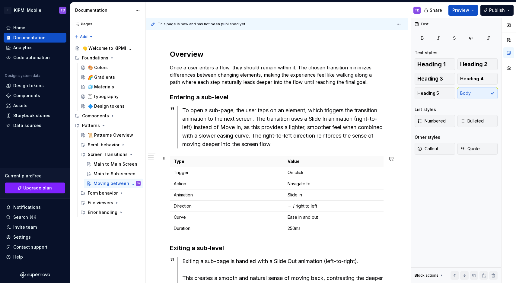
scroll to position [87, 0]
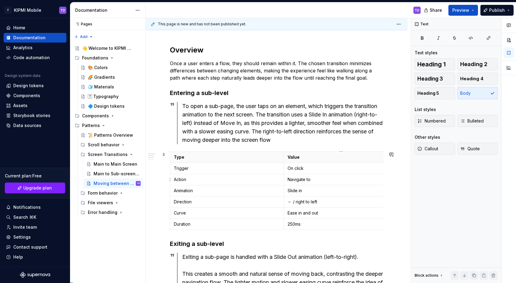
click at [323, 182] on p "Navigate to" at bounding box center [341, 180] width 107 height 6
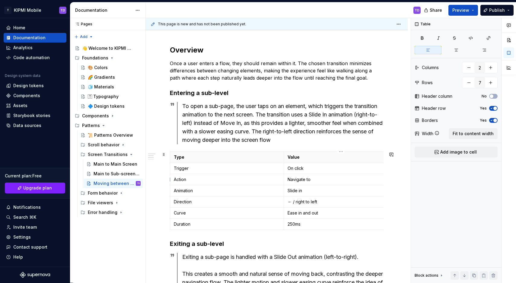
click at [314, 180] on p "Navigate to" at bounding box center [341, 180] width 107 height 6
click at [298, 190] on p "Slide in" at bounding box center [341, 191] width 107 height 6
drag, startPoint x: 298, startPoint y: 191, endPoint x: 292, endPoint y: 191, distance: 5.7
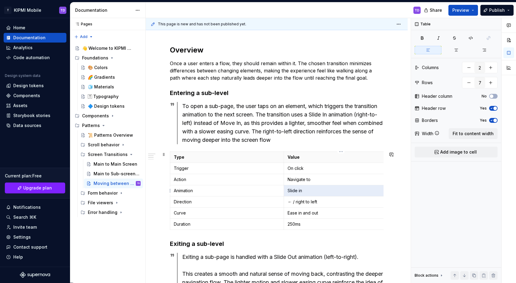
click at [298, 191] on p "Slide in" at bounding box center [341, 191] width 107 height 6
click at [290, 191] on p "Slide in" at bounding box center [341, 191] width 107 height 6
drag, startPoint x: 289, startPoint y: 191, endPoint x: 303, endPoint y: 192, distance: 13.9
click at [303, 192] on p "Slide in" at bounding box center [341, 191] width 107 height 6
click at [307, 215] on p "Ease in and out" at bounding box center [341, 213] width 107 height 6
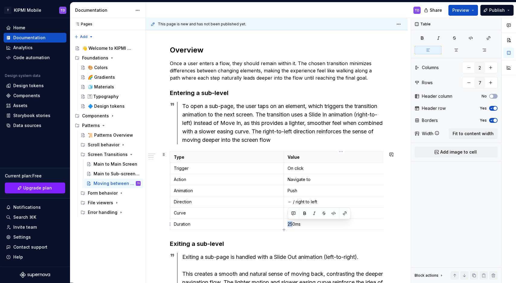
drag, startPoint x: 293, startPoint y: 224, endPoint x: 289, endPoint y: 223, distance: 4.1
click at [289, 223] on p "250ms" at bounding box center [341, 224] width 107 height 6
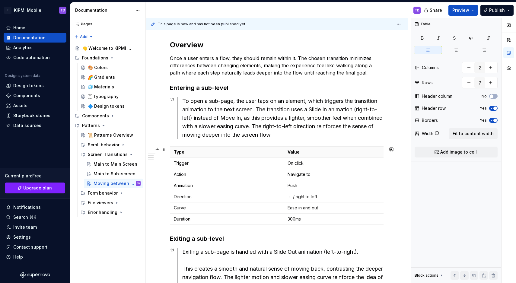
scroll to position [93, 0]
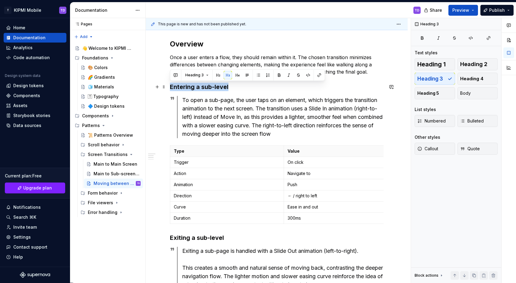
drag, startPoint x: 229, startPoint y: 88, endPoint x: 171, endPoint y: 86, distance: 57.7
click at [171, 86] on h3 "Entering a sub-level" at bounding box center [277, 87] width 214 height 8
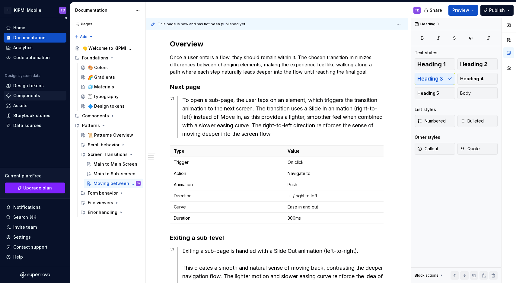
click at [224, 111] on div "To open a sub-page, the user taps on an element, which triggers the transition …" at bounding box center [282, 117] width 201 height 42
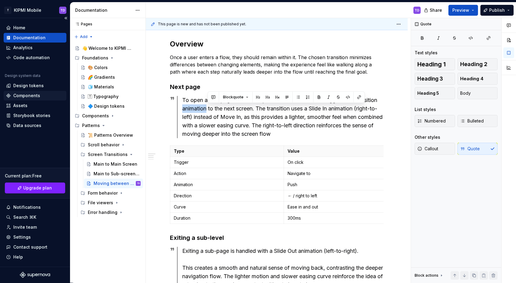
click at [224, 111] on div "To open a sub-page, the user taps on an element, which triggers the transition …" at bounding box center [282, 117] width 201 height 42
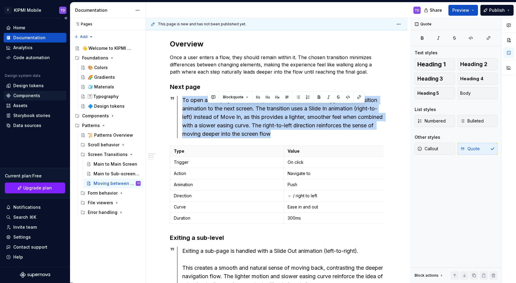
click at [224, 111] on div "To open a sub-page, the user taps on an element, which triggers the transition …" at bounding box center [282, 117] width 201 height 42
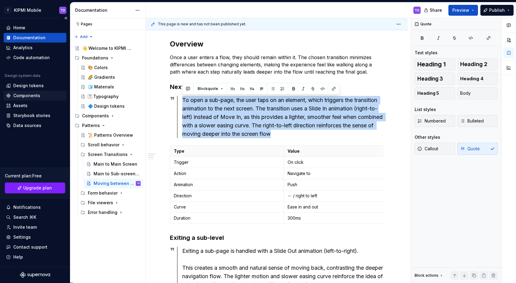
click at [224, 111] on div "To open a sub-page, the user taps on an element, which triggers the transition …" at bounding box center [282, 117] width 201 height 42
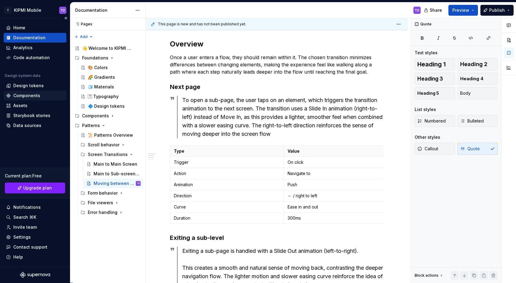
click at [224, 111] on div "To open a sub-page, the user taps on an element, which triggers the transition …" at bounding box center [282, 117] width 201 height 42
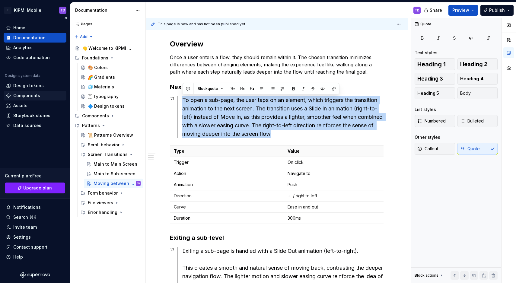
click at [224, 111] on div "To open a sub-page, the user taps on an element, which triggers the transition …" at bounding box center [282, 117] width 201 height 42
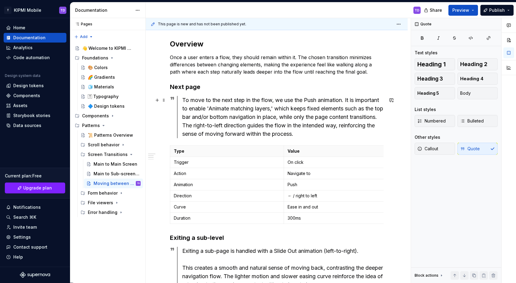
click at [228, 116] on div "To move to the next step in the flow, we use the Push animation. It is importan…" at bounding box center [282, 117] width 201 height 42
click at [233, 126] on div "To move to the next step in the flow, we use the Push animation. It is importan…" at bounding box center [282, 117] width 201 height 42
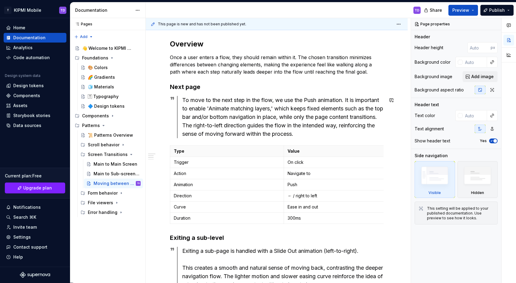
type textarea "*"
click at [233, 125] on div "To move to the next step in the flow, we use the Push animation. It is importan…" at bounding box center [282, 117] width 201 height 42
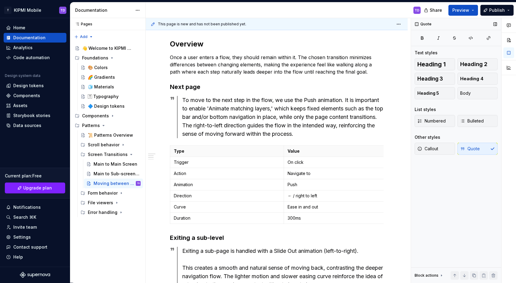
click at [429, 213] on div "Quote Text styles Heading 1 Heading 2 Heading 3 Heading 4 Heading 5 Body List s…" at bounding box center [456, 150] width 90 height 265
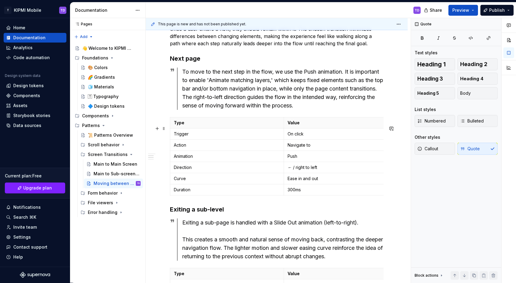
scroll to position [135, 0]
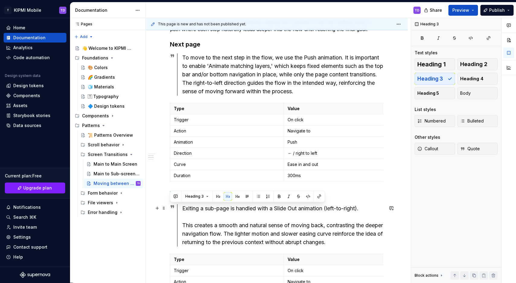
drag, startPoint x: 204, startPoint y: 208, endPoint x: 170, endPoint y: 205, distance: 33.6
click at [170, 200] on h3 "Exiting a sub-level" at bounding box center [277, 195] width 214 height 8
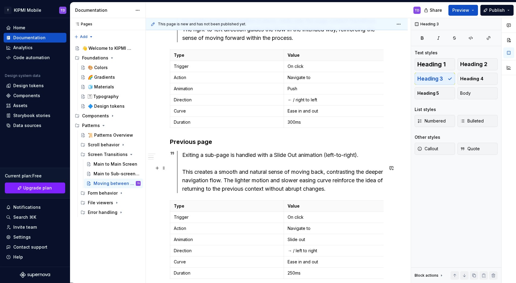
scroll to position [192, 0]
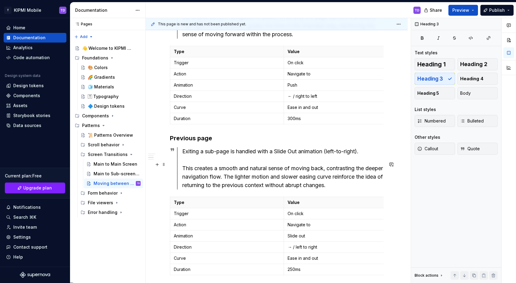
click at [274, 182] on div "Exiting a sub-page is handled with a Slide Out animation (left-to-right). This …" at bounding box center [282, 168] width 201 height 42
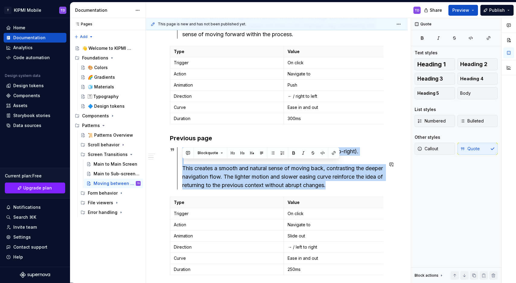
drag, startPoint x: 362, startPoint y: 197, endPoint x: 177, endPoint y: 160, distance: 188.2
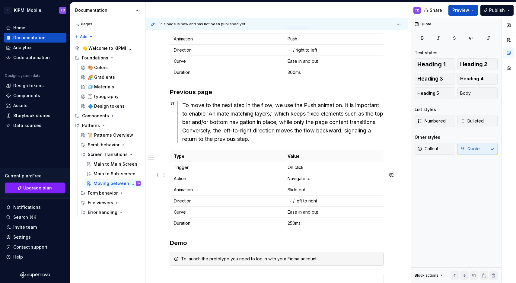
scroll to position [239, 0]
click at [300, 193] on p "Slide out" at bounding box center [341, 190] width 107 height 6
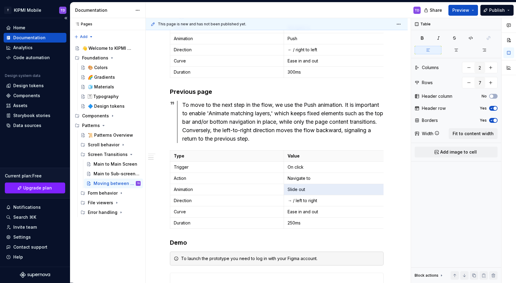
click at [300, 193] on p "Slide out" at bounding box center [341, 190] width 107 height 6
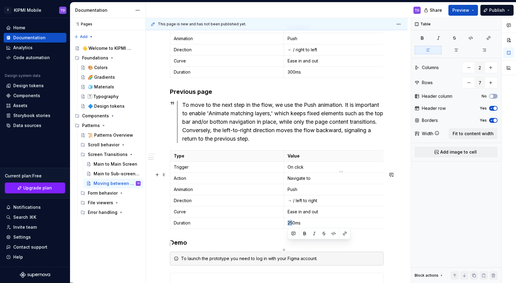
click at [289, 226] on p "250ms" at bounding box center [341, 223] width 107 height 6
click at [280, 143] on div "To move to the next step in the flow, we use the Push animation. It is importan…" at bounding box center [282, 122] width 201 height 42
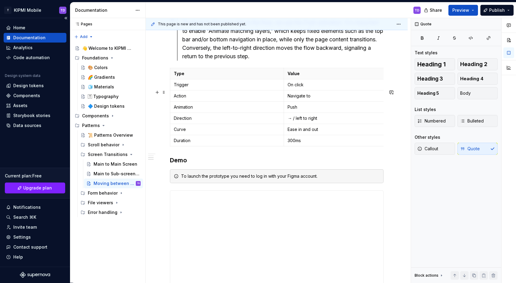
scroll to position [351, 0]
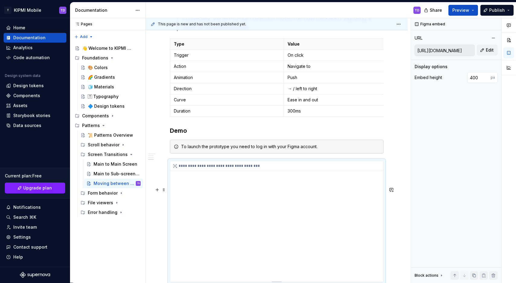
click at [283, 171] on div "**********" at bounding box center [276, 166] width 213 height 10
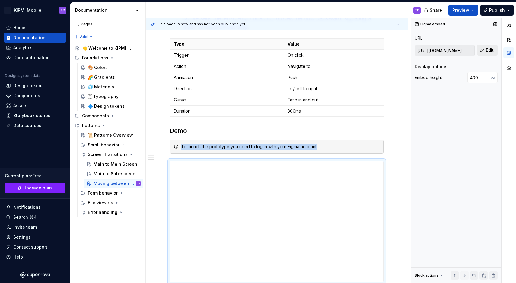
click at [482, 51] on button "Edit" at bounding box center [487, 50] width 21 height 11
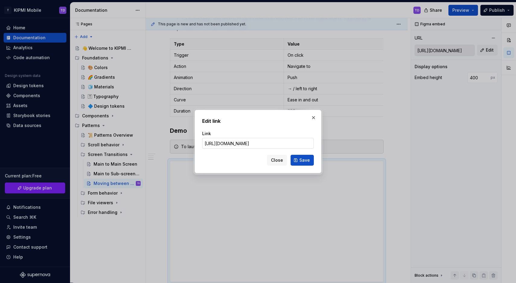
click at [288, 143] on input "[URL][DOMAIN_NAME]" at bounding box center [258, 143] width 112 height 11
type input "[URL][DOMAIN_NAME]"
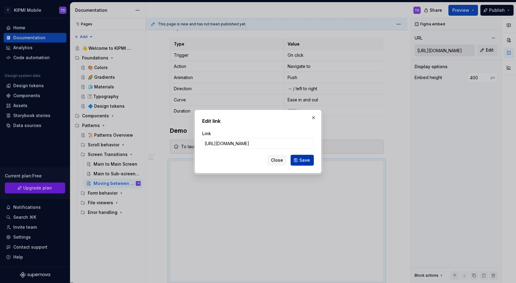
click at [304, 158] on span "Save" at bounding box center [305, 160] width 11 height 6
type input "[URL][DOMAIN_NAME]"
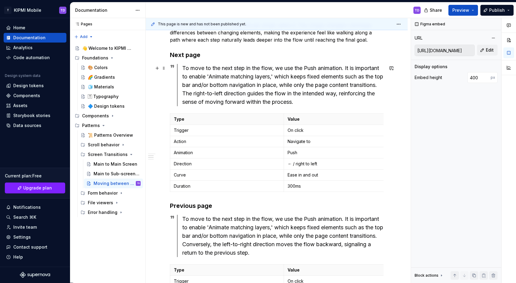
scroll to position [25, 0]
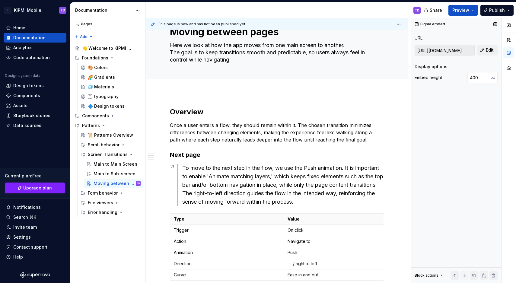
click at [440, 170] on div "Figma embed URL [URL][DOMAIN_NAME] Edit Display options Embed height 400 px Blo…" at bounding box center [456, 150] width 90 height 265
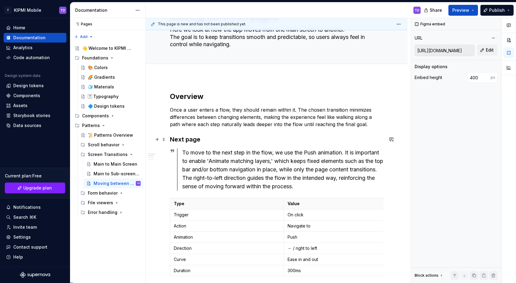
scroll to position [0, 0]
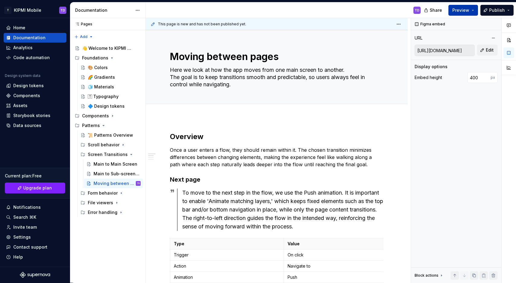
click at [471, 8] on button "Preview" at bounding box center [464, 10] width 30 height 11
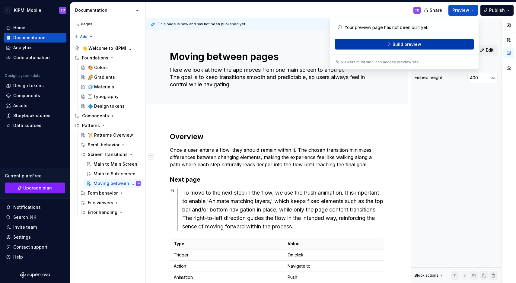
click at [426, 41] on button "Build preview" at bounding box center [404, 44] width 139 height 11
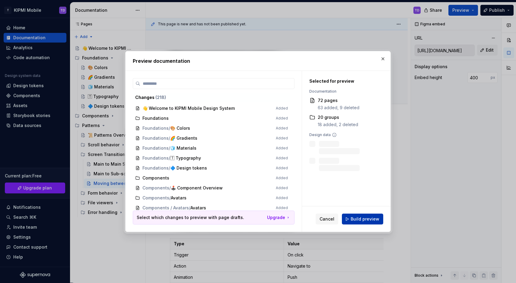
click at [371, 214] on button "Build preview" at bounding box center [362, 219] width 41 height 11
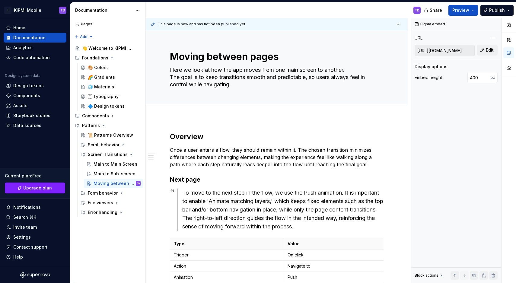
type textarea "*"
